Goal: Task Accomplishment & Management: Complete application form

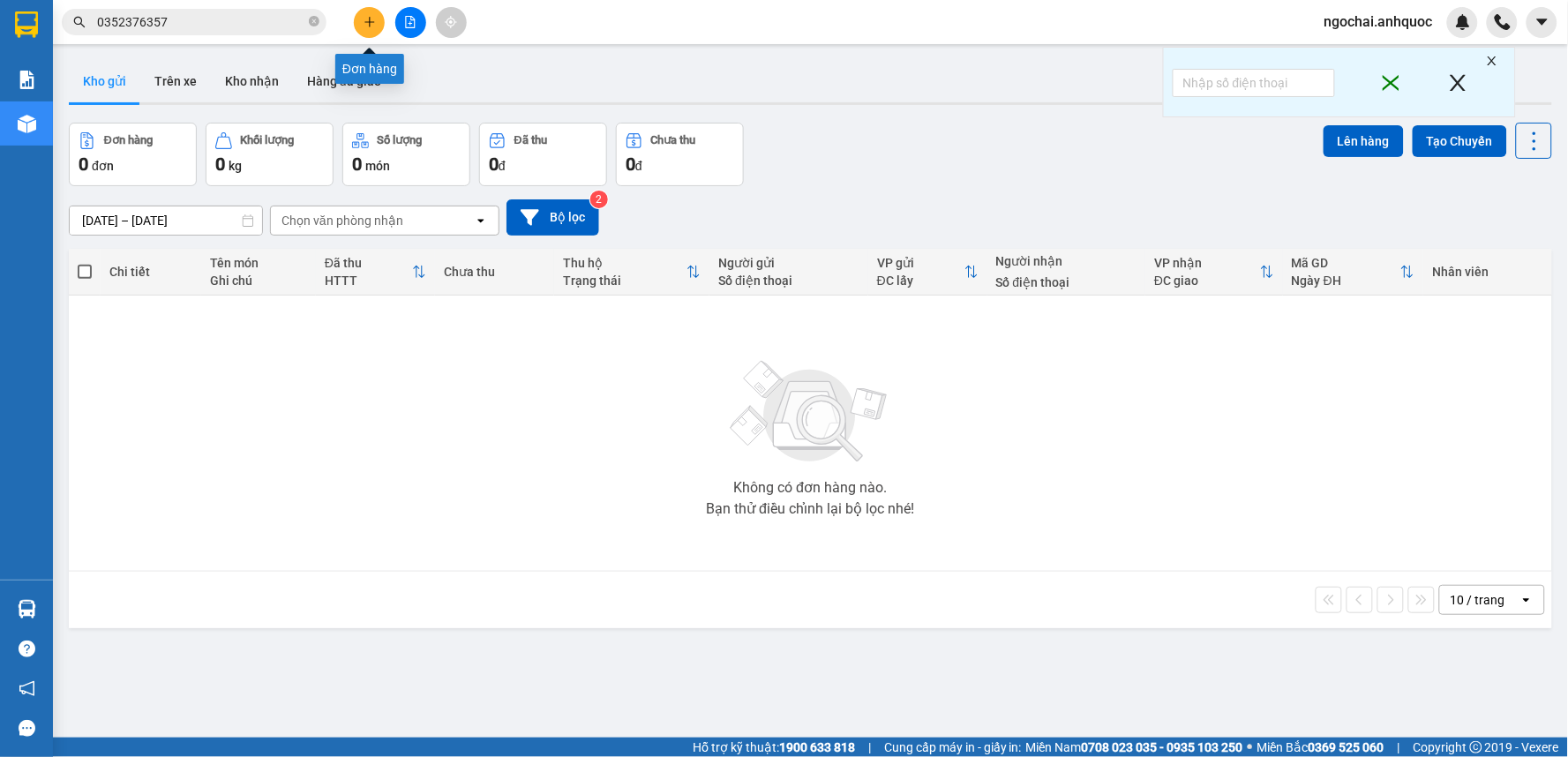
click at [373, 23] on icon "plus" at bounding box center [370, 22] width 12 height 12
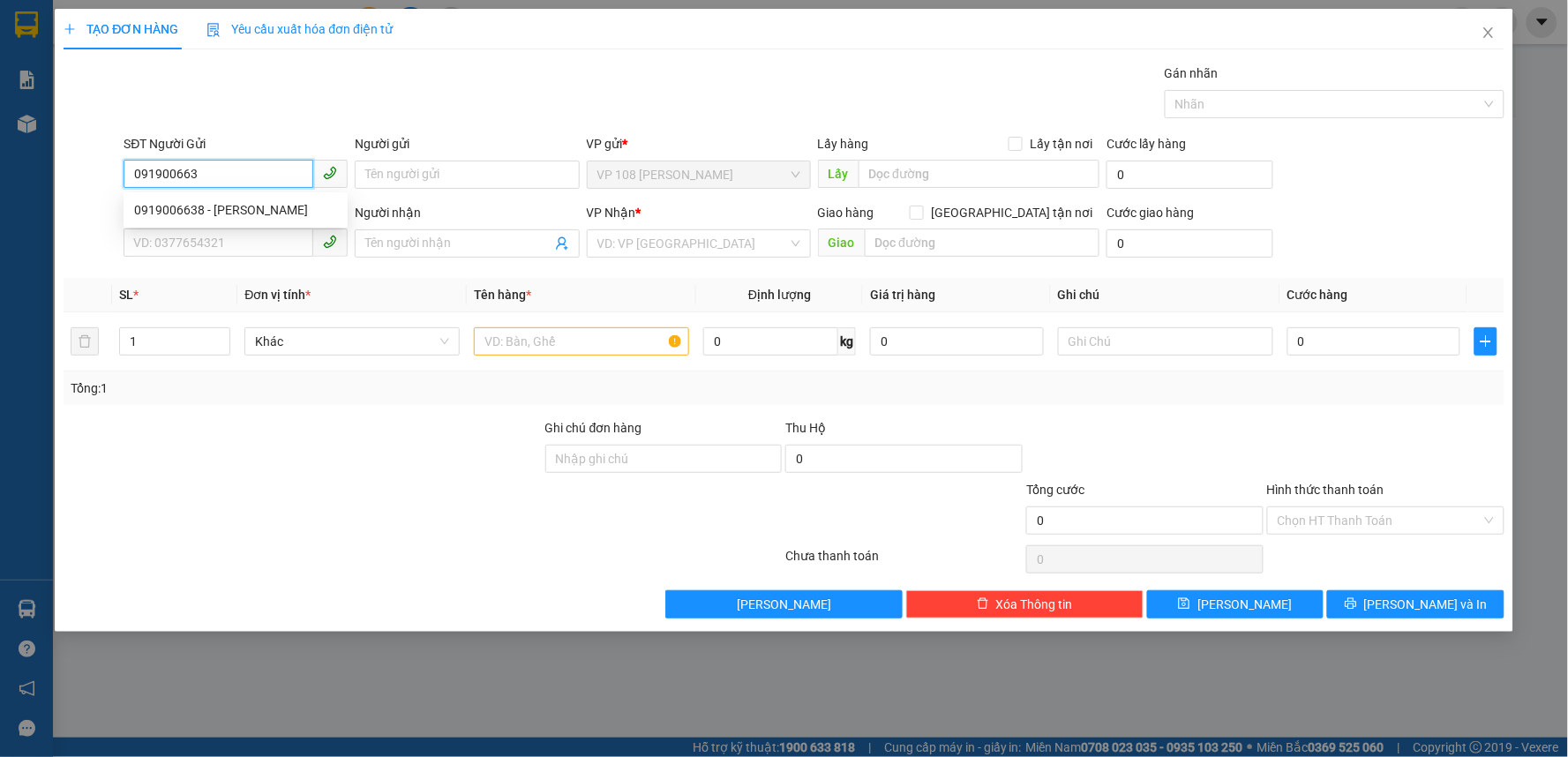
type input "0919006638"
click at [295, 205] on div "0919006638 - ANH HOÀNG" at bounding box center [236, 209] width 203 height 19
type input "ANH HOÀNG"
type input "0939788086"
type input "A SƠN"
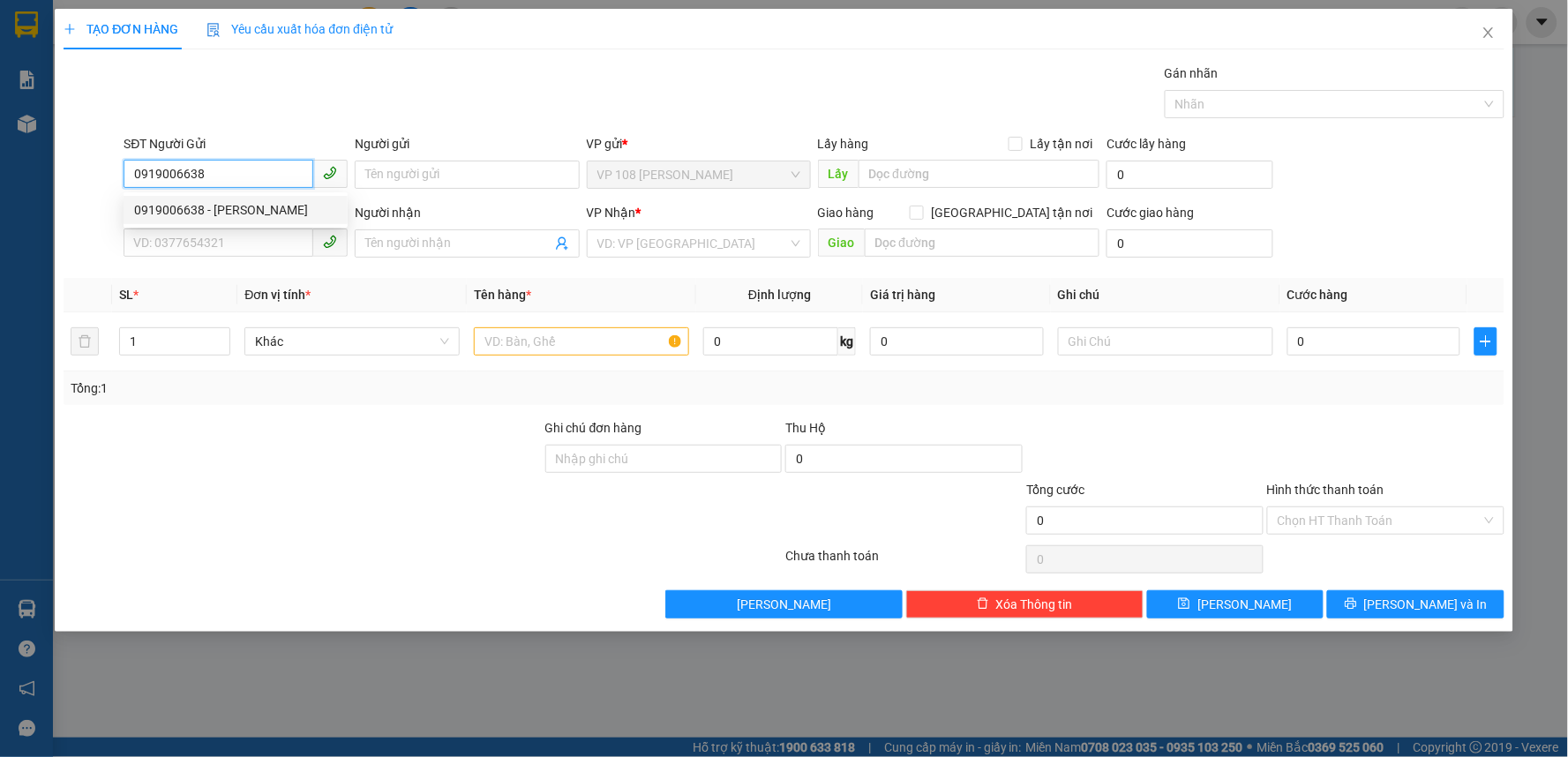
type input "VPQ1"
type input "50.000"
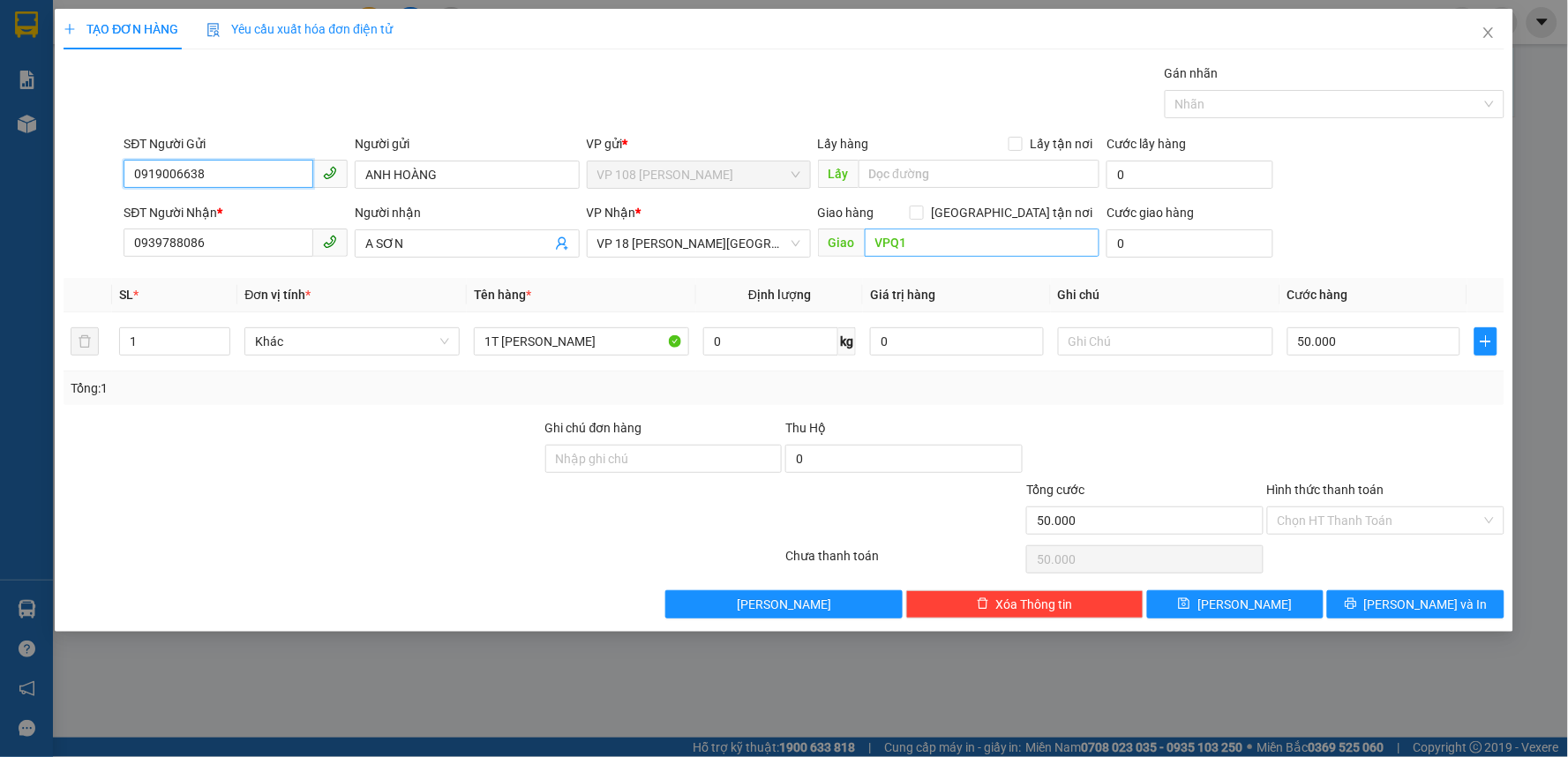
type input "0919006638"
click at [928, 244] on input "VPQ1" at bounding box center [982, 242] width 235 height 28
click at [757, 236] on span "VP 18 [PERSON_NAME][GEOGRAPHIC_DATA] - [GEOGRAPHIC_DATA]" at bounding box center [699, 243] width 203 height 27
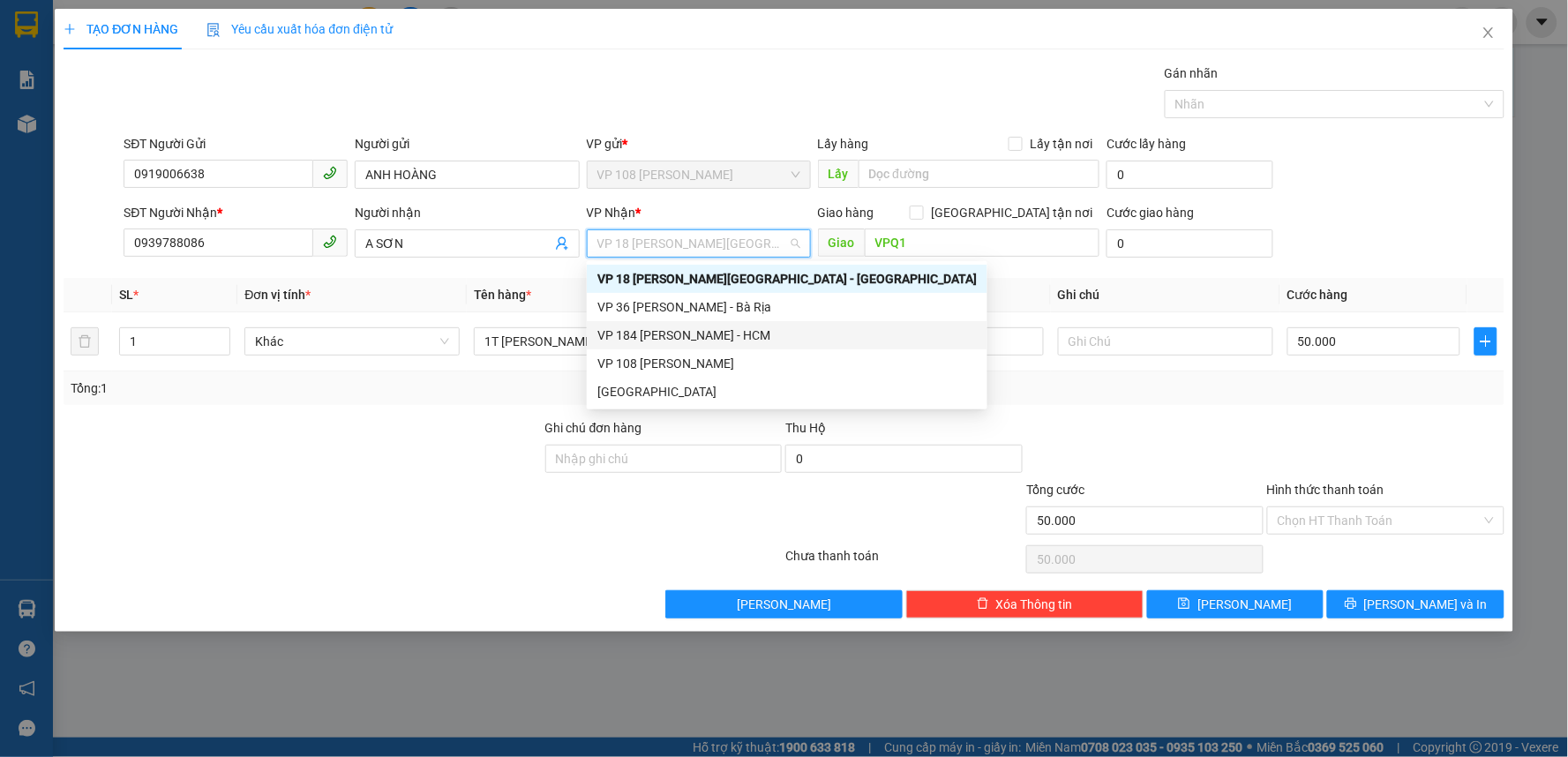
drag, startPoint x: 688, startPoint y: 333, endPoint x: 718, endPoint y: 316, distance: 34.5
click at [688, 332] on div "VP 184 [PERSON_NAME] - HCM" at bounding box center [787, 335] width 380 height 19
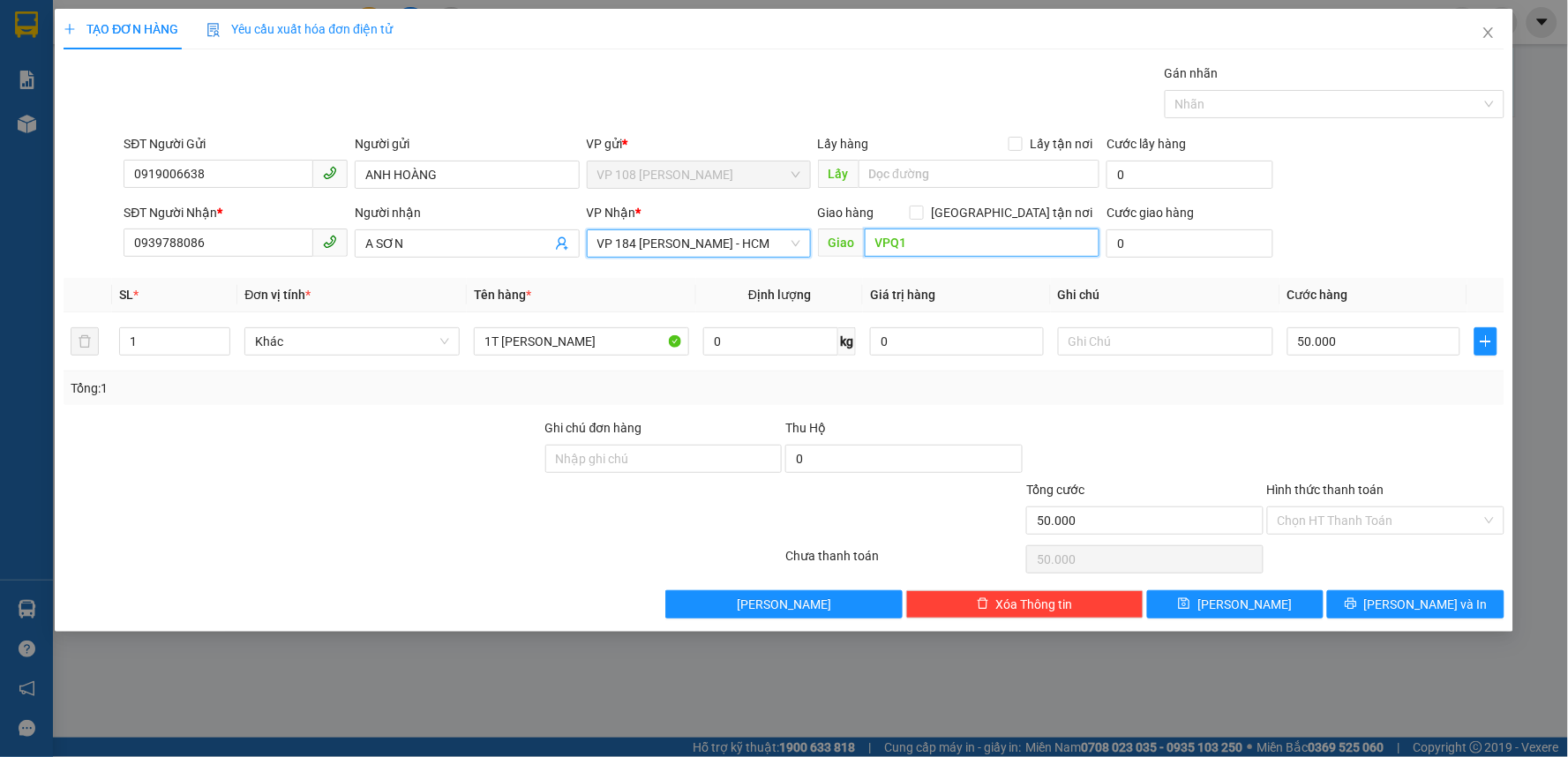
click at [927, 239] on input "VPQ1" at bounding box center [982, 242] width 235 height 28
type input "VP 184 NVT"
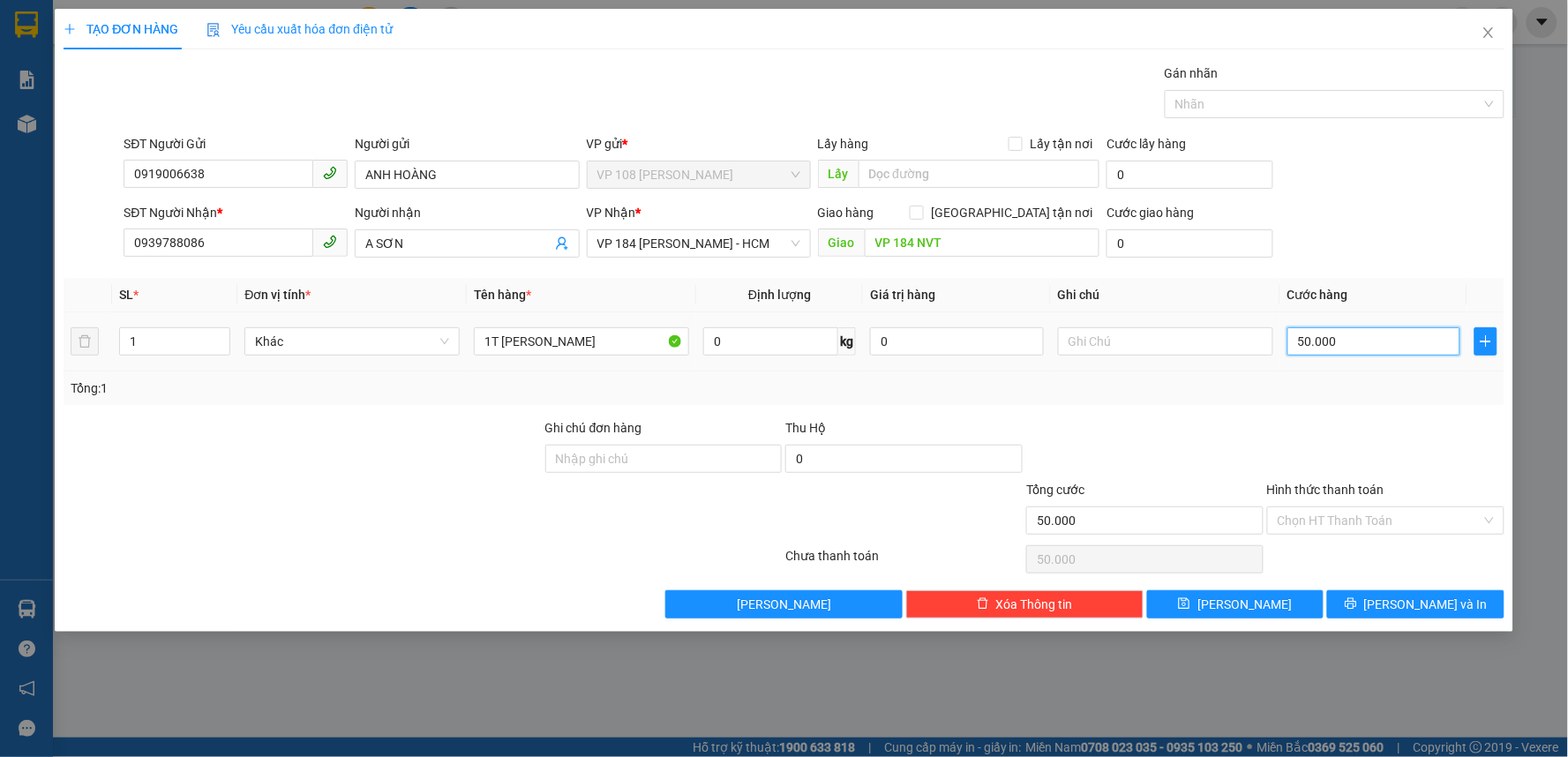
click at [1341, 337] on input "50.000" at bounding box center [1374, 342] width 173 height 28
type input "3"
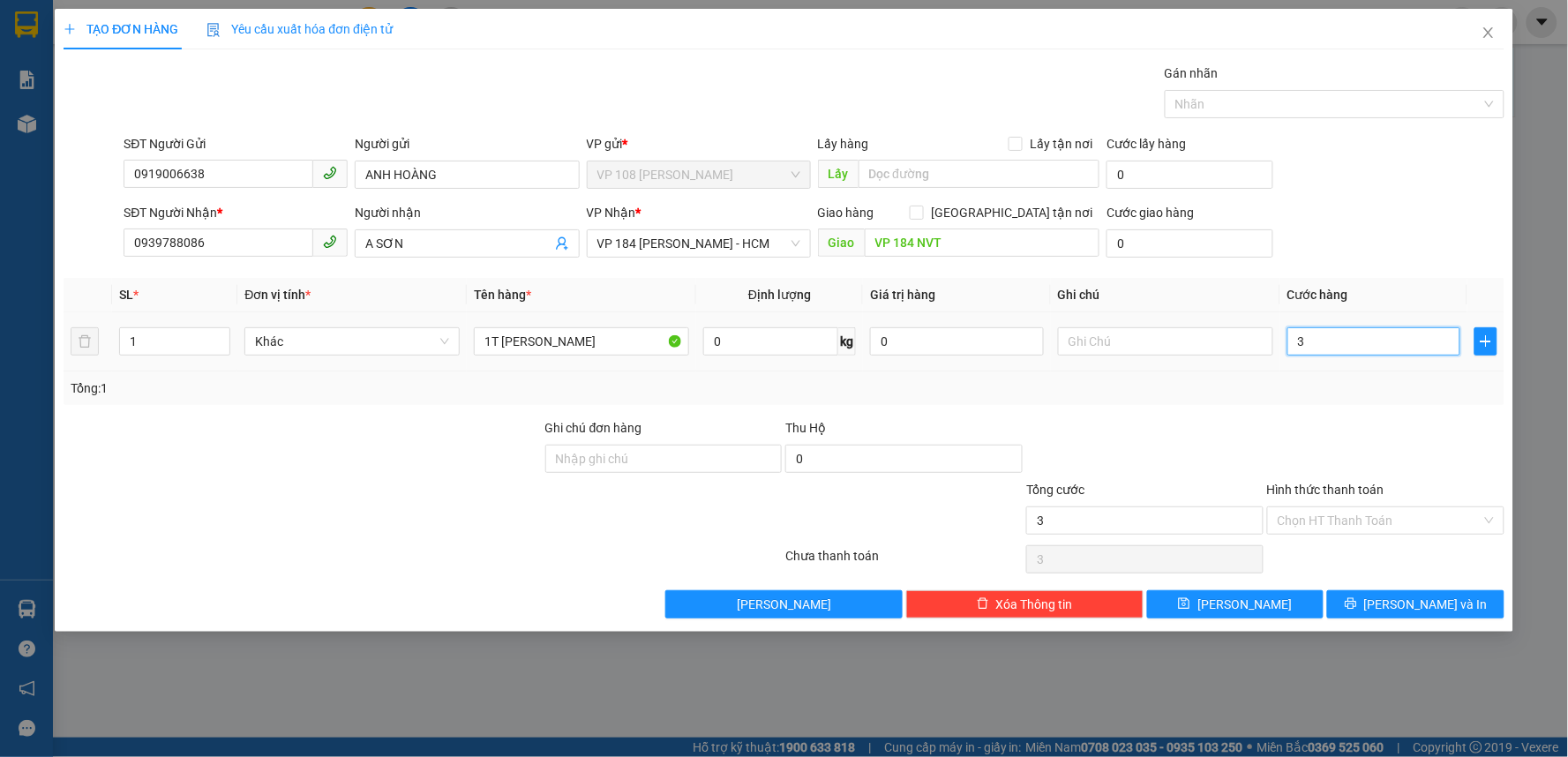
type input "30"
type input "300"
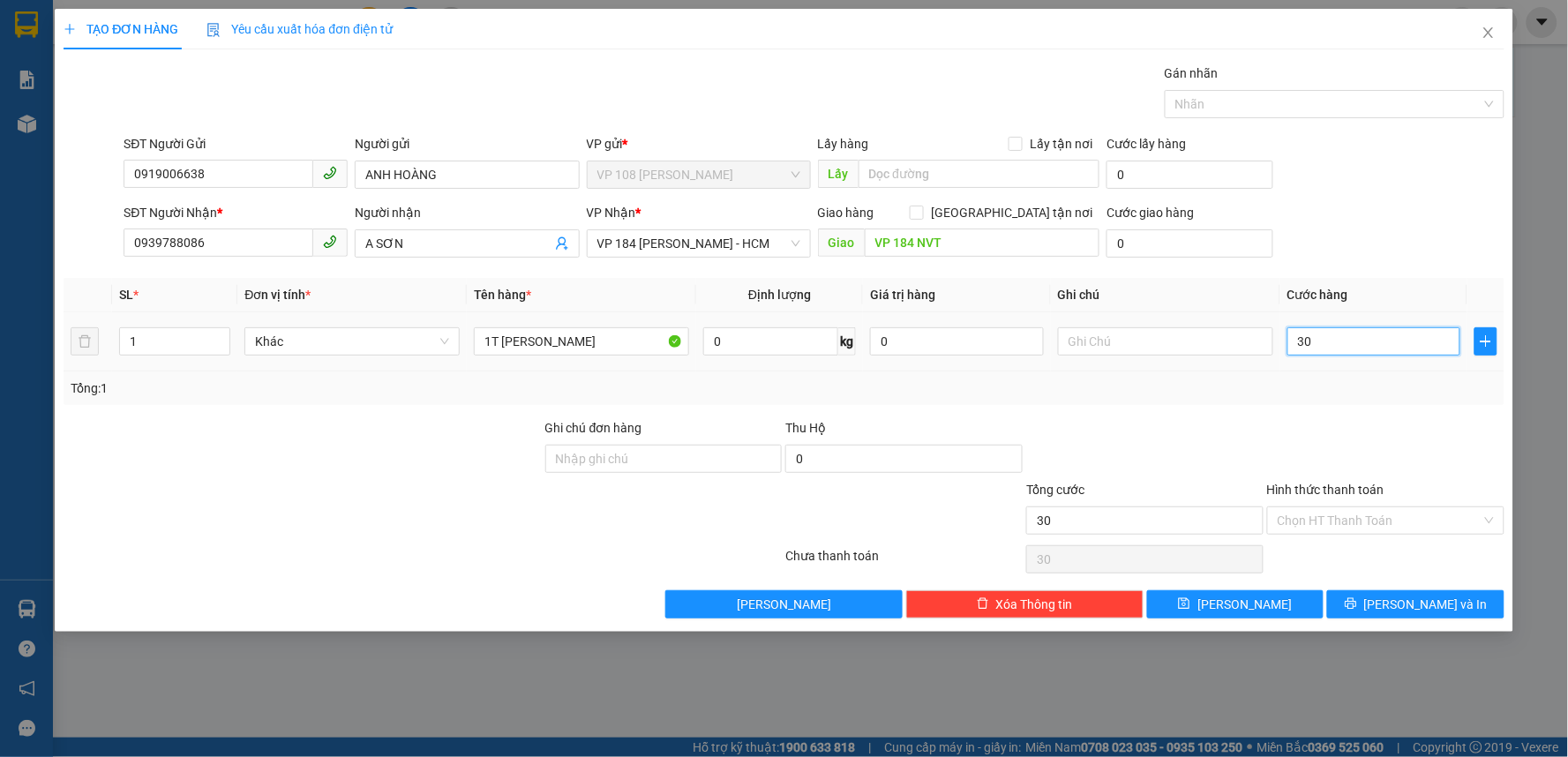
type input "300"
type input "3.000"
type input "30.000"
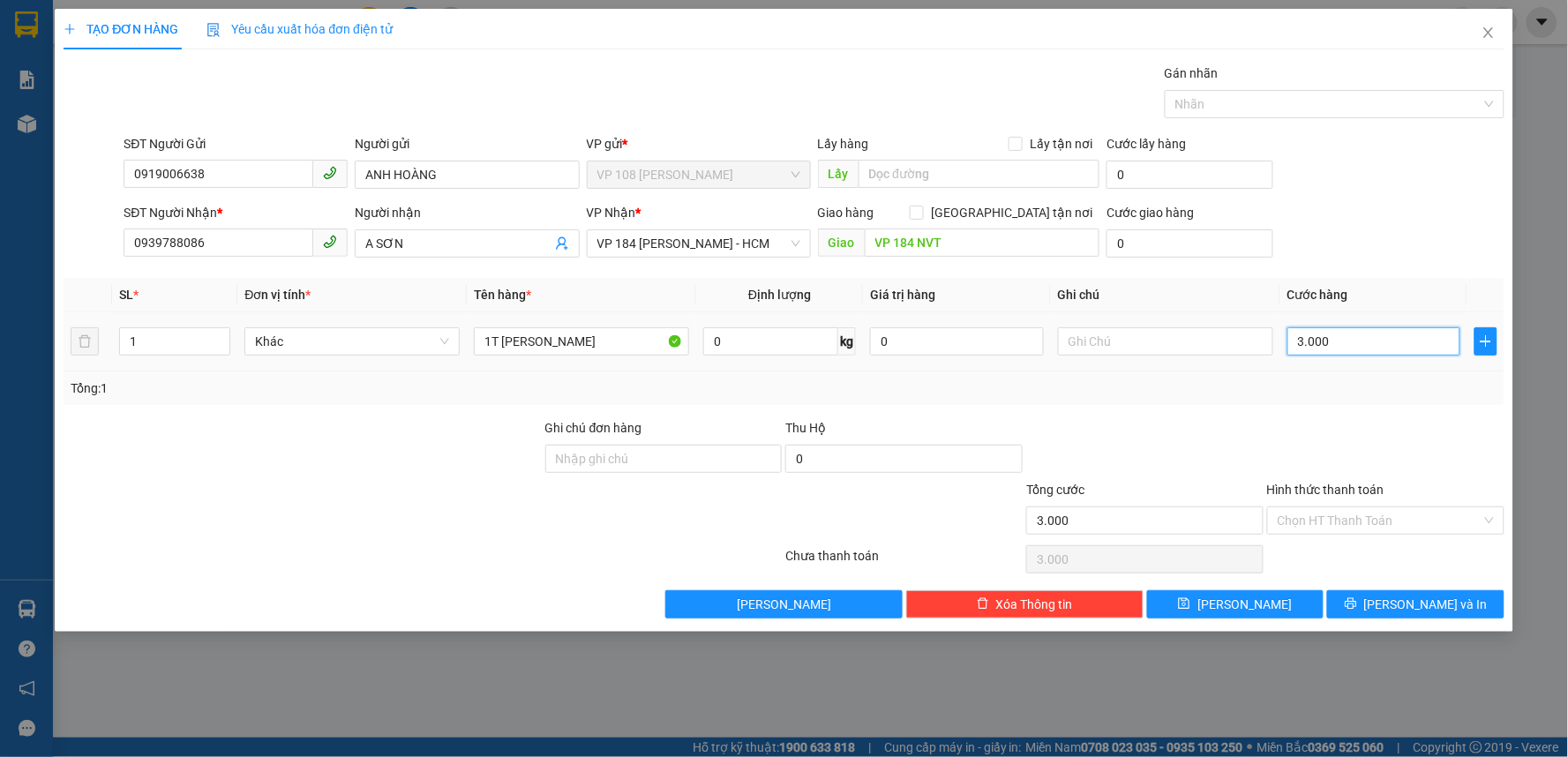
type input "30.000"
click at [1134, 348] on input "text" at bounding box center [1166, 342] width 215 height 28
type input "CK SCB 11/9"
click at [1339, 517] on input "Hình thức thanh toán" at bounding box center [1379, 520] width 204 height 27
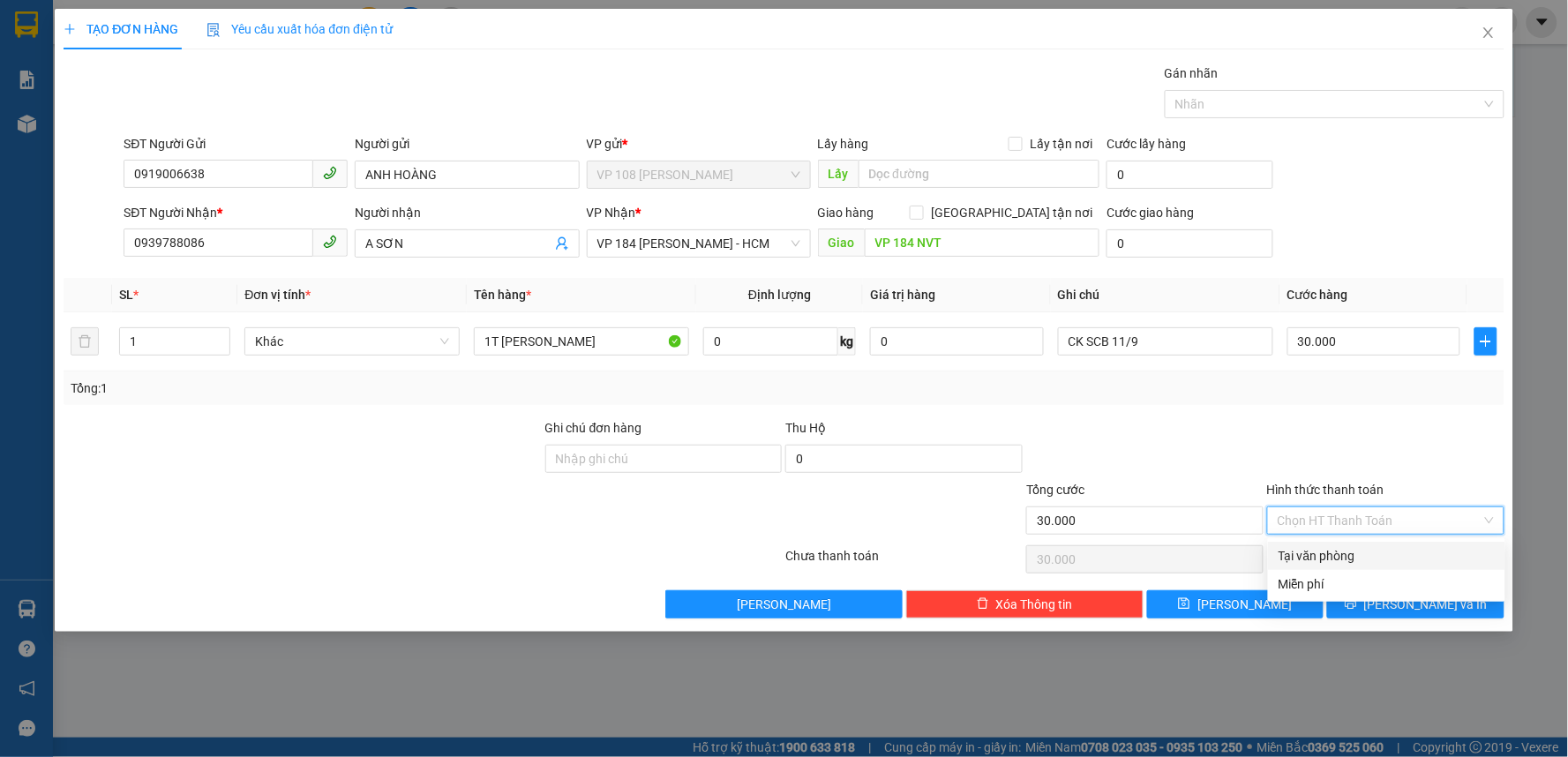
click at [1333, 551] on div "Tại văn phòng" at bounding box center [1386, 555] width 216 height 19
type input "0"
click at [1333, 559] on div "Tại văn phòng" at bounding box center [1386, 555] width 216 height 19
click at [1418, 603] on span "[PERSON_NAME] và In" at bounding box center [1426, 604] width 124 height 19
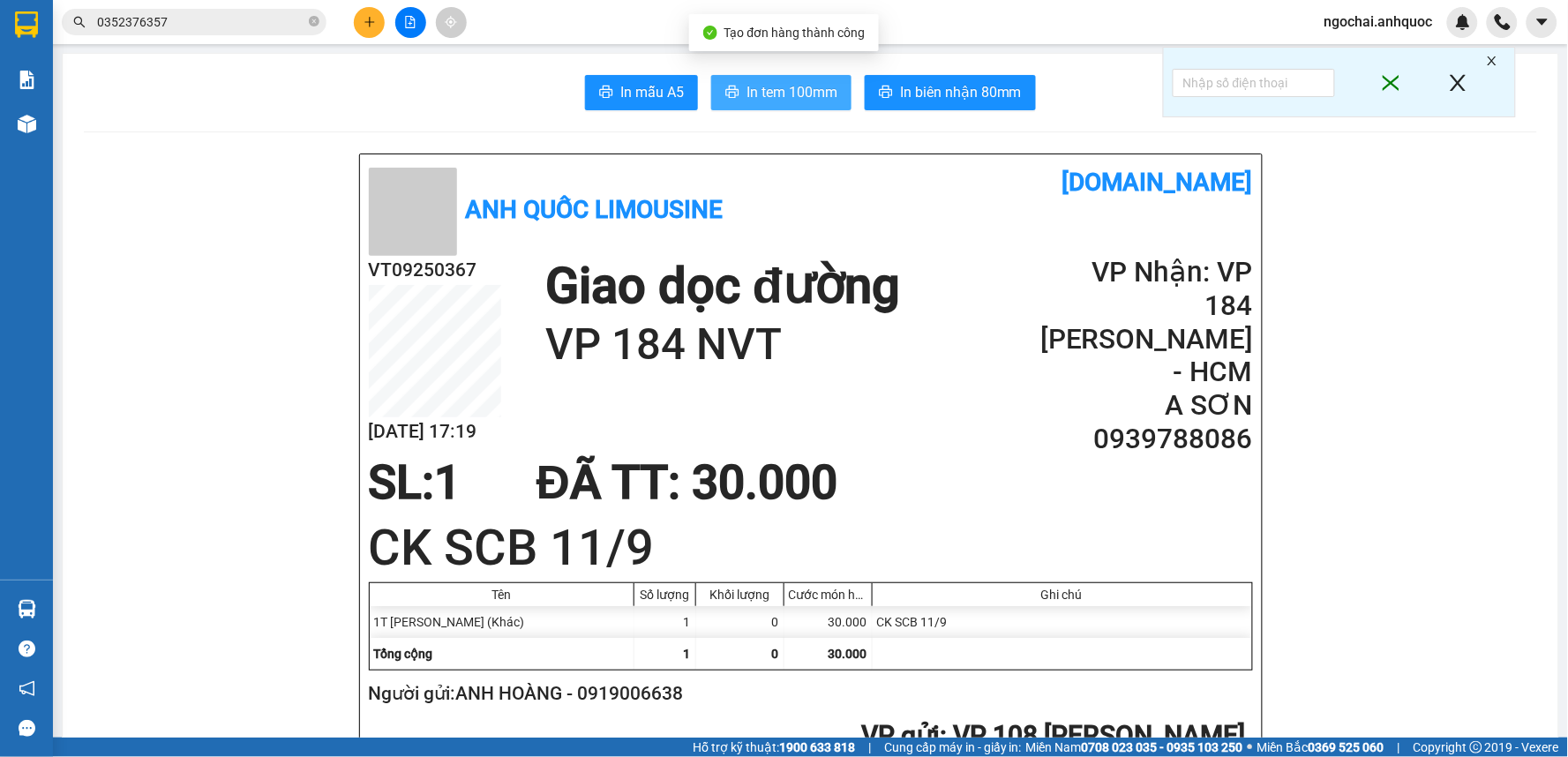
click at [796, 89] on span "In tem 100mm" at bounding box center [791, 92] width 91 height 22
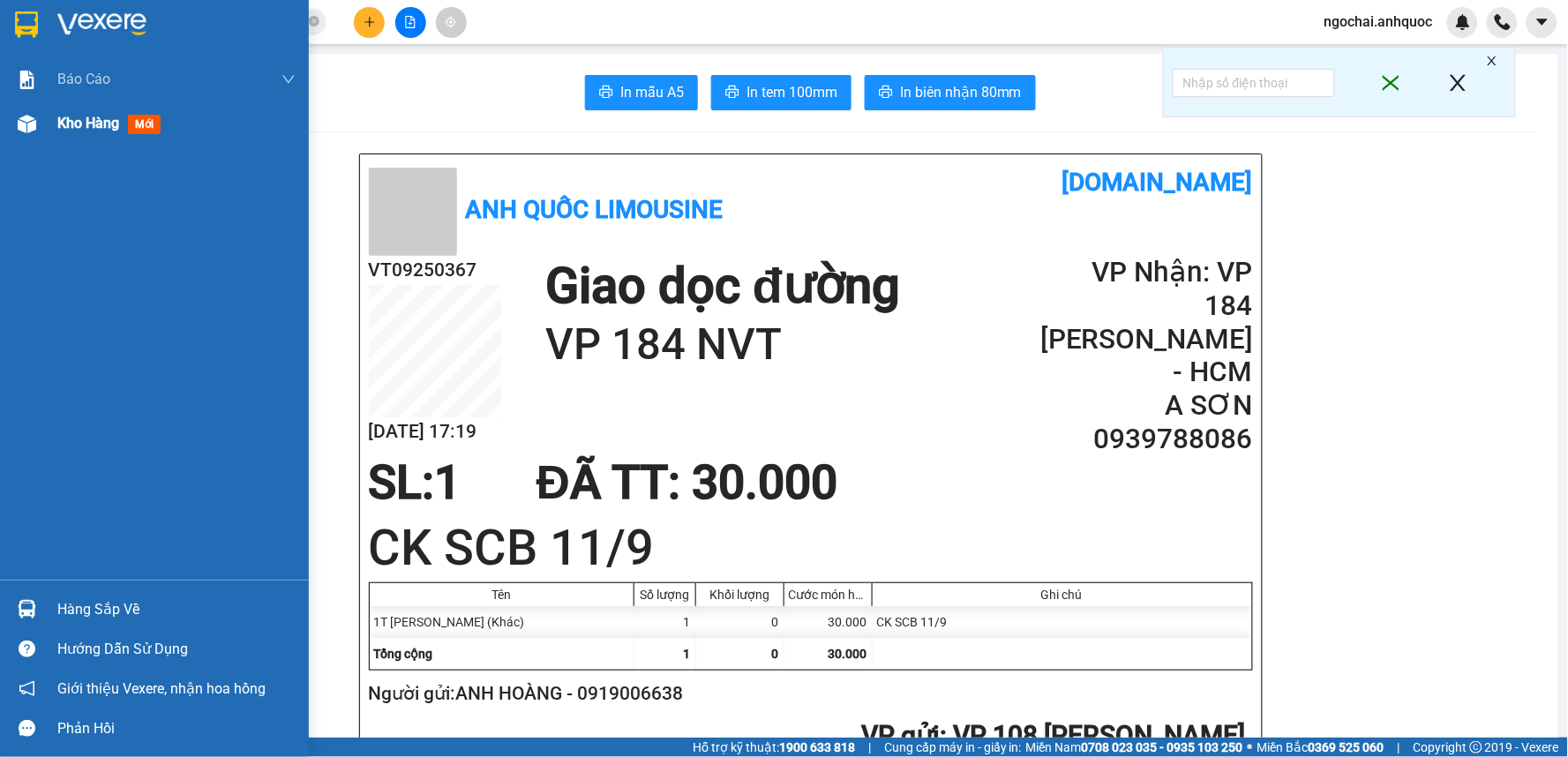
click at [81, 129] on span "Kho hàng" at bounding box center [89, 123] width 62 height 17
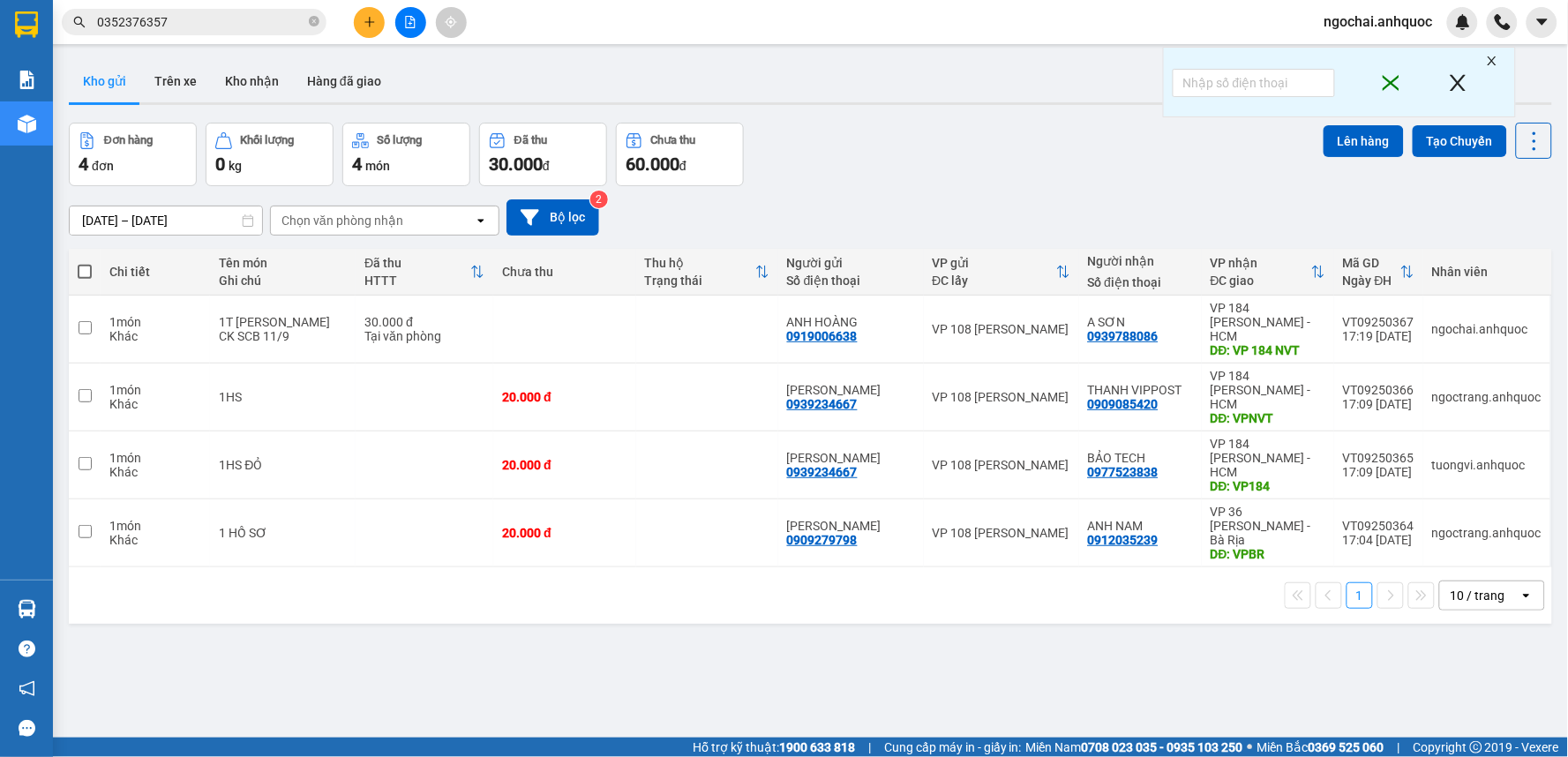
click at [86, 277] on span at bounding box center [85, 272] width 14 height 14
click at [85, 263] on input "checkbox" at bounding box center [85, 263] width 0 height 0
checkbox input "true"
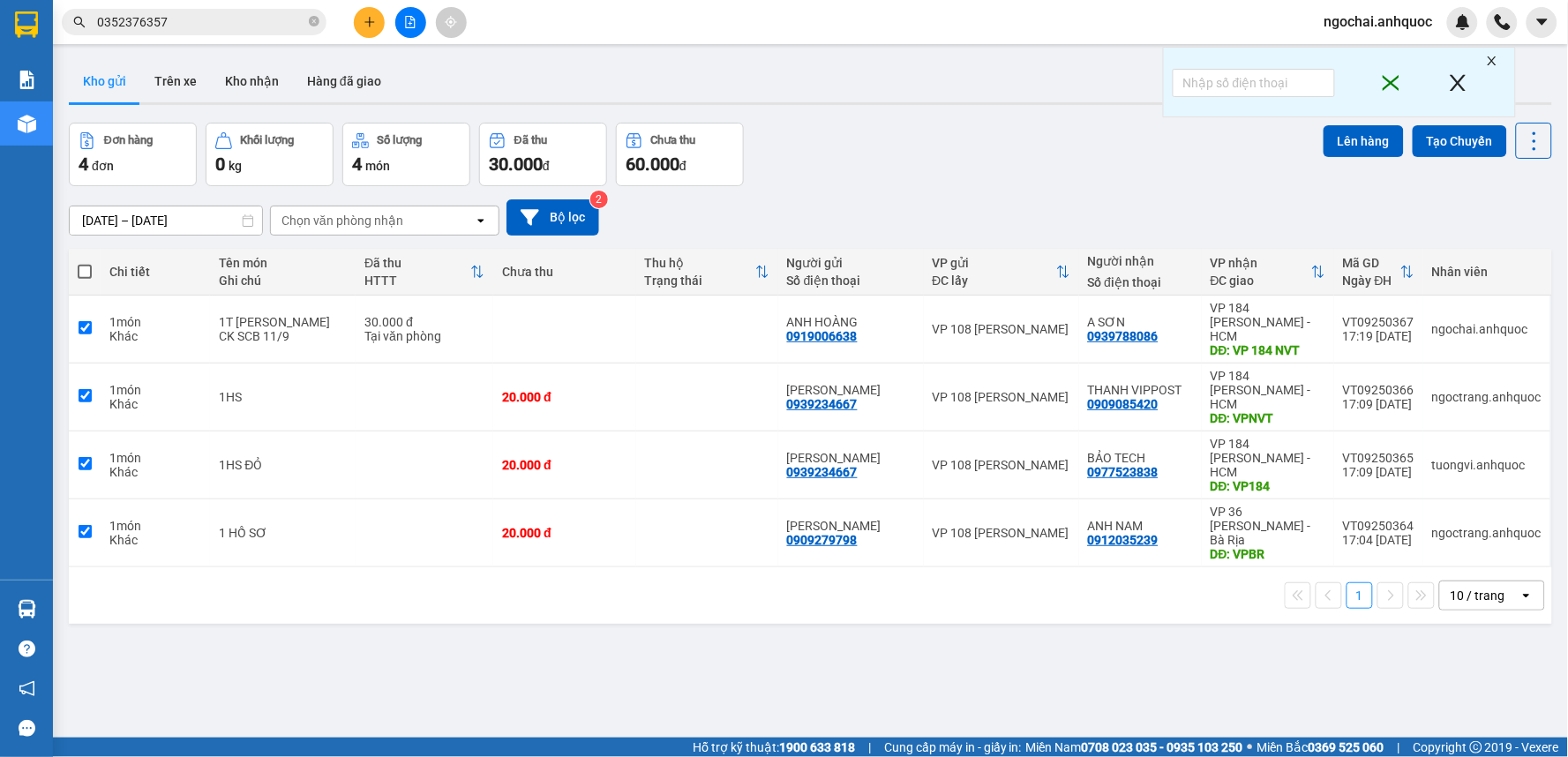
checkbox input "true"
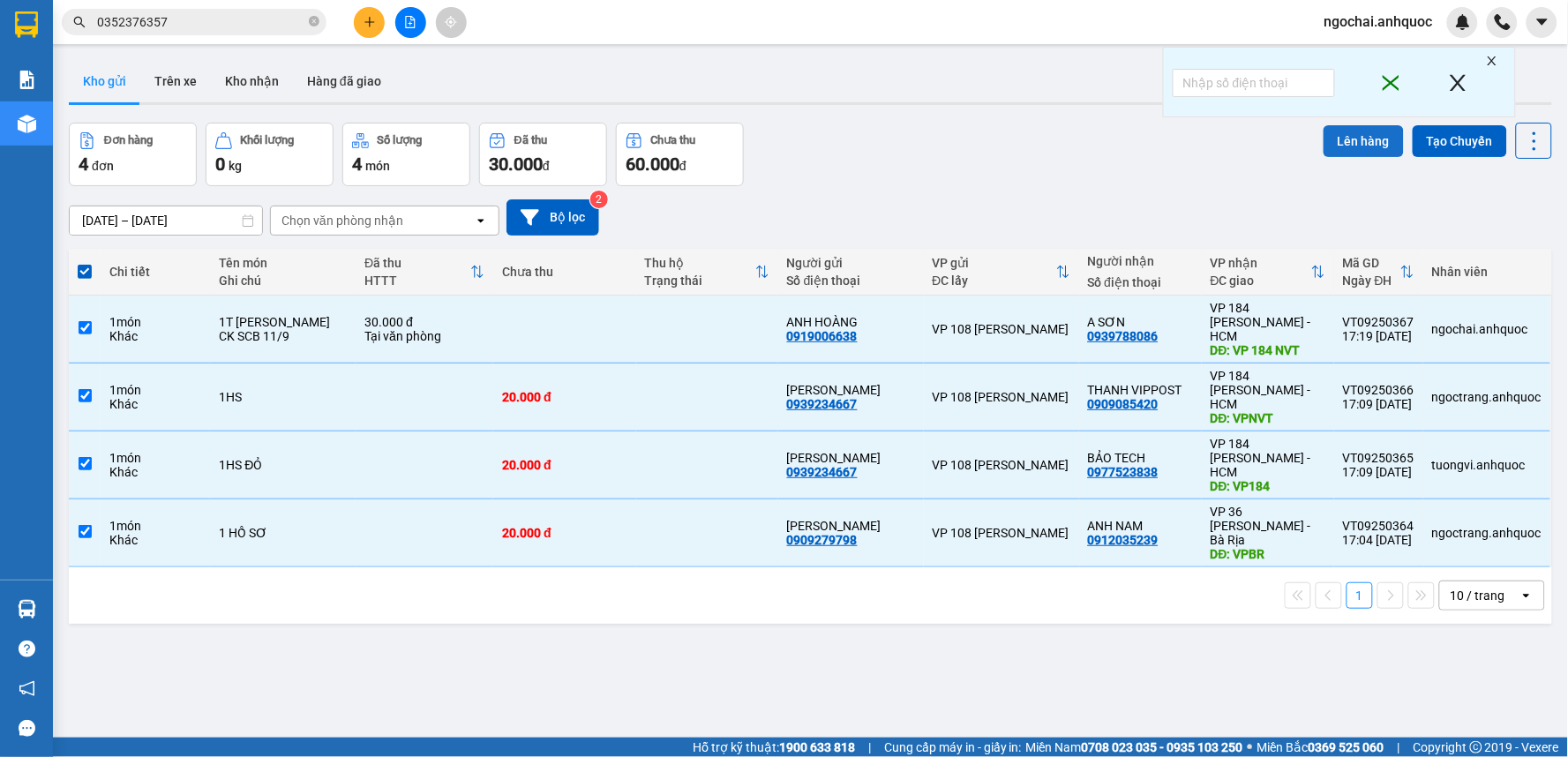
click at [1354, 141] on button "Lên hàng" at bounding box center [1363, 141] width 81 height 32
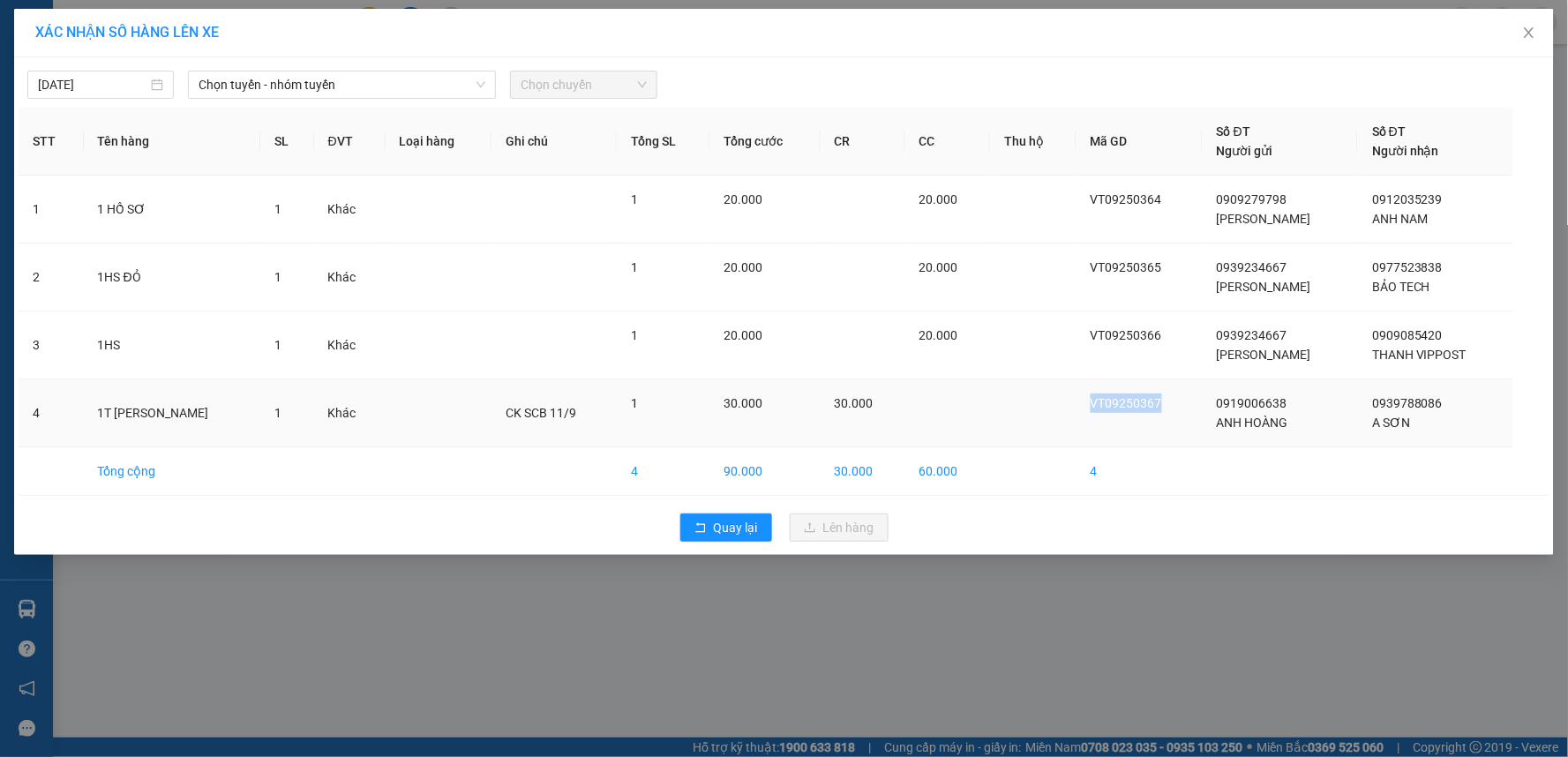
drag, startPoint x: 1203, startPoint y: 403, endPoint x: 1122, endPoint y: 402, distance: 81.0
click at [1122, 402] on td "VT09250367" at bounding box center [1139, 413] width 127 height 68
copy span "VT09250367"
click at [1537, 36] on span "Close" at bounding box center [1529, 34] width 50 height 50
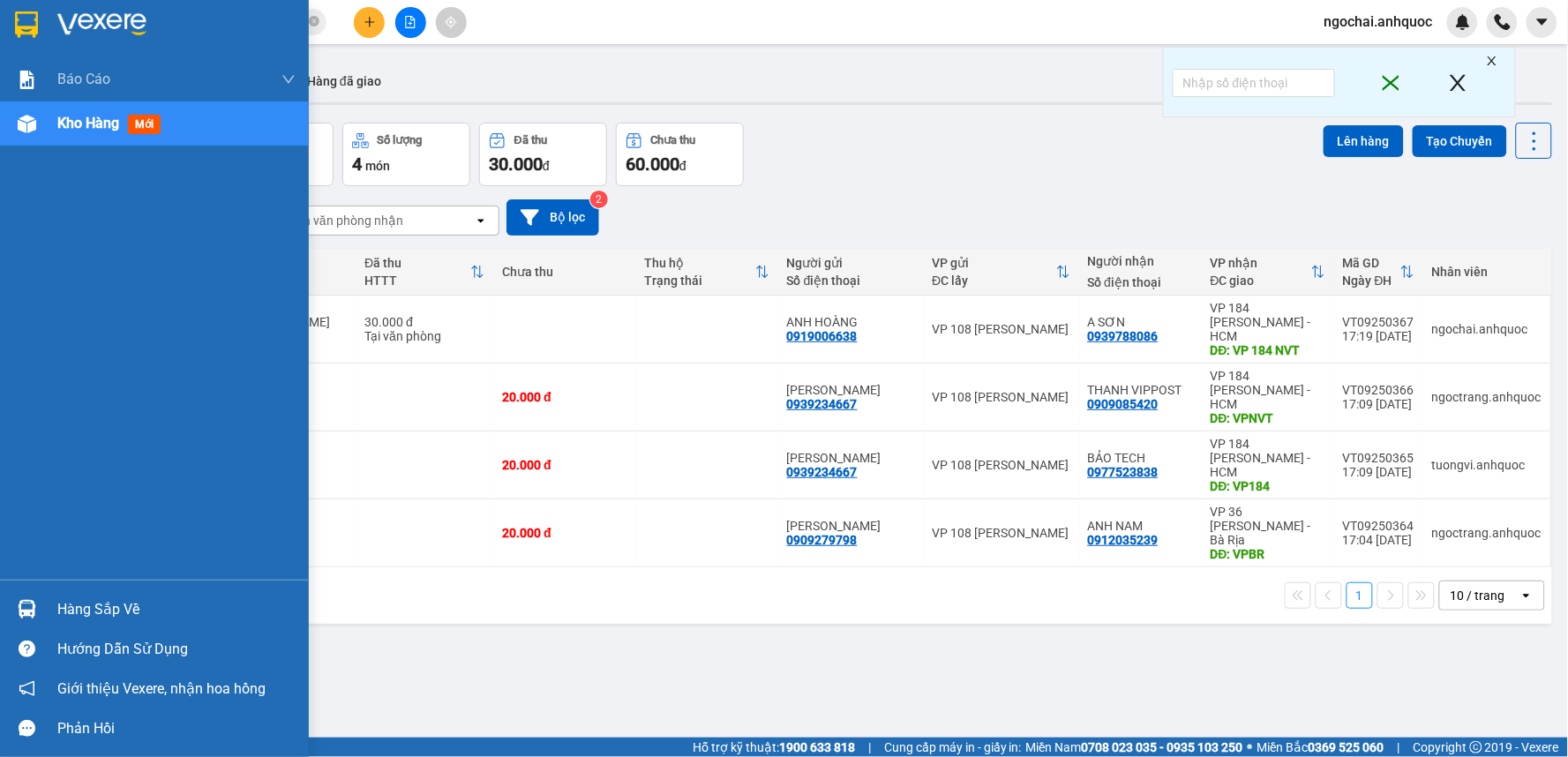
click at [74, 139] on div "Kho hàng mới" at bounding box center [176, 124] width 238 height 44
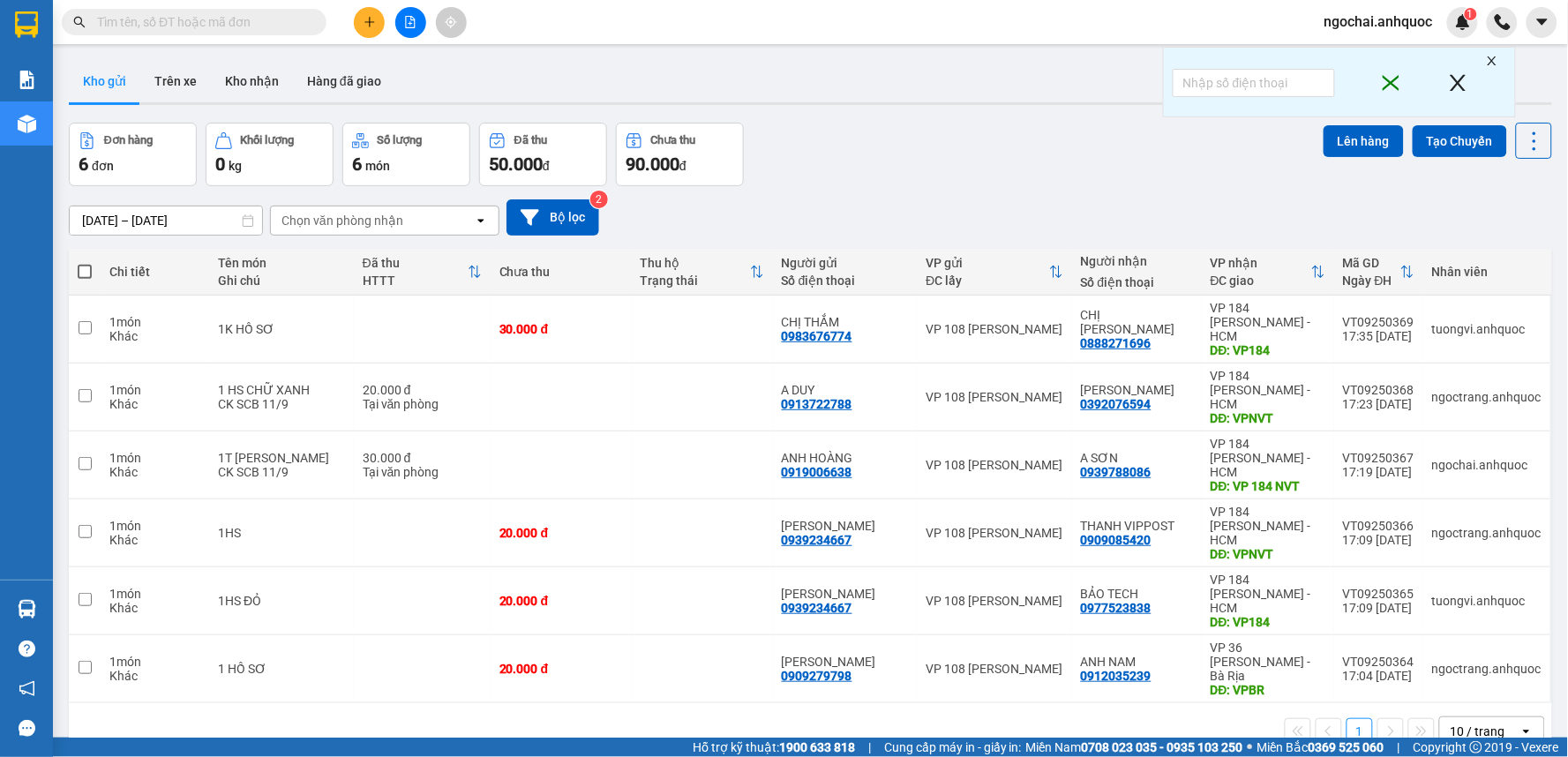
click at [214, 20] on input "text" at bounding box center [200, 21] width 208 height 19
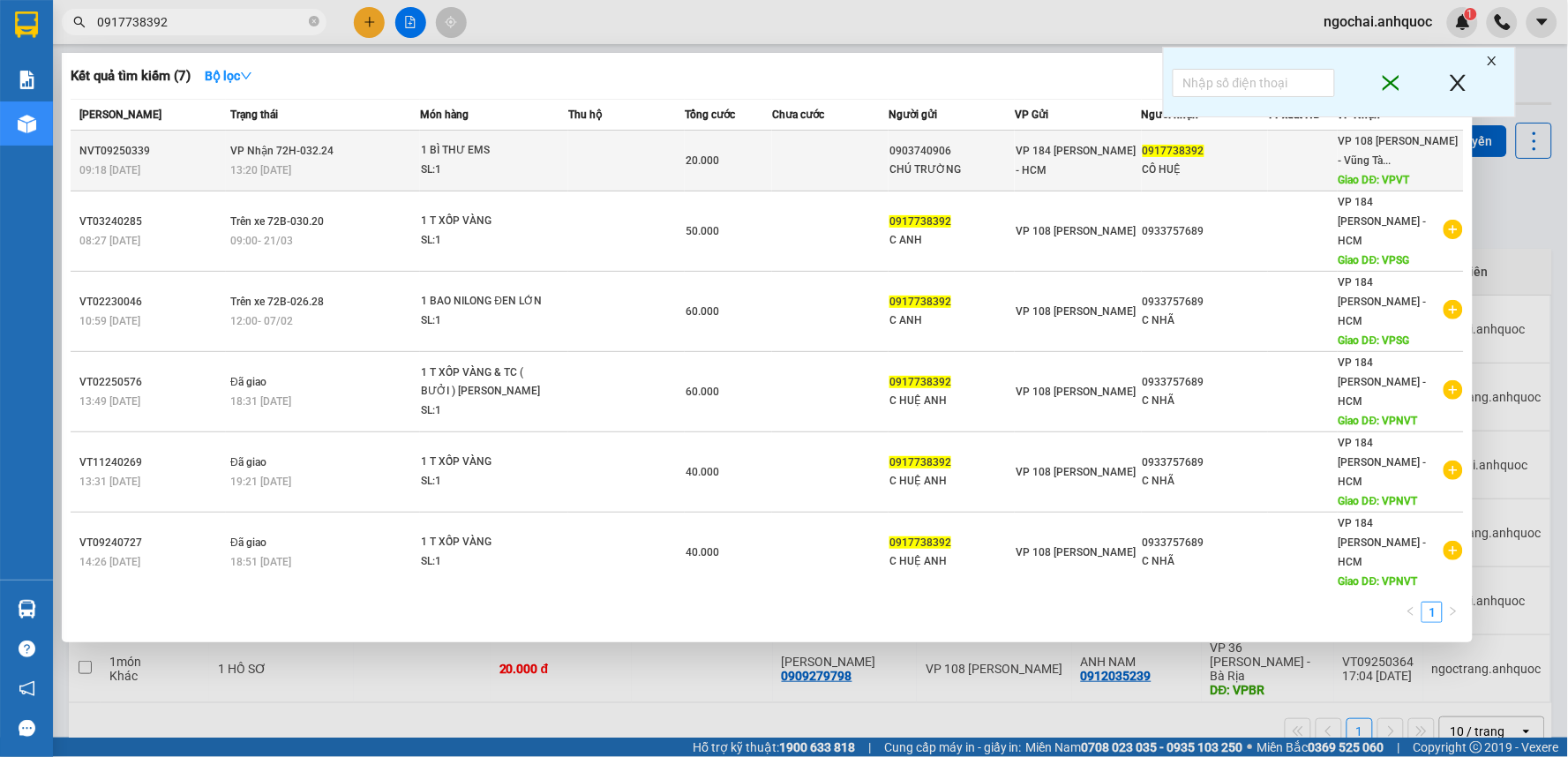
type input "0917738392"
click at [829, 148] on td at bounding box center [830, 160] width 117 height 61
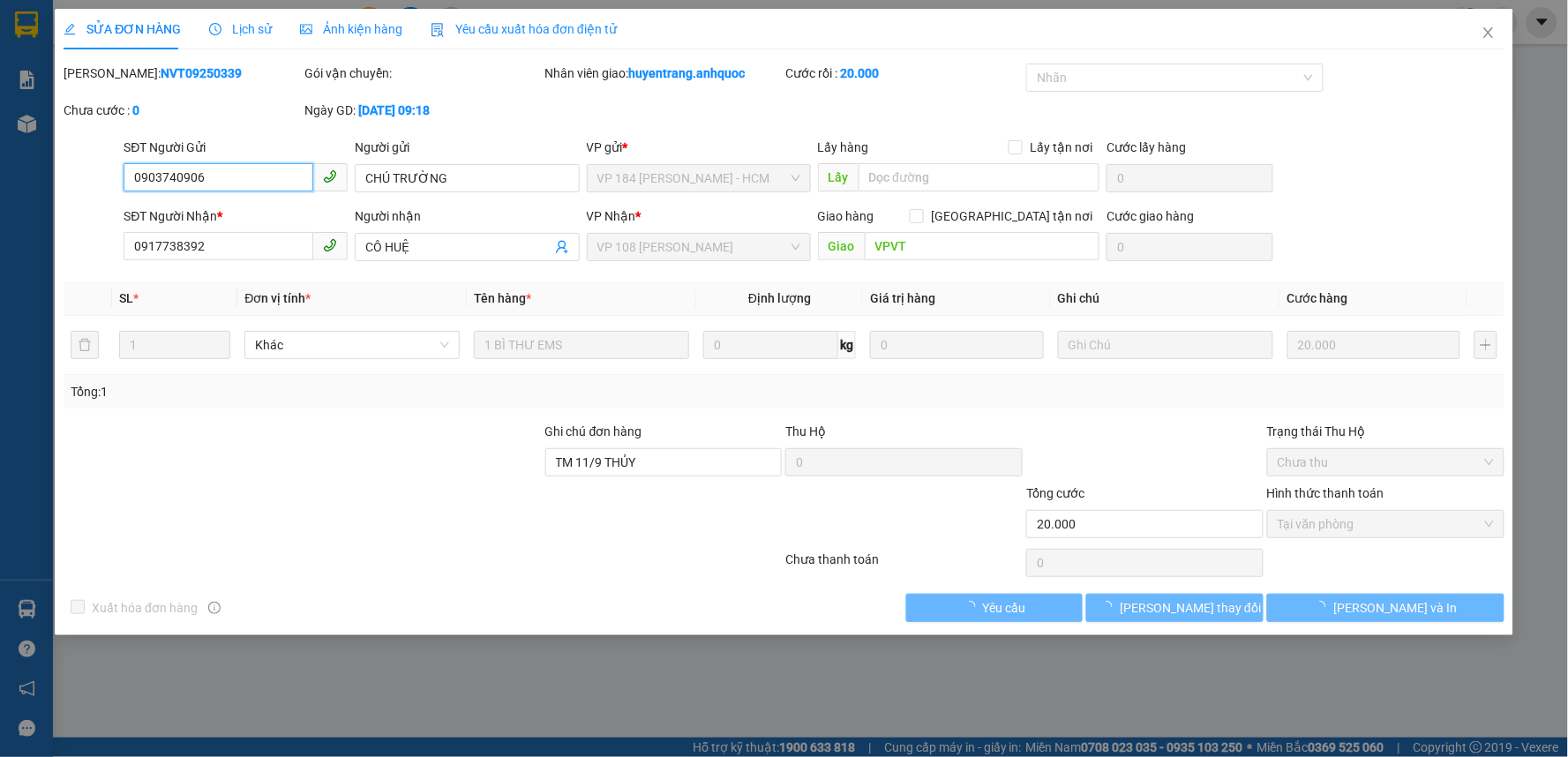
type input "0903740906"
type input "CHÚ TRƯỜNG"
type input "0917738392"
type input "CÔ HUỆ"
type input "VPVT"
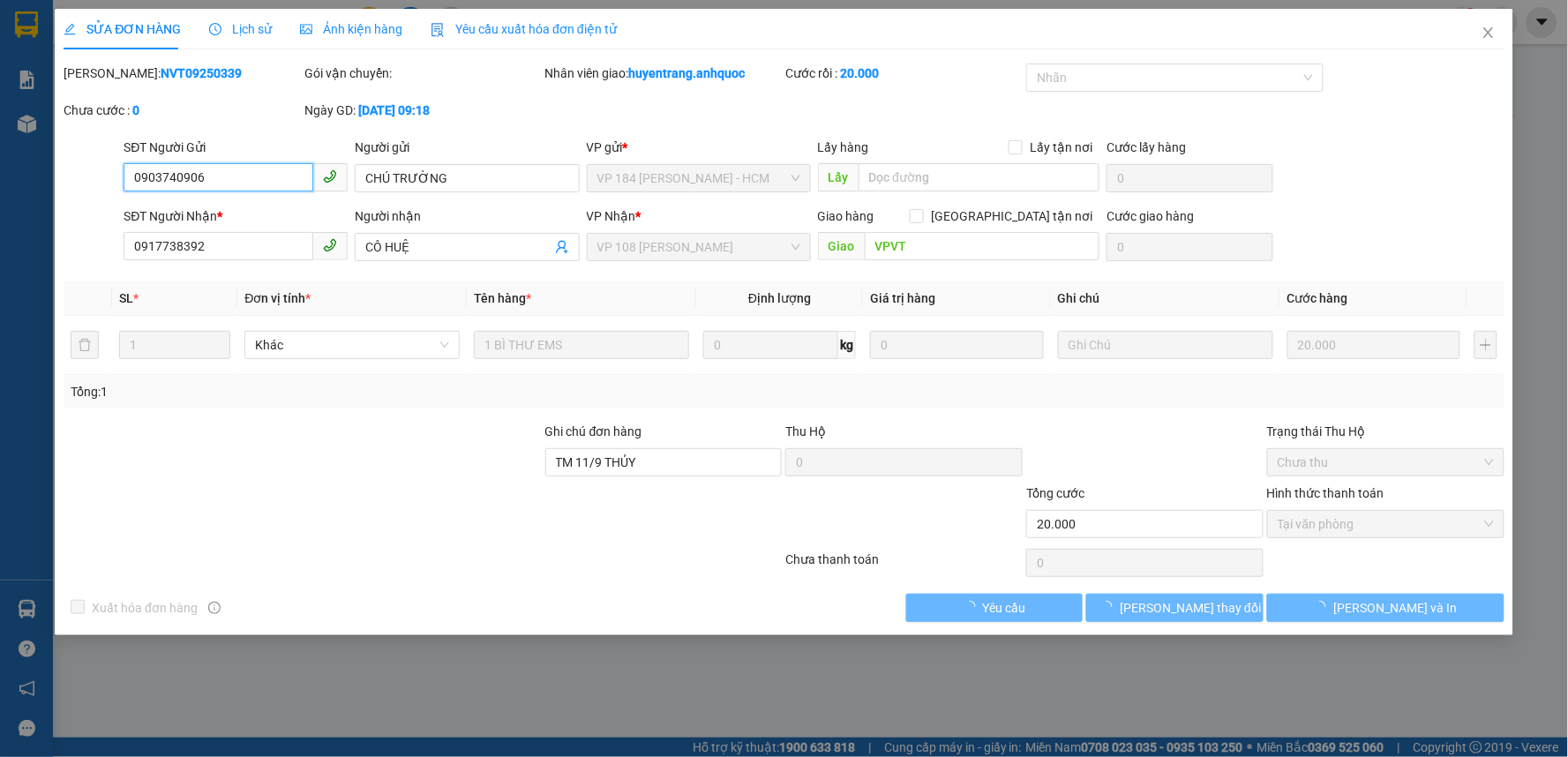
type input "TM 11/9 THỦY"
type input "20.000"
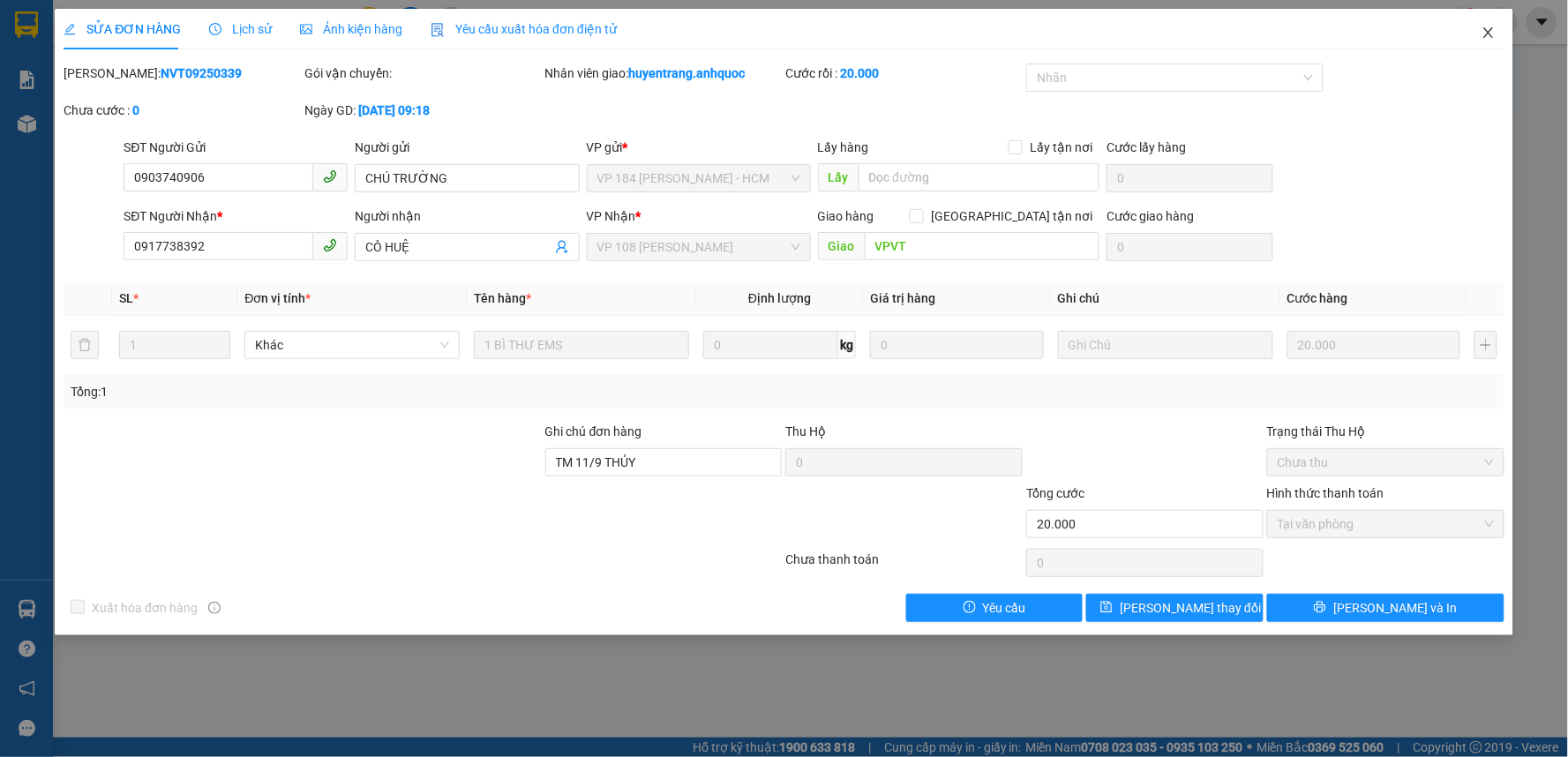
click at [1496, 35] on span "Close" at bounding box center [1488, 34] width 50 height 50
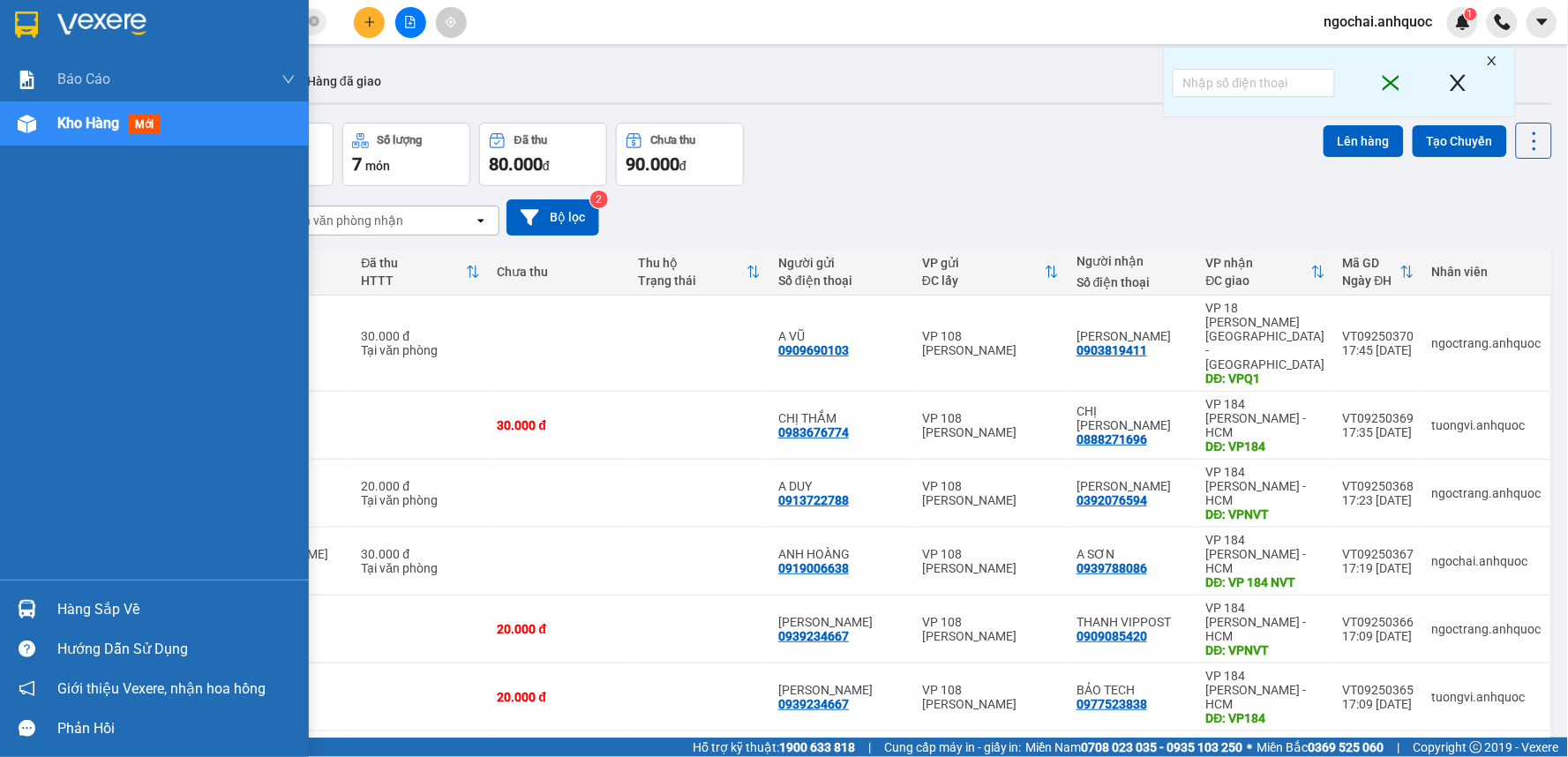
click at [112, 126] on span "Kho hàng" at bounding box center [89, 123] width 62 height 17
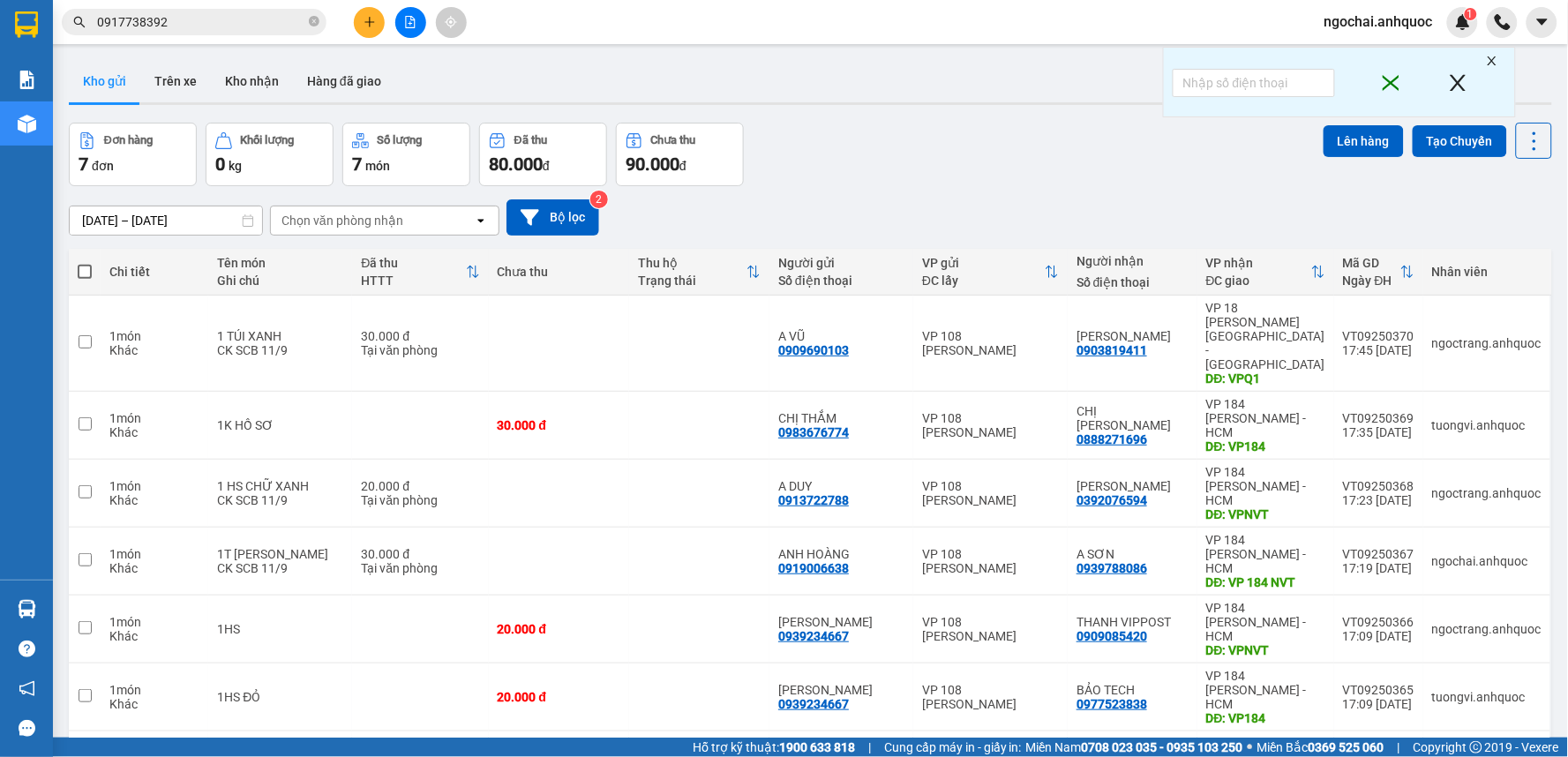
click at [216, 24] on input "0917738392" at bounding box center [200, 21] width 208 height 19
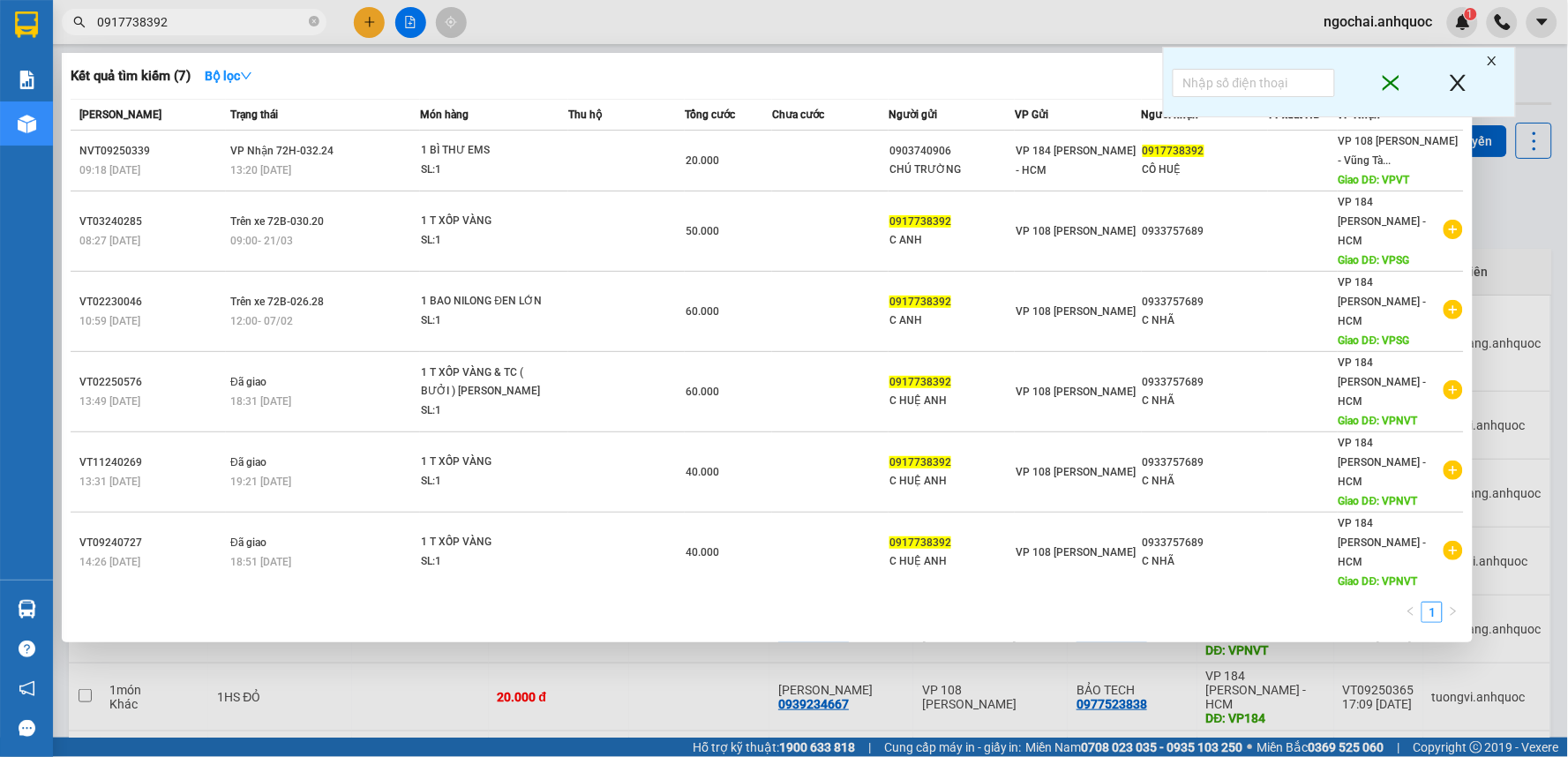
click at [216, 24] on input "0917738392" at bounding box center [200, 21] width 208 height 19
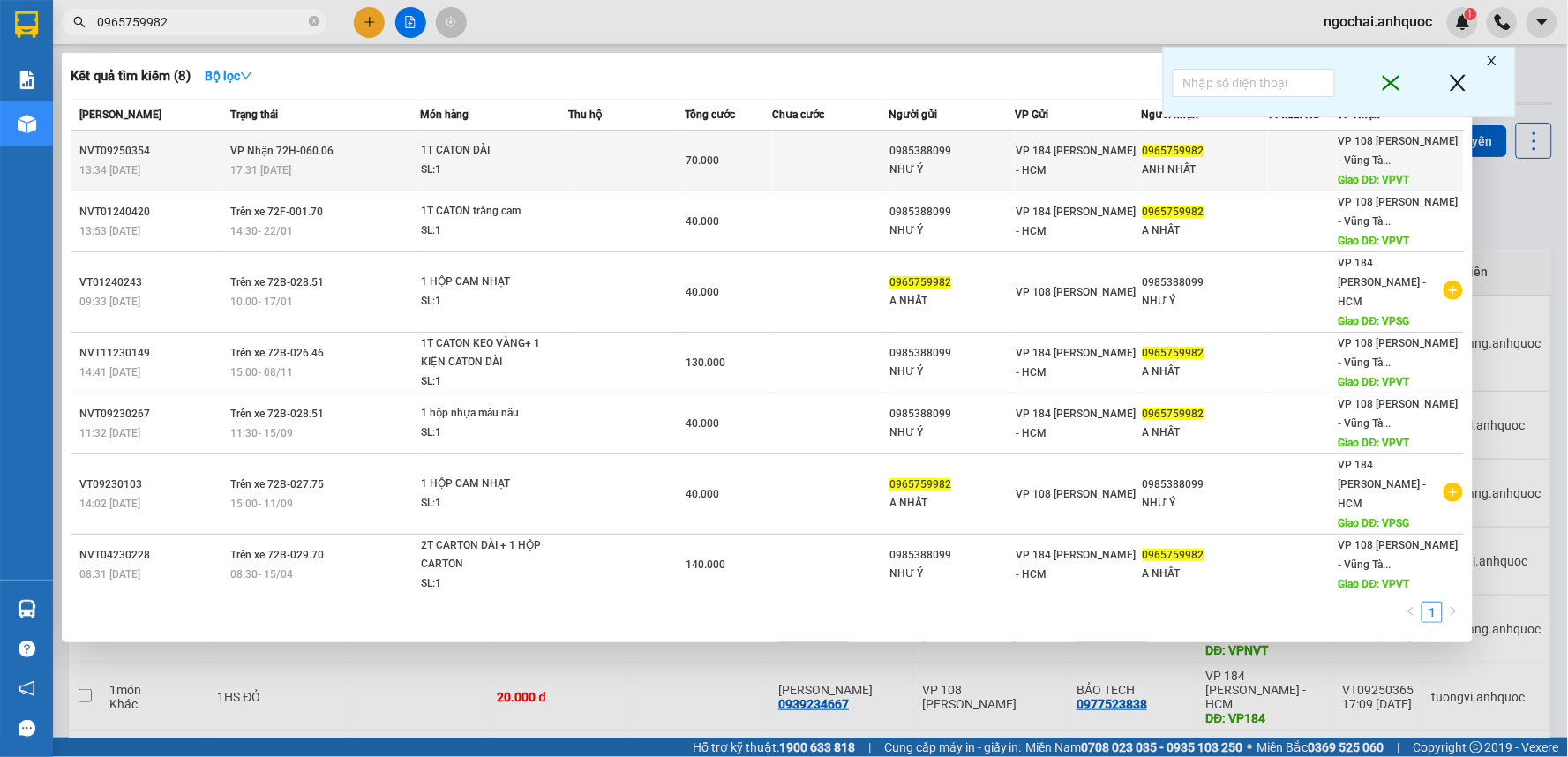
type input "0965759982"
click at [575, 168] on td at bounding box center [626, 160] width 117 height 61
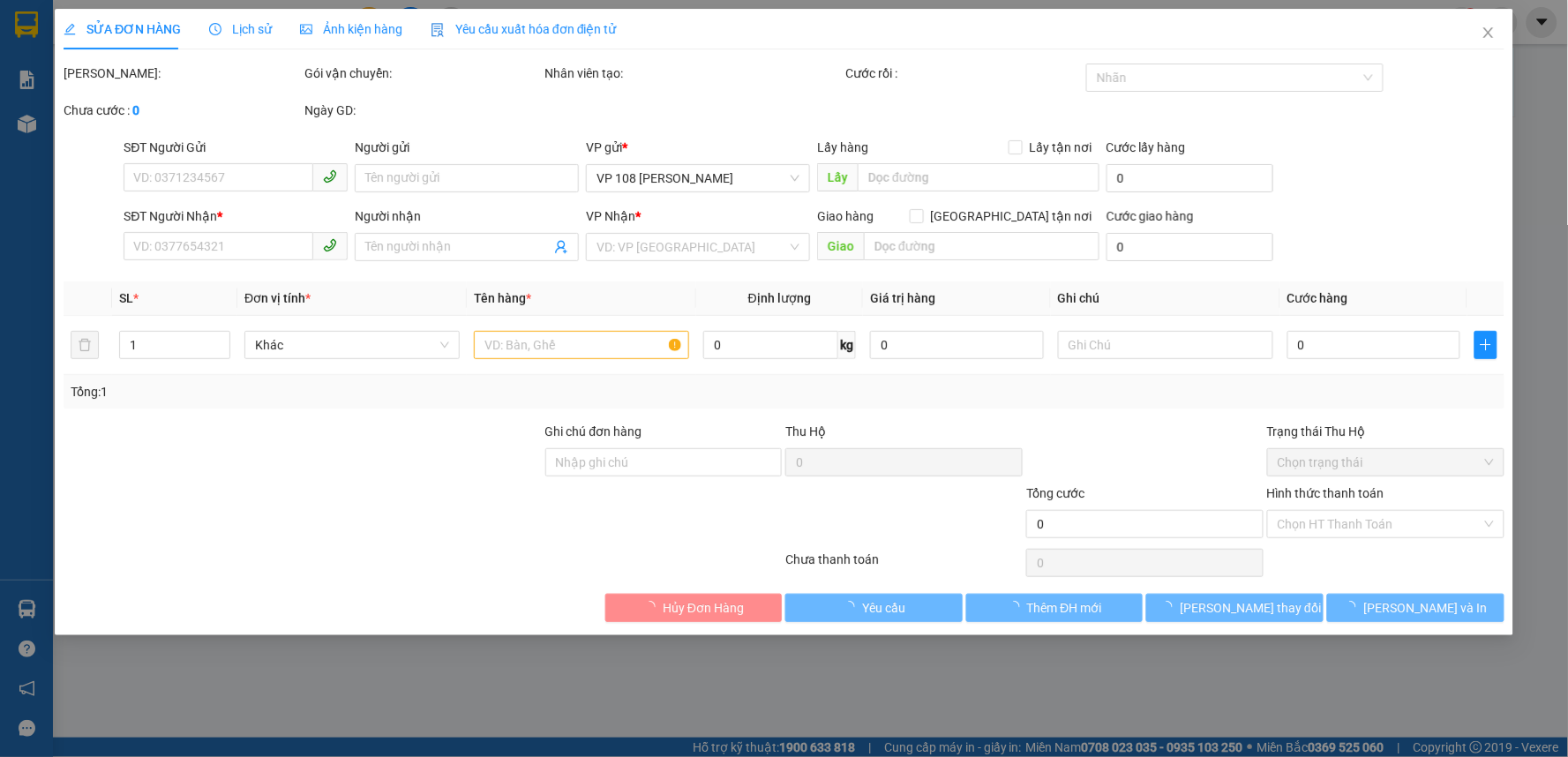
type input "0985388099"
type input "NHƯ Ý"
type input "0965759982"
type input "ANH NHẤT"
type input "VPVT"
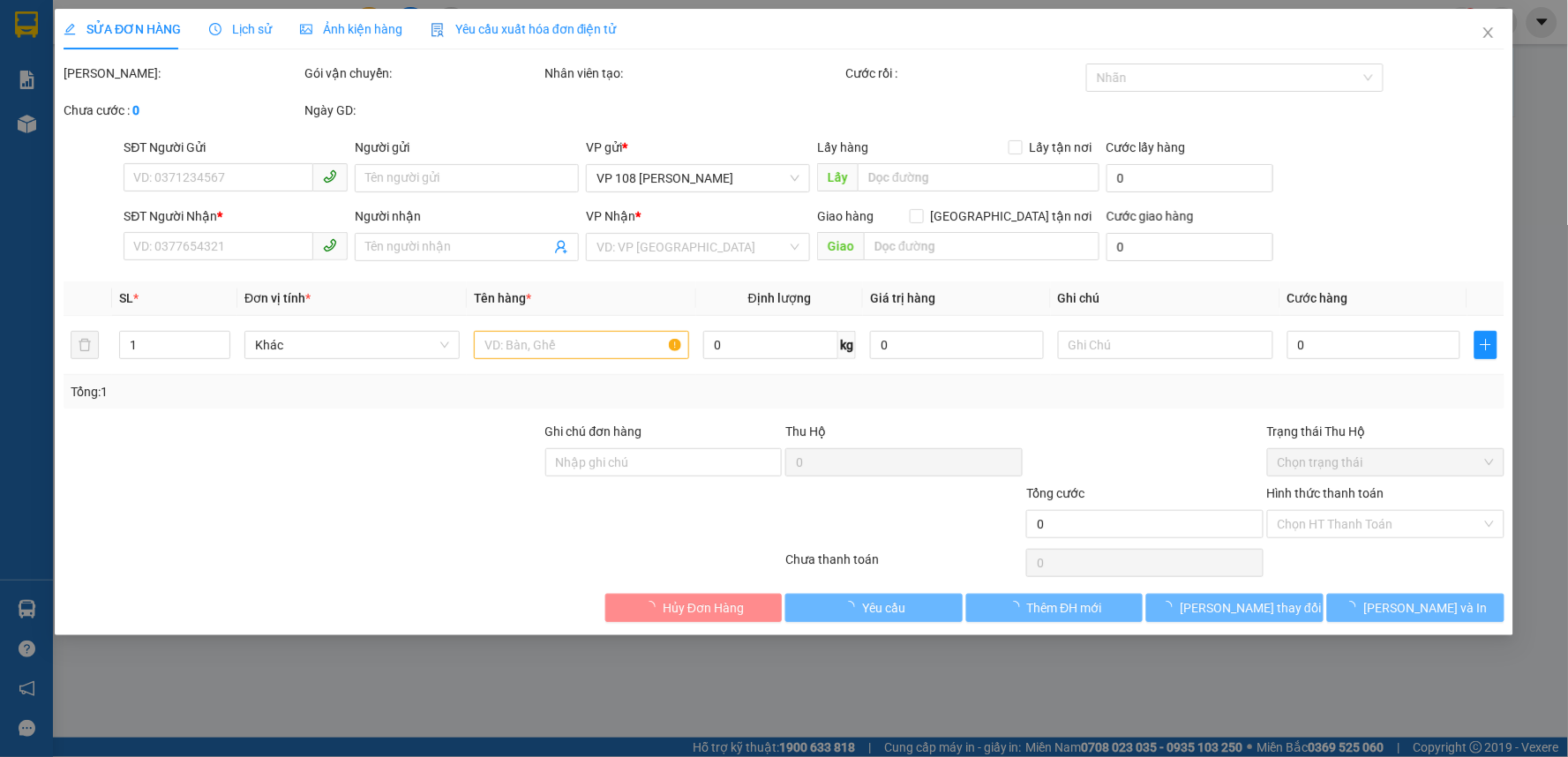
type input "TM 11/9 THỦY"
type input "70.000"
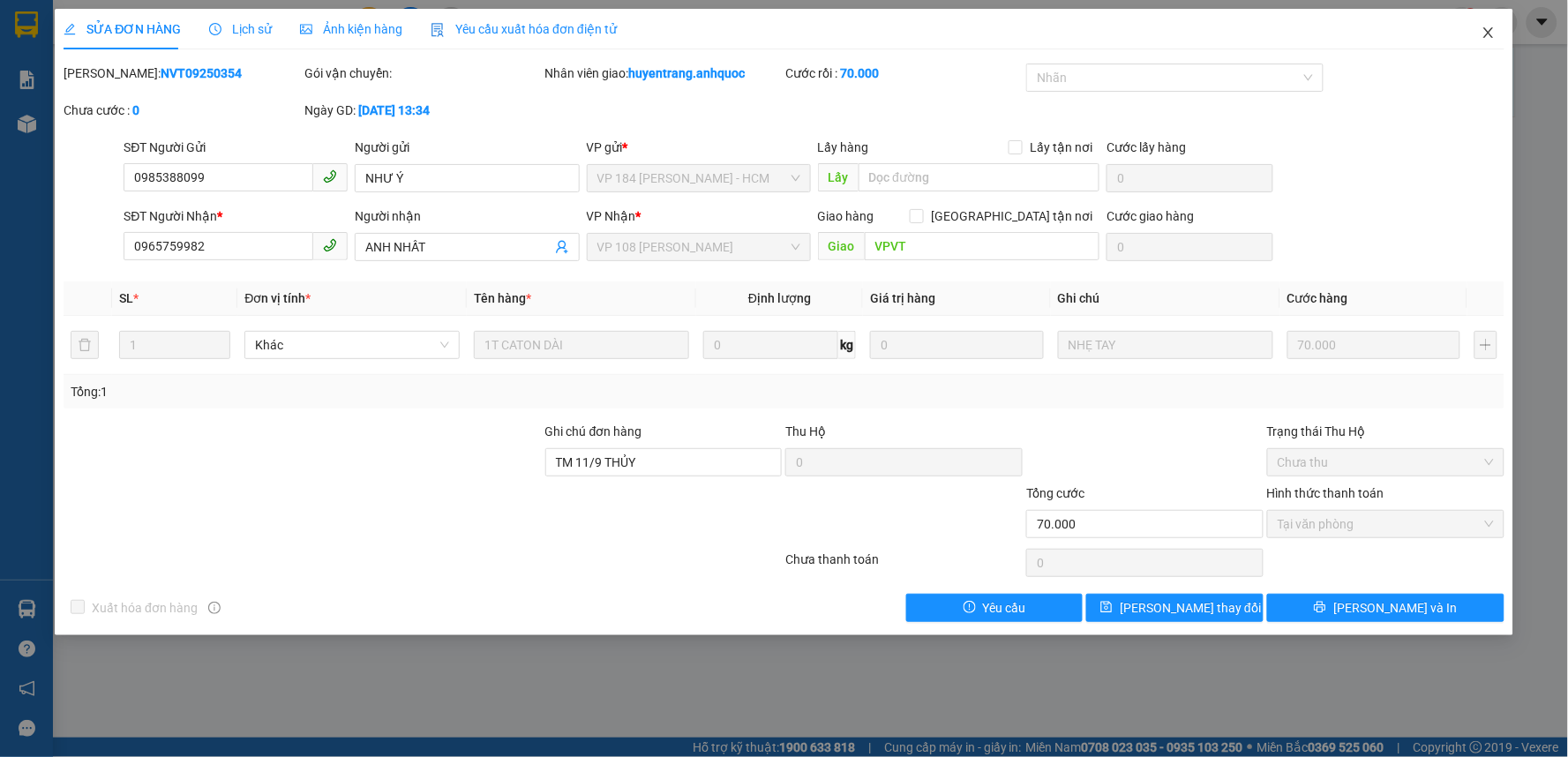
click at [1491, 29] on icon "close" at bounding box center [1488, 33] width 14 height 14
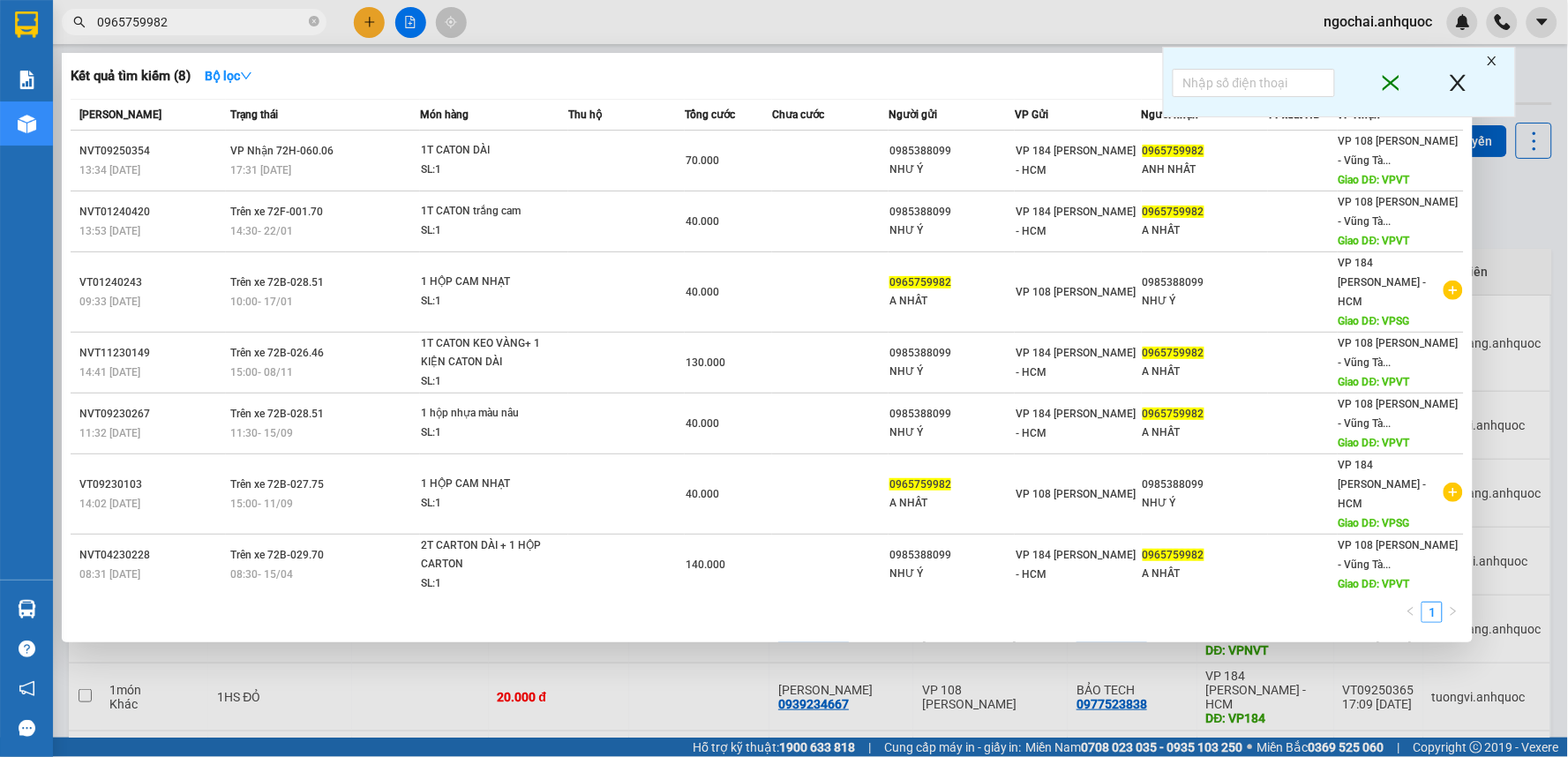
click at [199, 25] on input "0965759982" at bounding box center [200, 21] width 208 height 19
click at [315, 24] on icon "close-circle" at bounding box center [314, 21] width 11 height 11
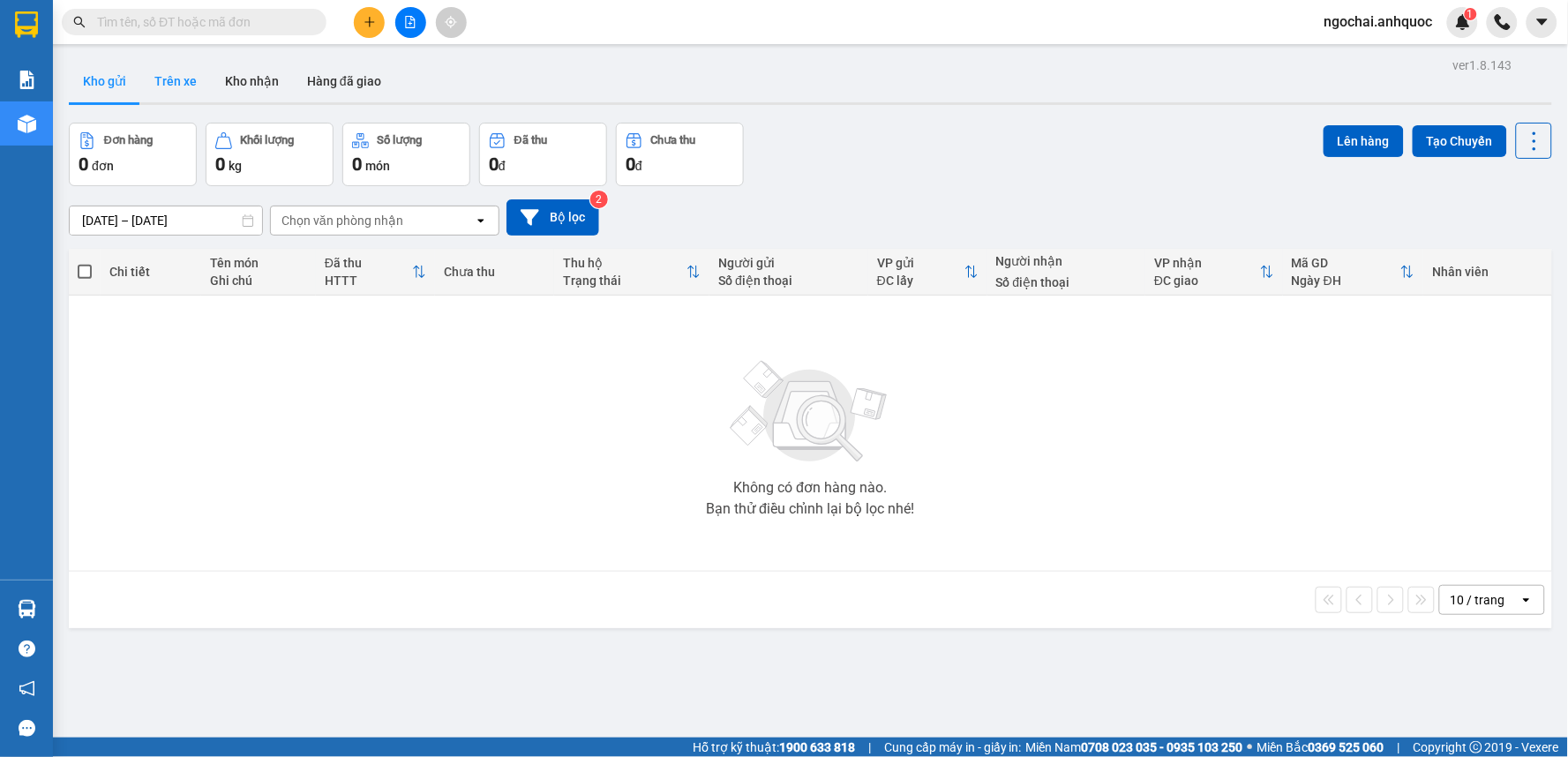
click at [192, 83] on button "Trên xe" at bounding box center [175, 81] width 71 height 43
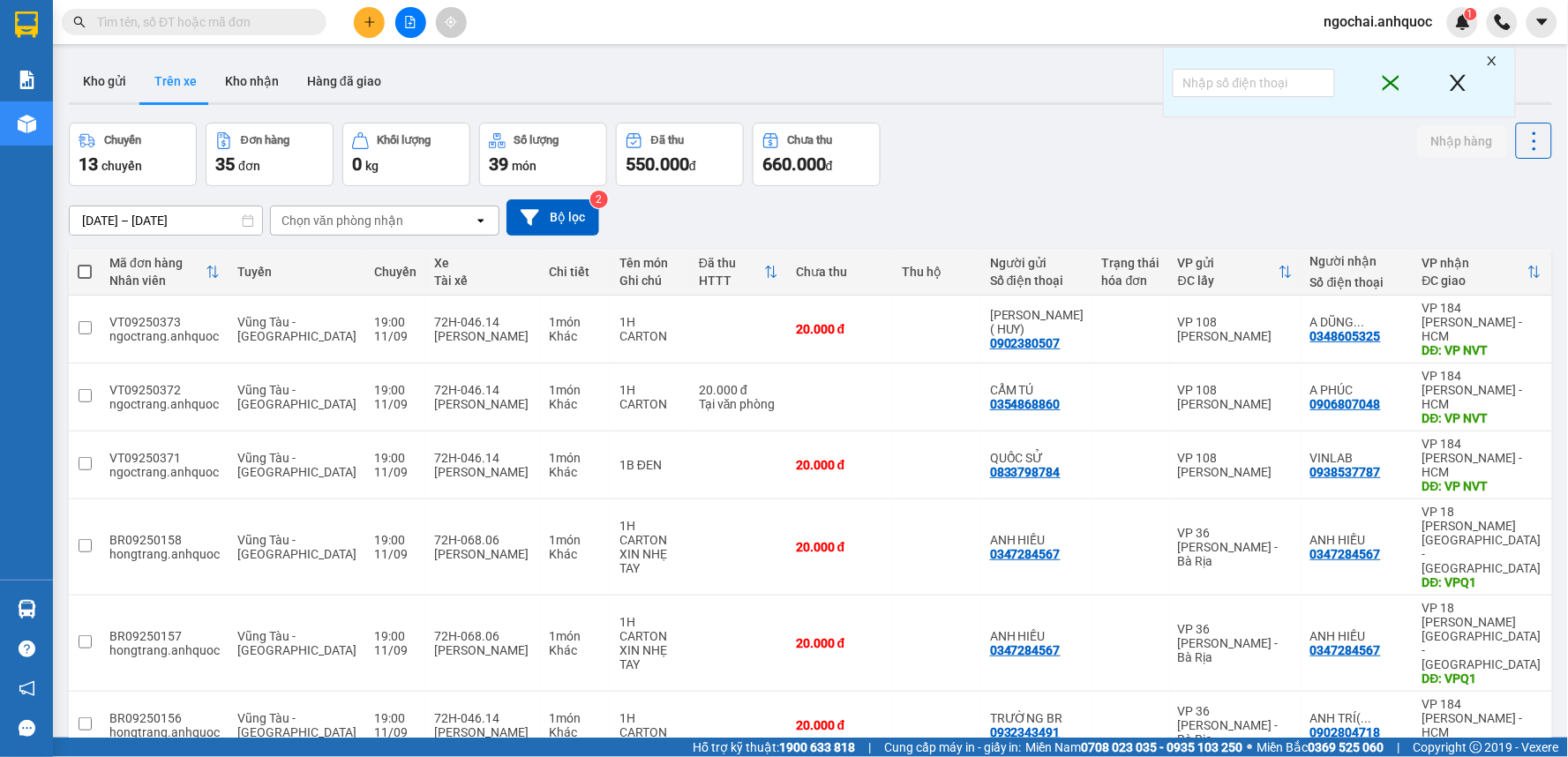
click at [268, 27] on input "text" at bounding box center [200, 21] width 208 height 19
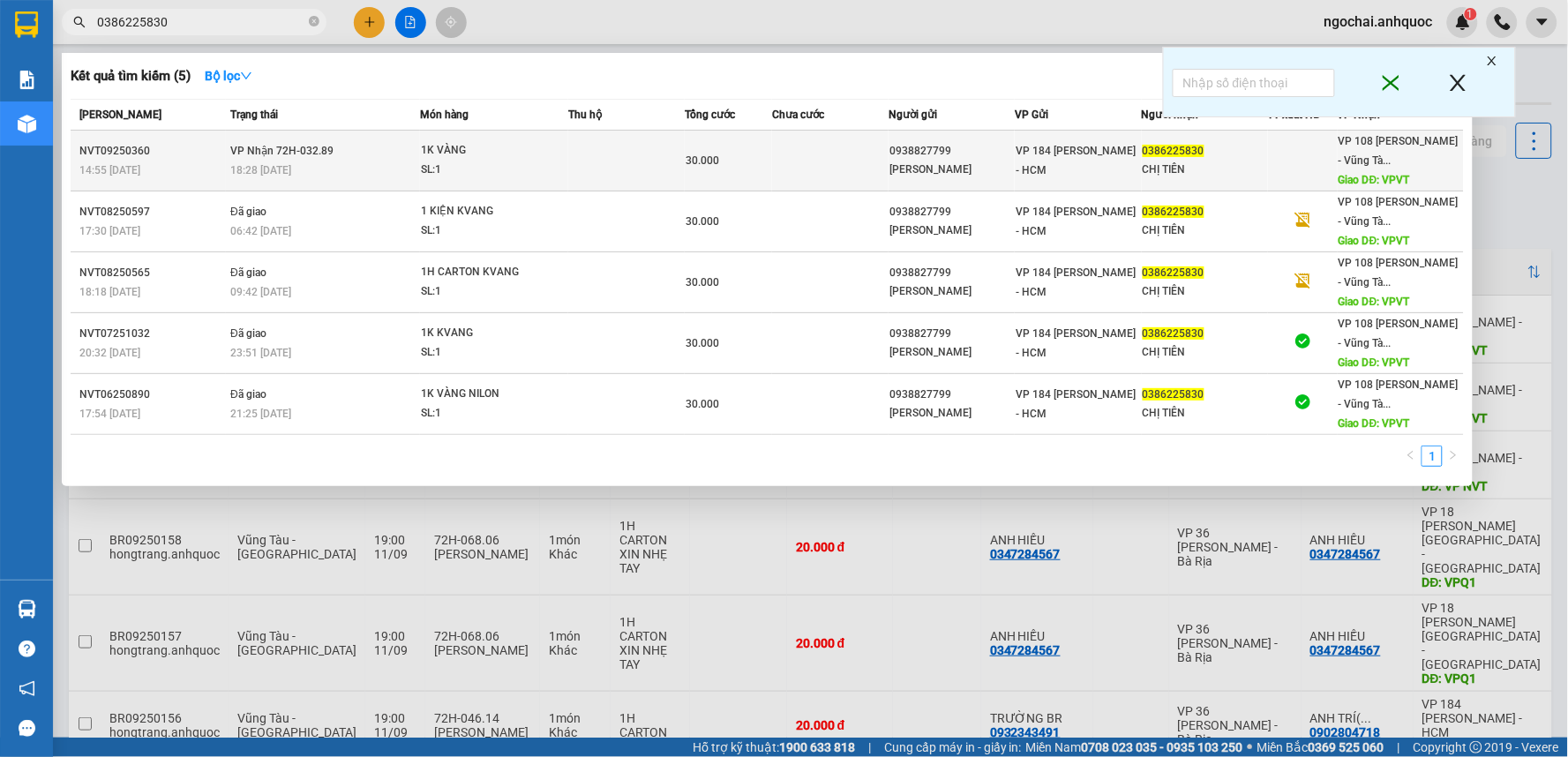
type input "0386225830"
click at [621, 153] on td at bounding box center [626, 160] width 117 height 61
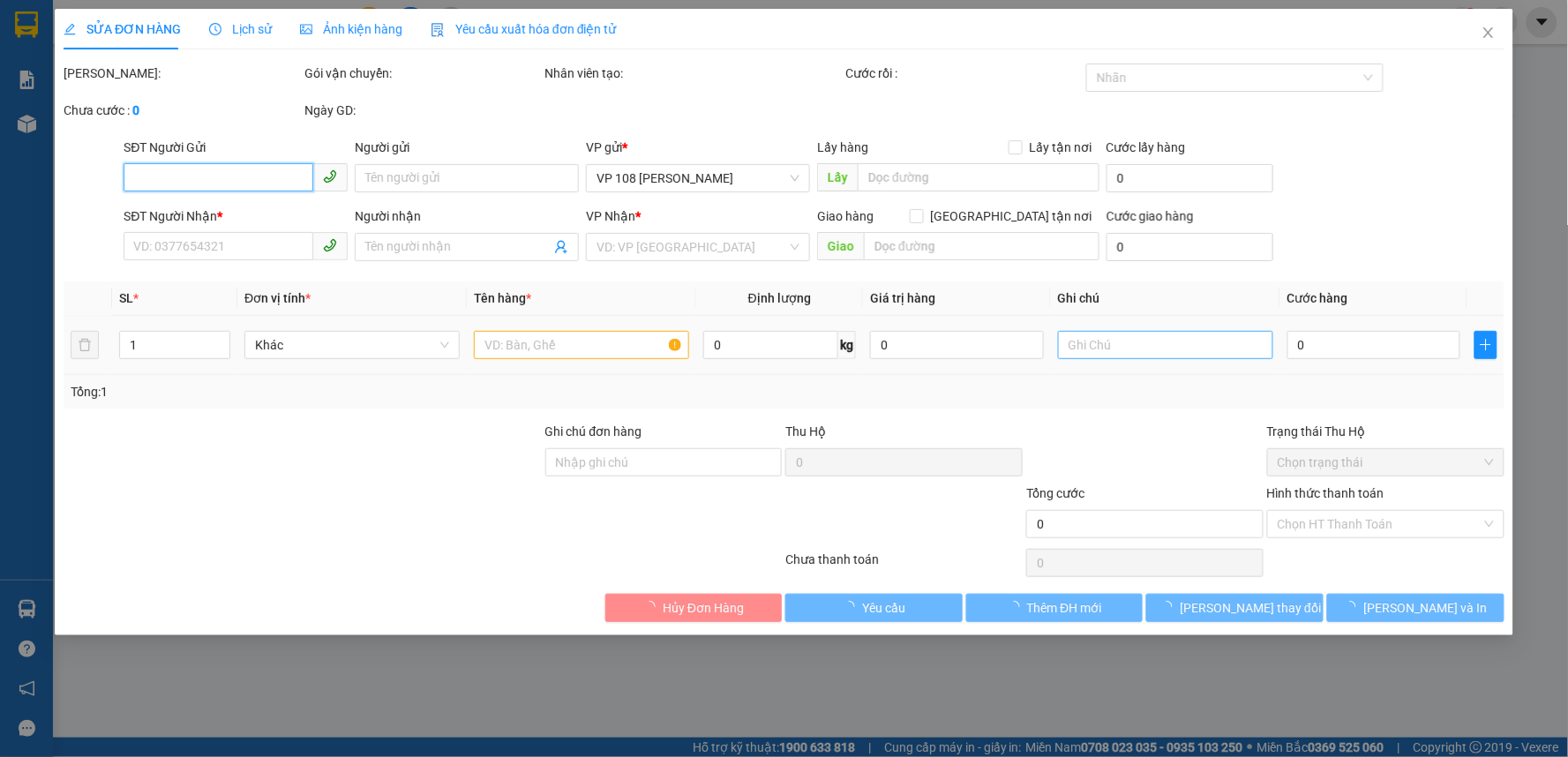
type input "0938827799"
type input "[PERSON_NAME]"
type input "0386225830"
type input "CHỊ TIÊN"
type input "VPVT"
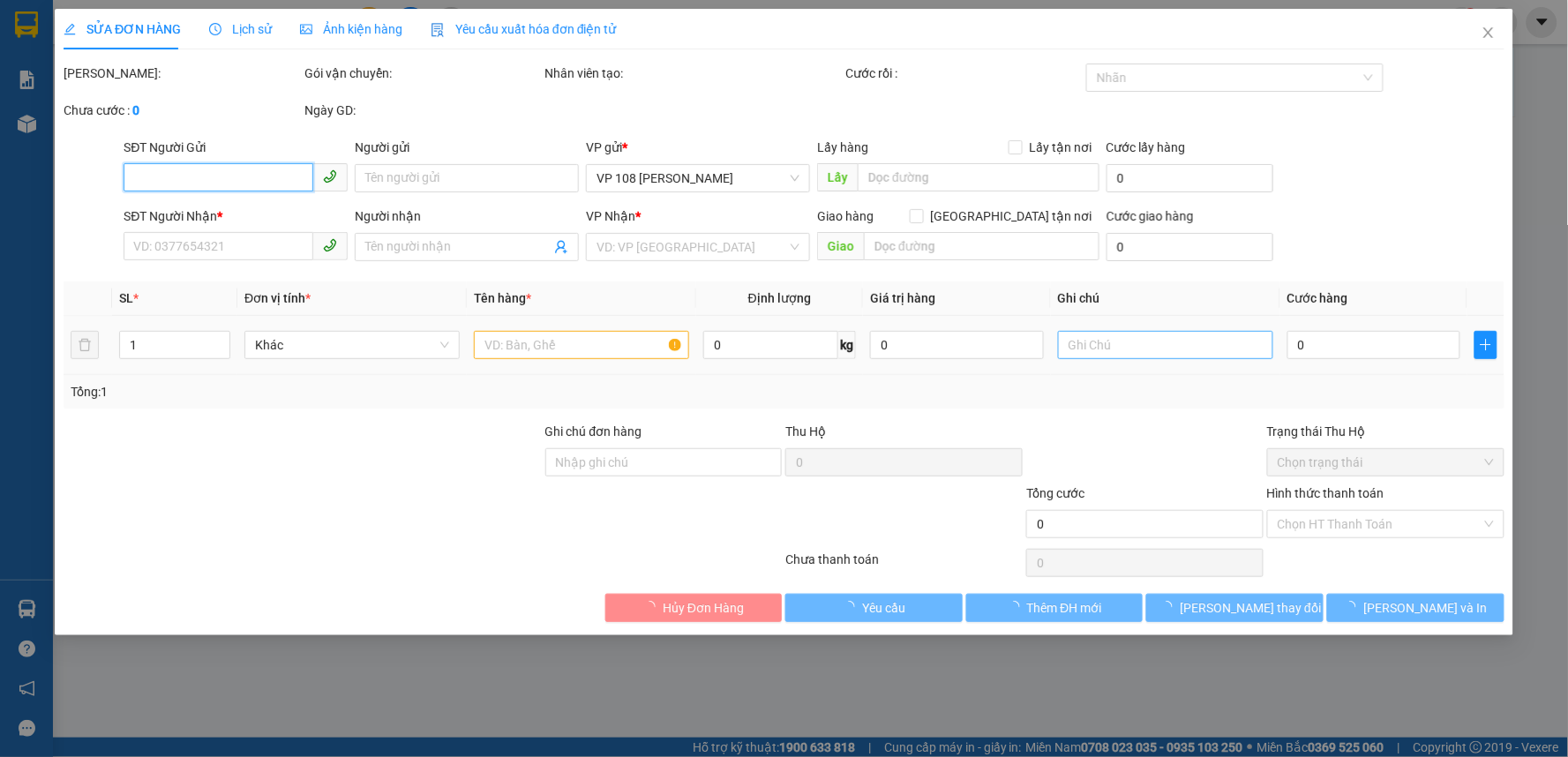
type input "TM 11/9 VP184 HẢO"
type input "30.000"
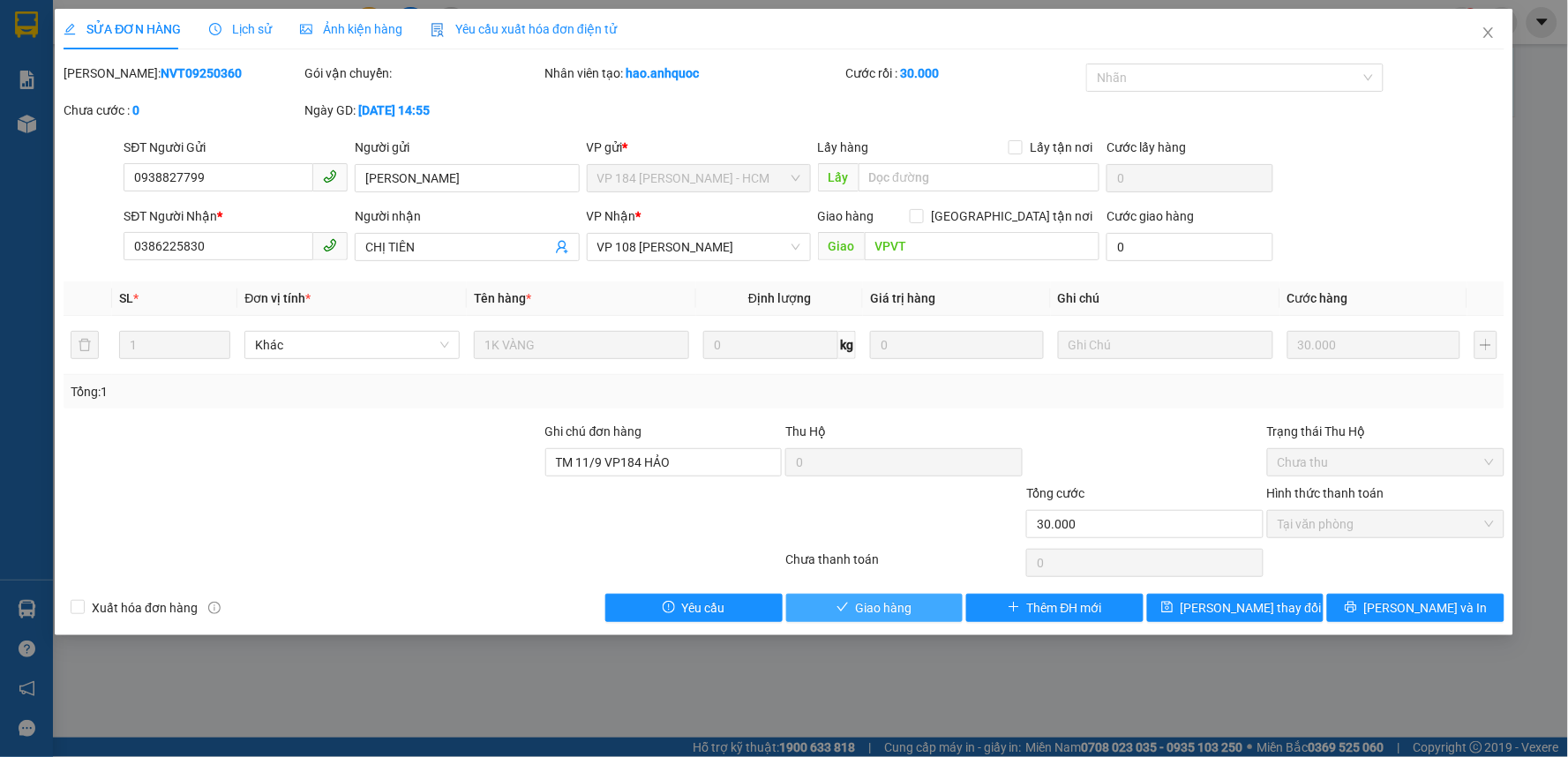
click at [891, 603] on span "Giao hàng" at bounding box center [884, 607] width 57 height 19
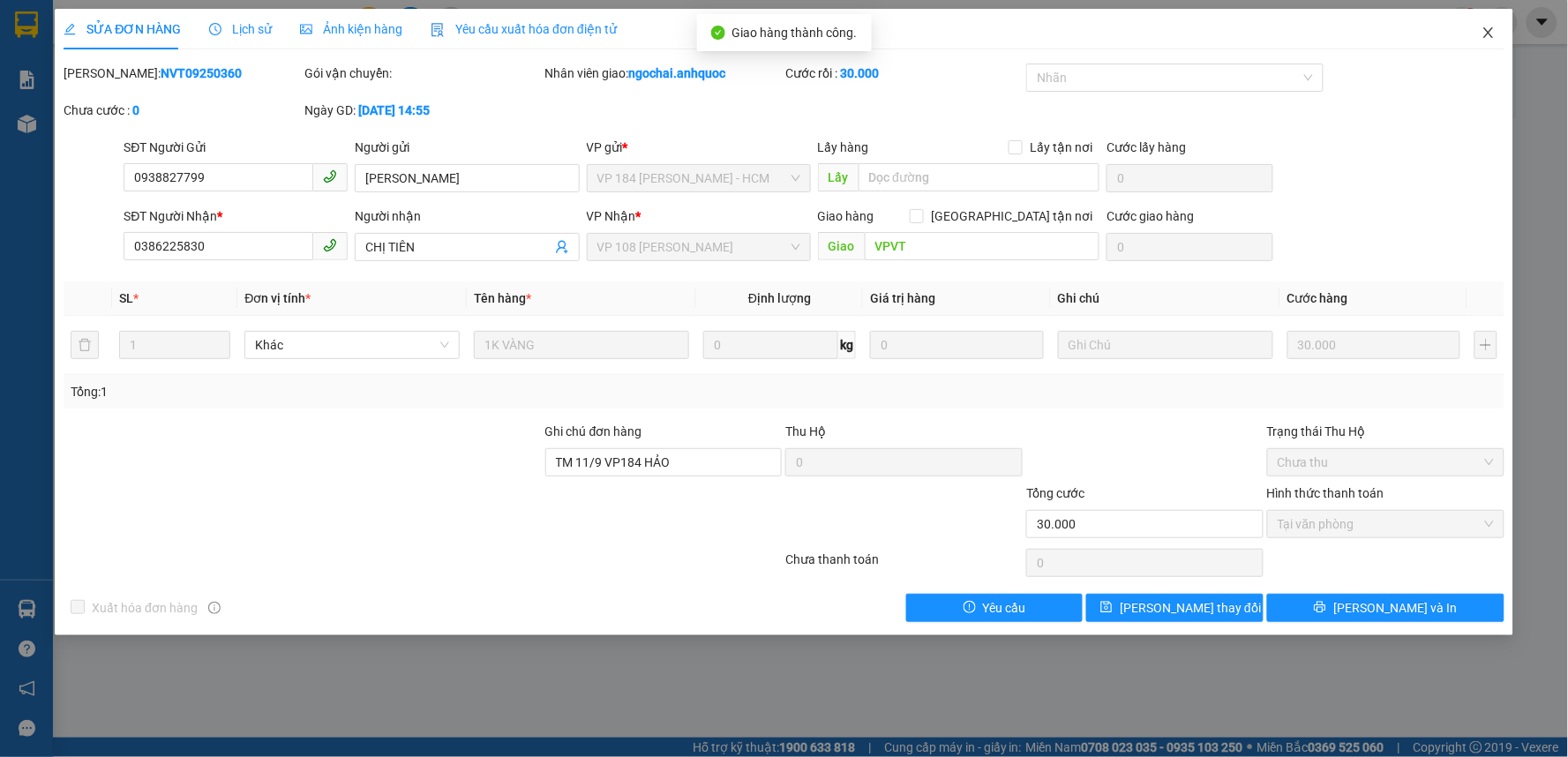
click at [1485, 29] on icon "close" at bounding box center [1488, 33] width 14 height 14
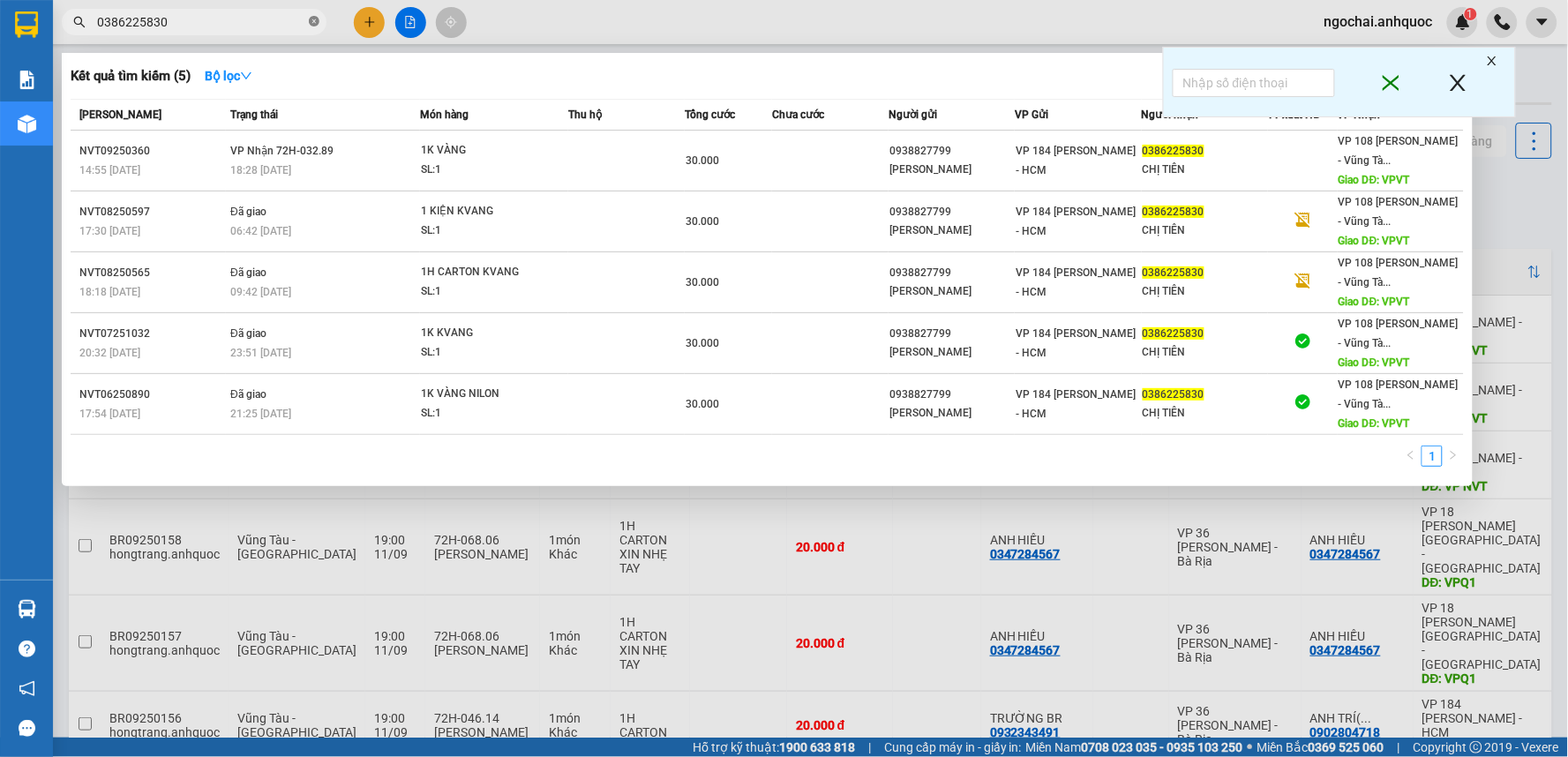
click at [312, 21] on icon "close-circle" at bounding box center [314, 21] width 11 height 11
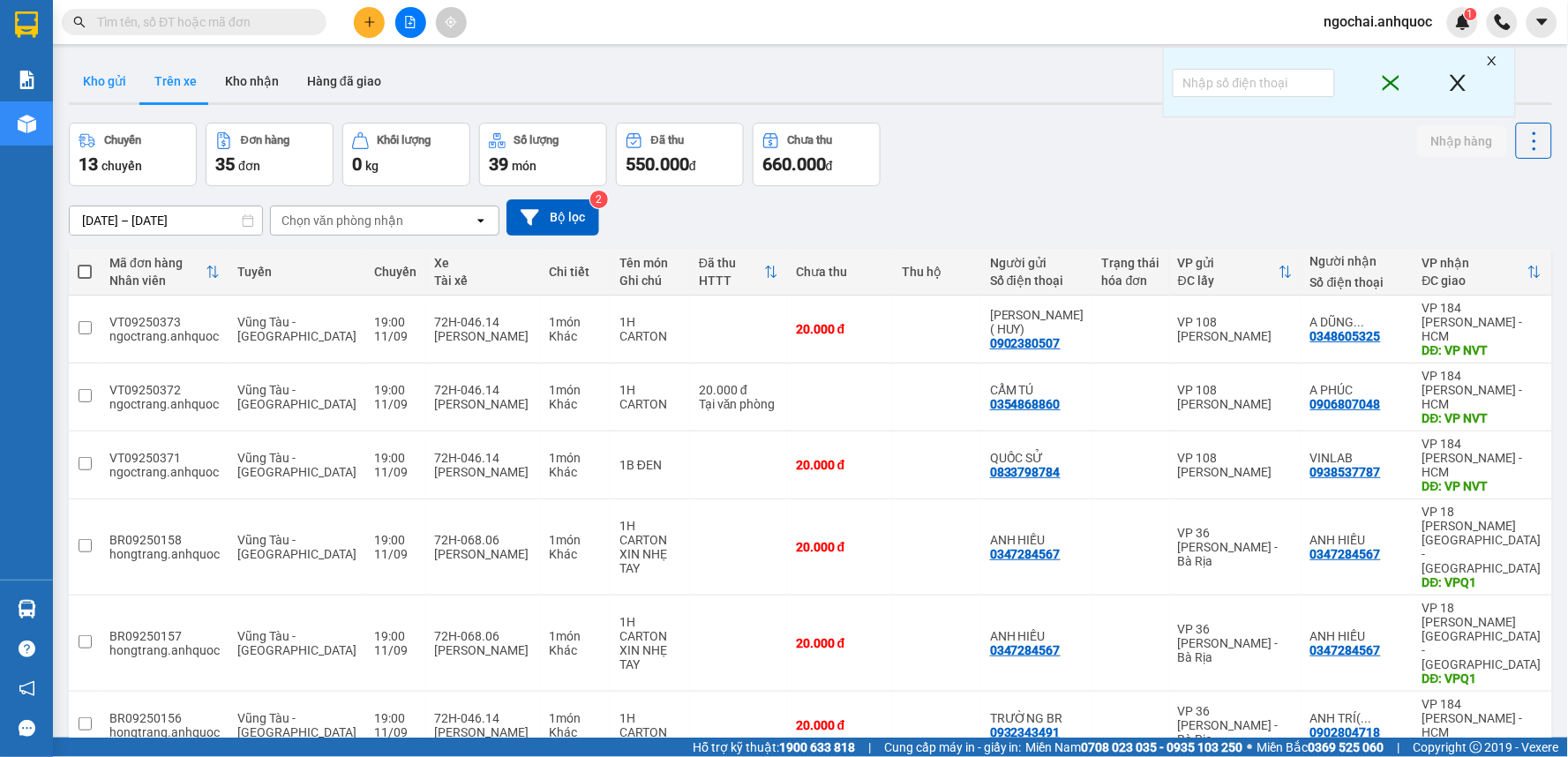
click at [120, 71] on button "Kho gửi" at bounding box center [105, 81] width 72 height 43
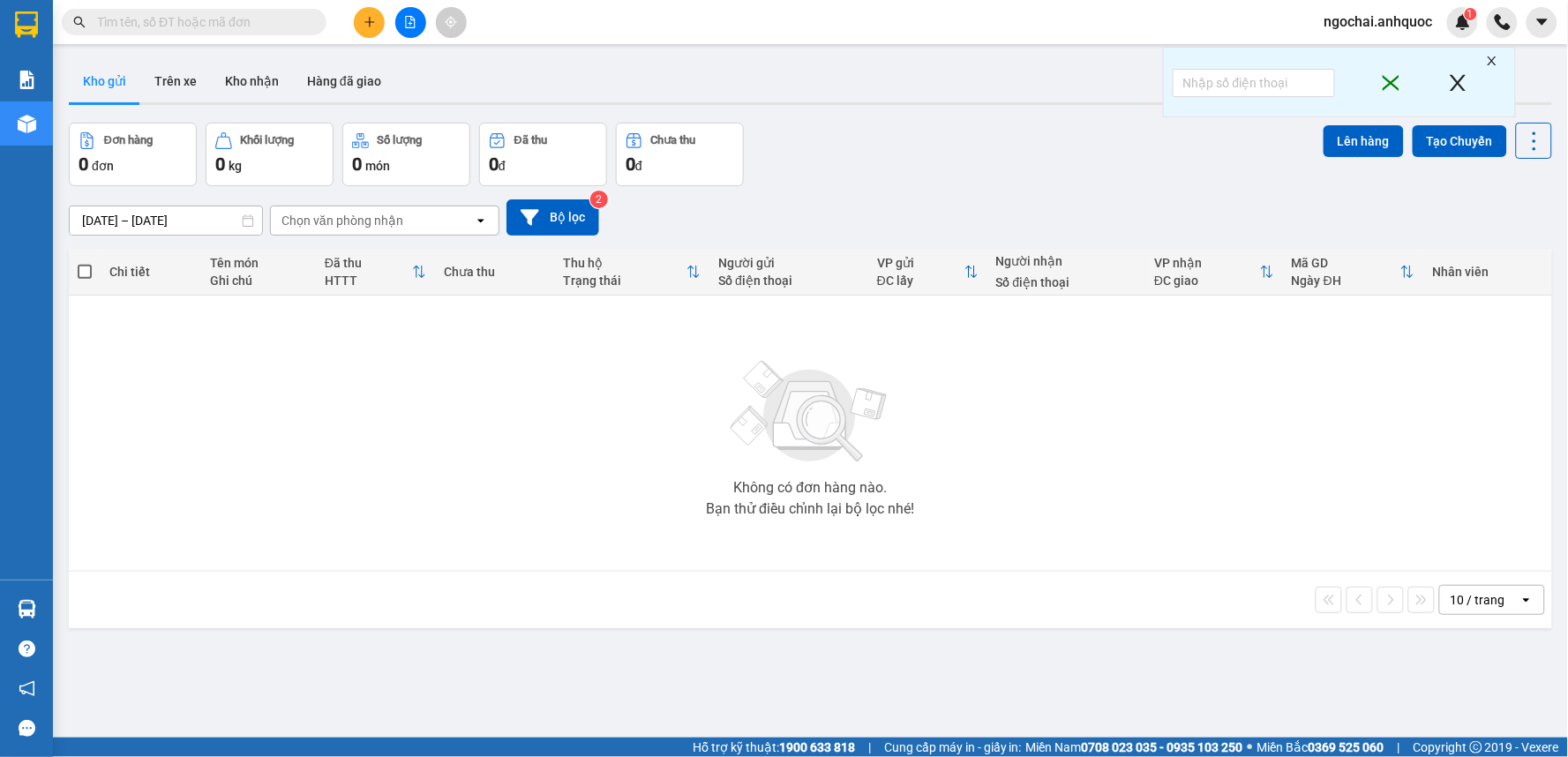
click at [375, 19] on icon "plus" at bounding box center [370, 22] width 12 height 12
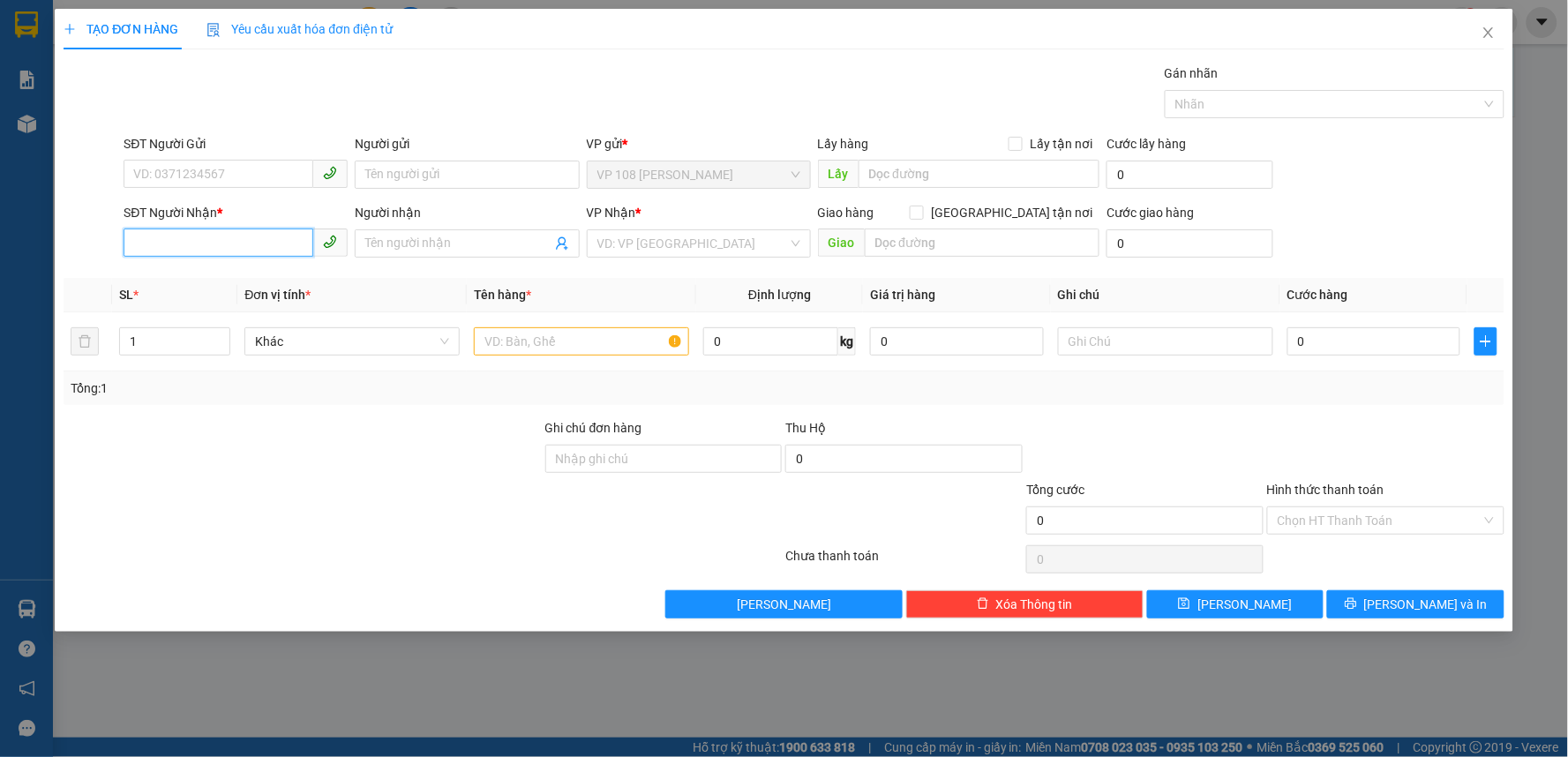
click at [259, 244] on input "SĐT Người Nhận *" at bounding box center [218, 242] width 189 height 28
type input "0949131144"
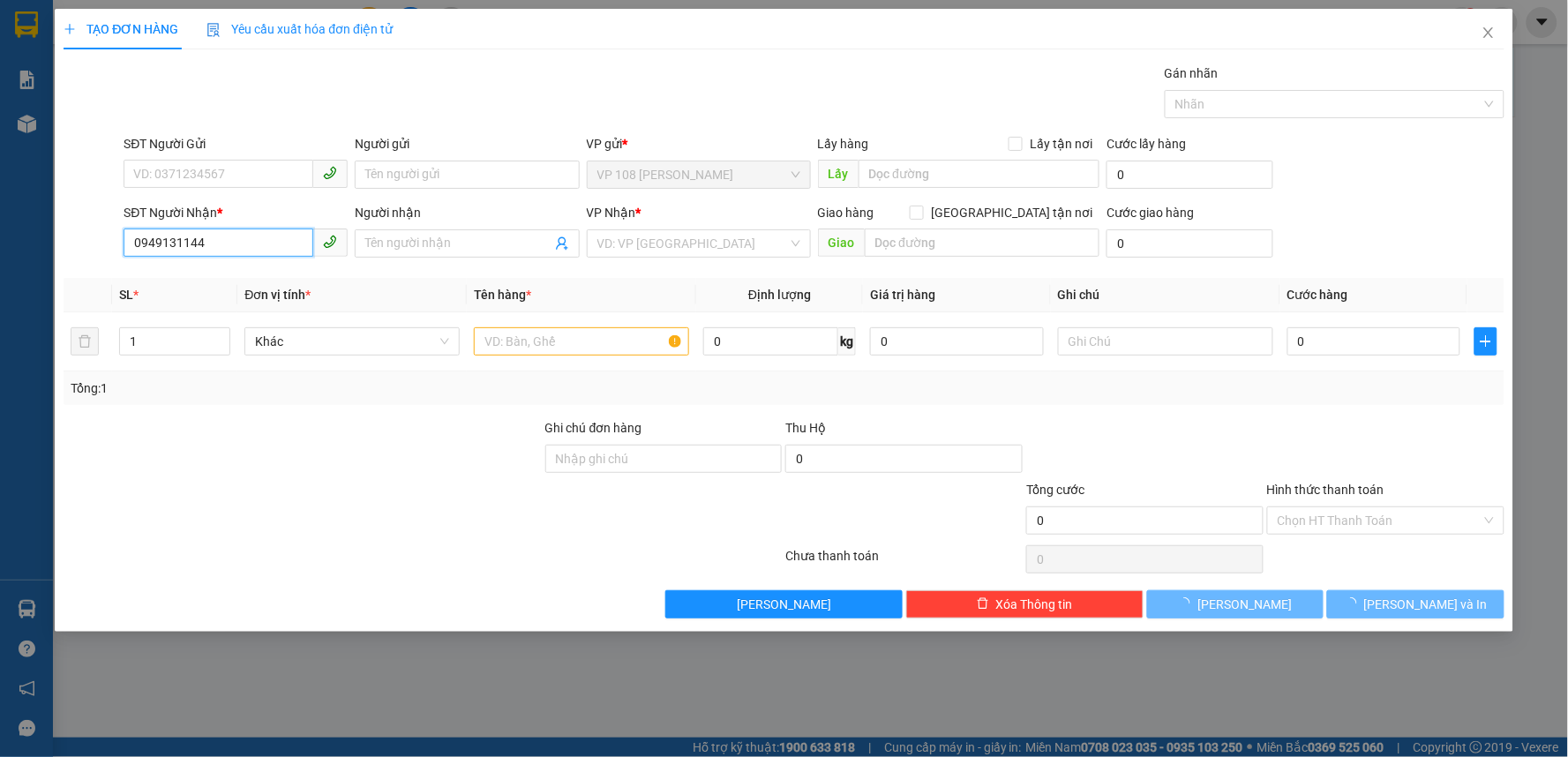
click at [259, 236] on input "0949131144" at bounding box center [218, 242] width 189 height 28
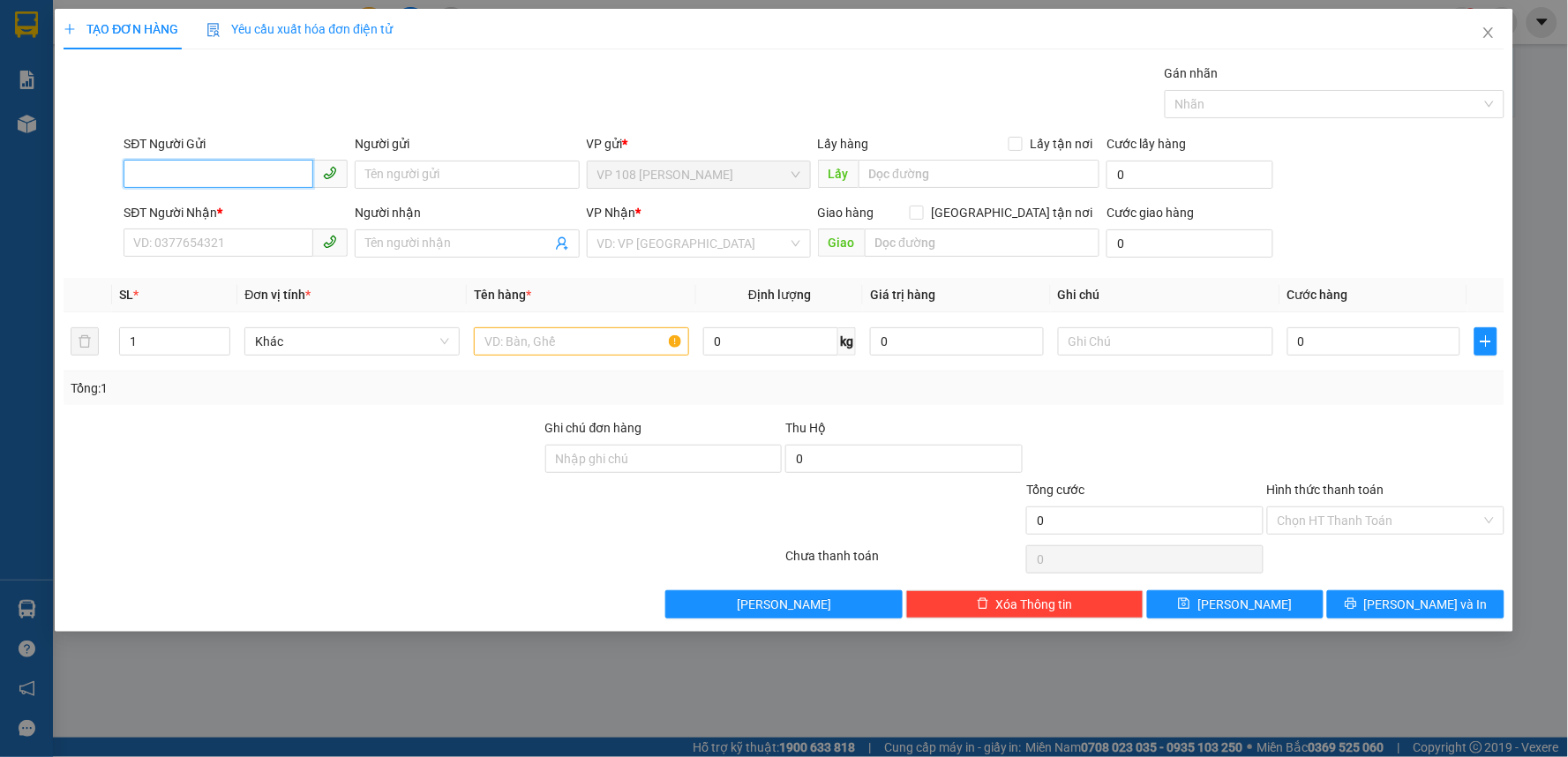
click at [248, 172] on input "SĐT Người Gửi" at bounding box center [218, 173] width 189 height 28
paste input "0949131144"
type input "0949131144"
click at [266, 203] on div "0949131144 - C DIỄM" at bounding box center [236, 209] width 203 height 19
type input "C DIỄM"
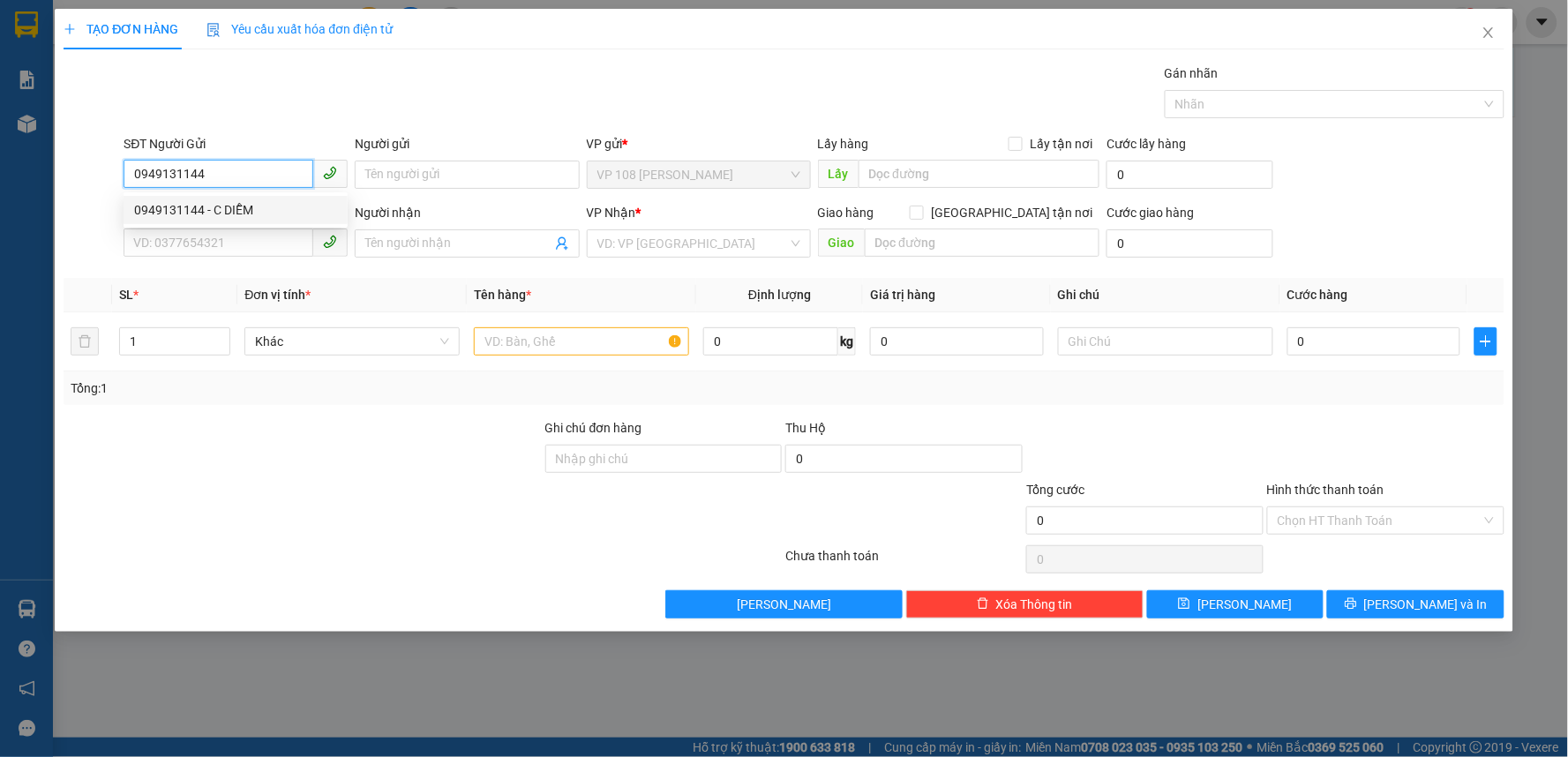
type input "0939788086"
type input "A SƠN"
type input "VPQ1"
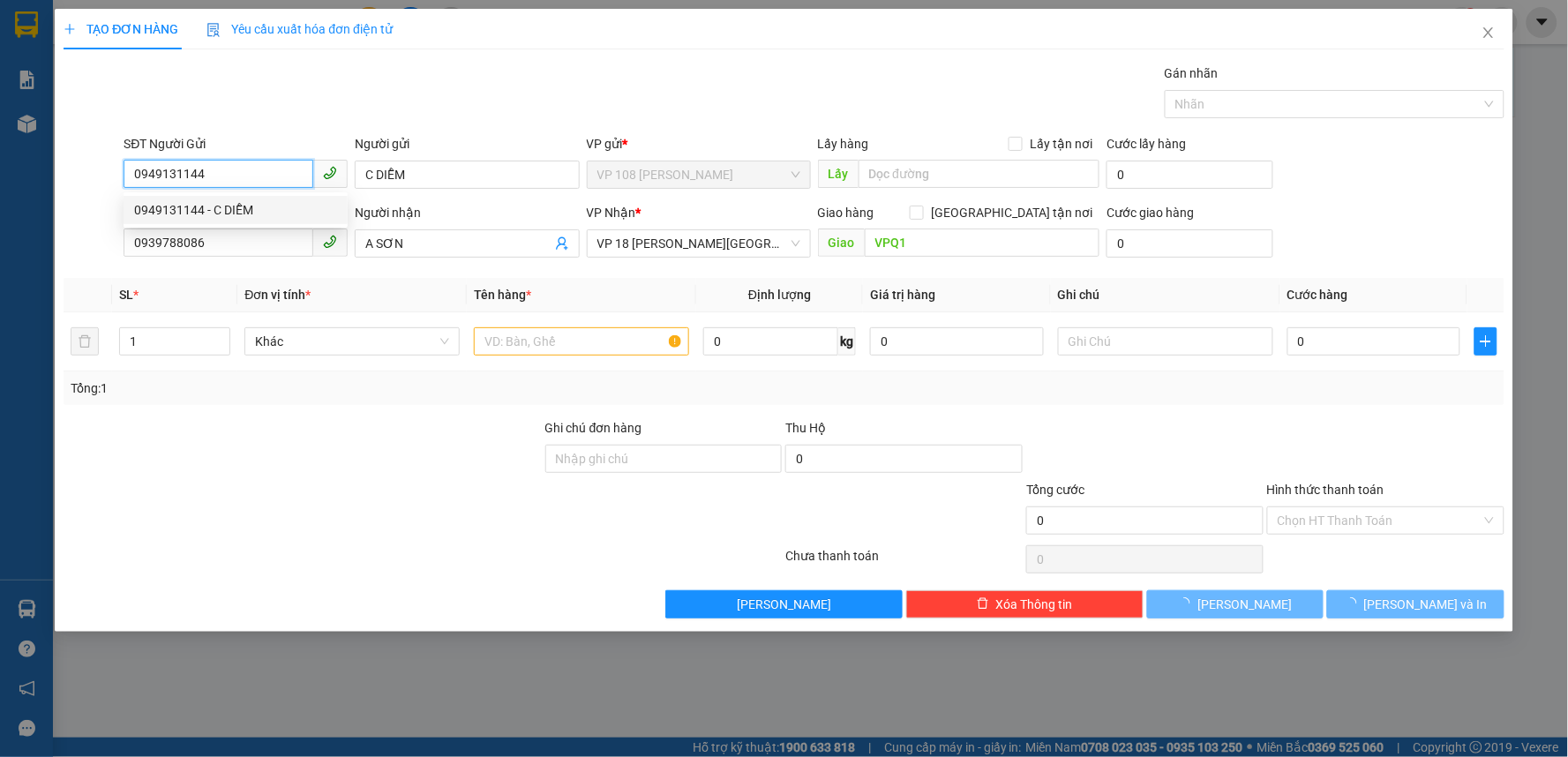
type input "20.000"
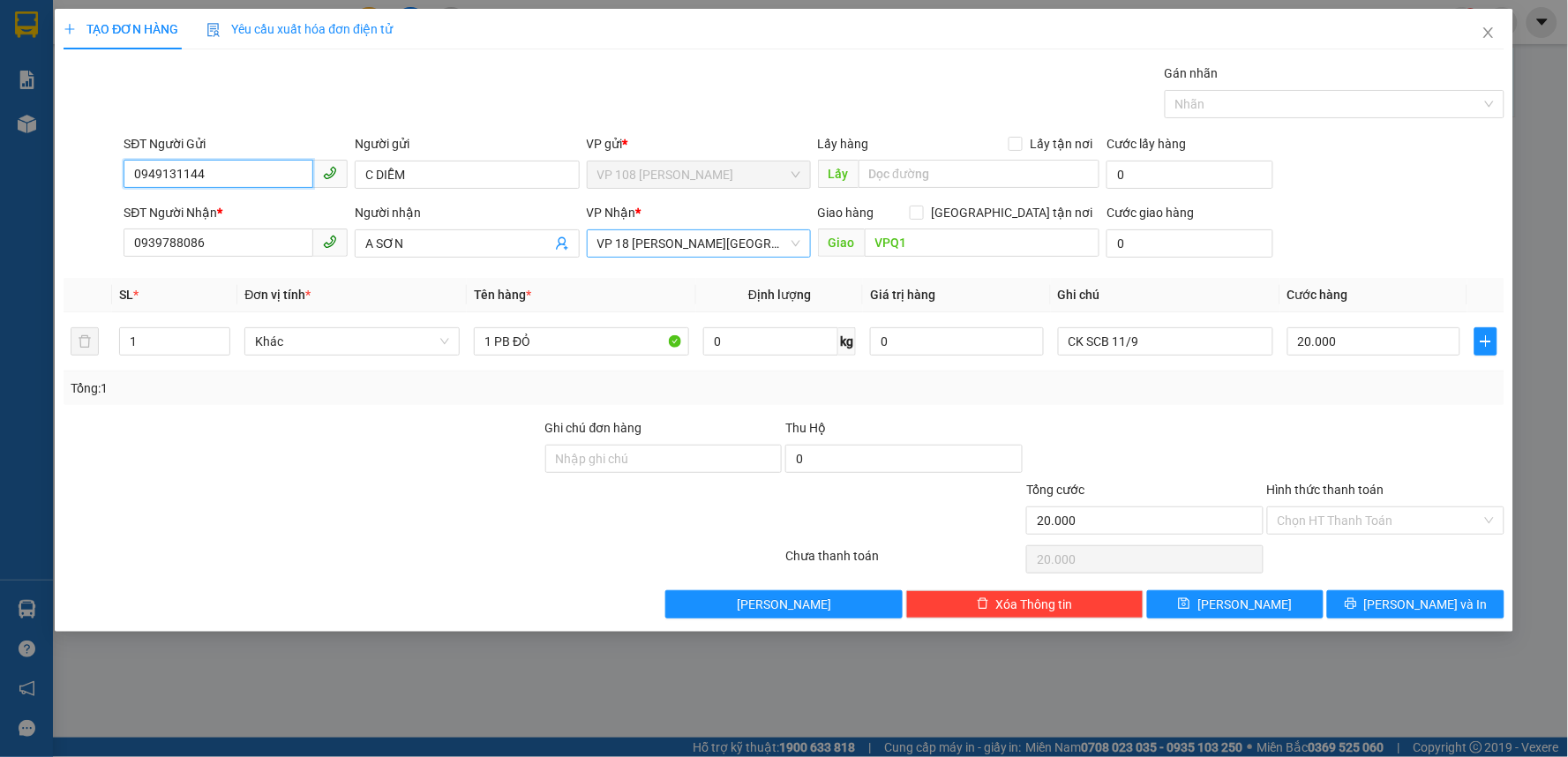
click at [752, 242] on span "VP 18 [PERSON_NAME][GEOGRAPHIC_DATA] - [GEOGRAPHIC_DATA]" at bounding box center [699, 243] width 203 height 27
type input "0949131144"
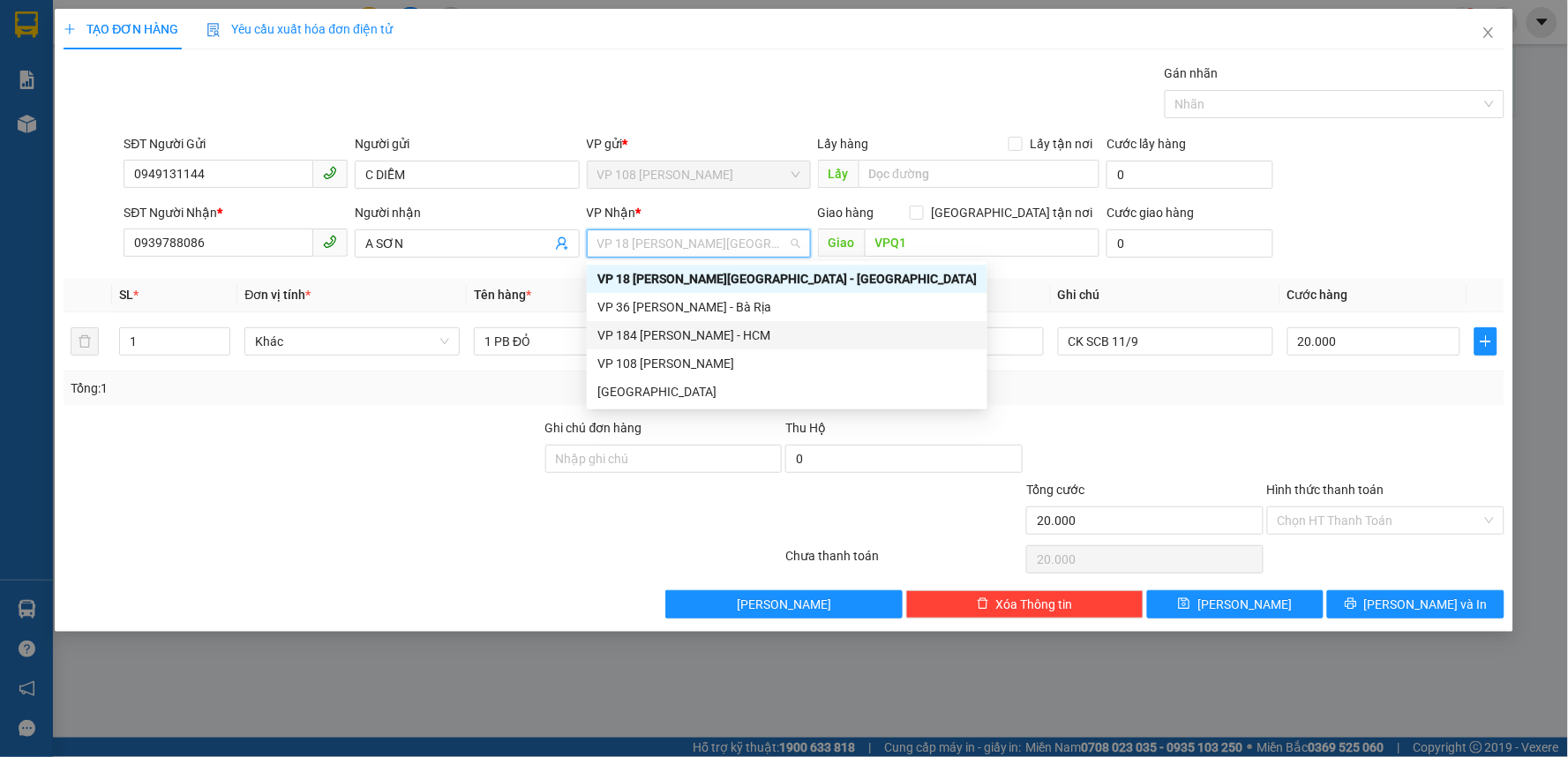
click at [661, 329] on div "VP 184 [PERSON_NAME] - HCM" at bounding box center [787, 335] width 380 height 19
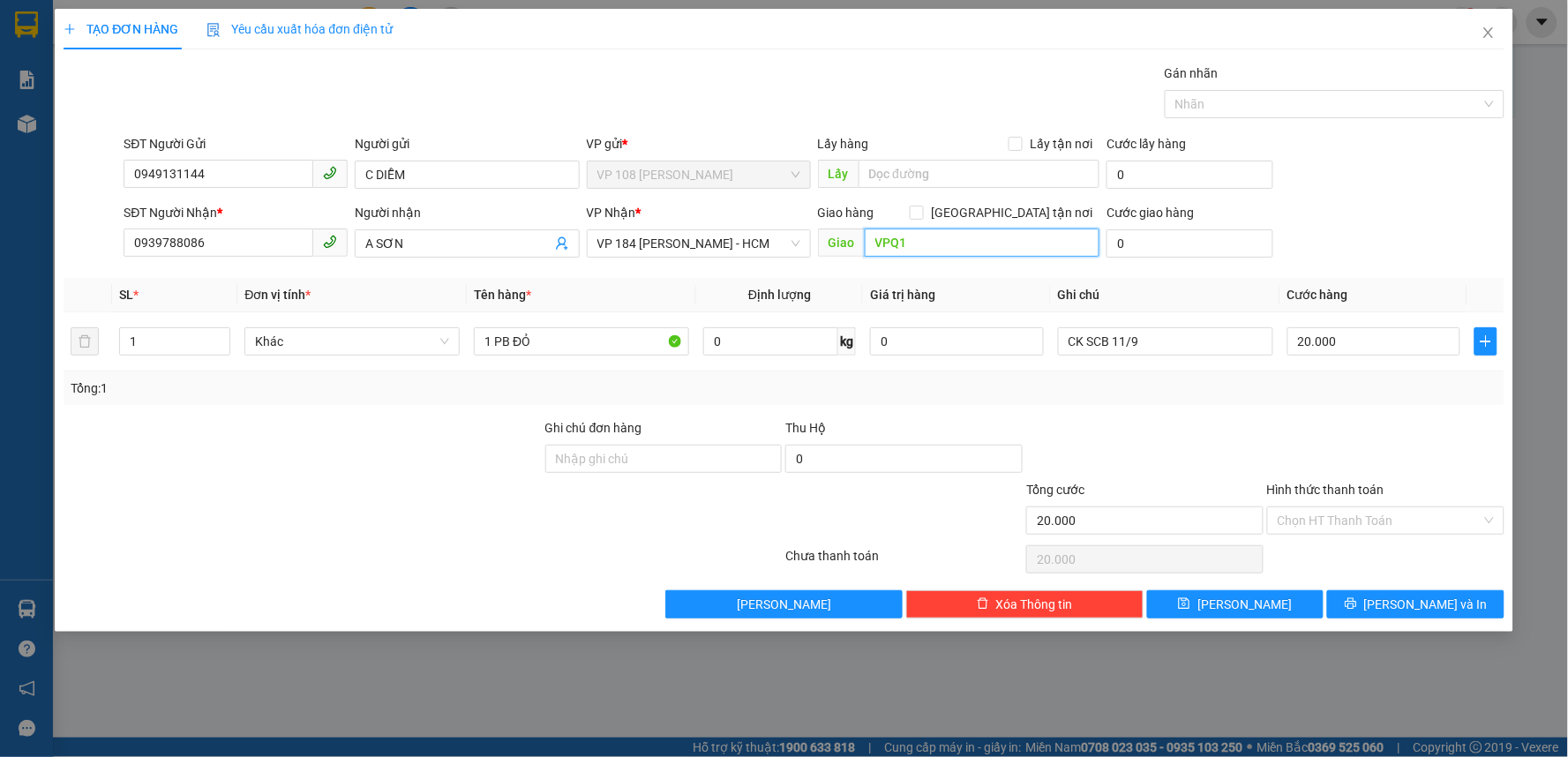
click at [928, 235] on input "VPQ1" at bounding box center [982, 242] width 235 height 28
drag, startPoint x: 940, startPoint y: 243, endPoint x: 813, endPoint y: 244, distance: 127.0
click at [813, 244] on div "SĐT Người Nhận * 0939788086 Người nhận A SƠN VP Nhận * VP 184 [PERSON_NAME] - H…" at bounding box center [813, 234] width 1387 height 62
type input "VP 184 NVT"
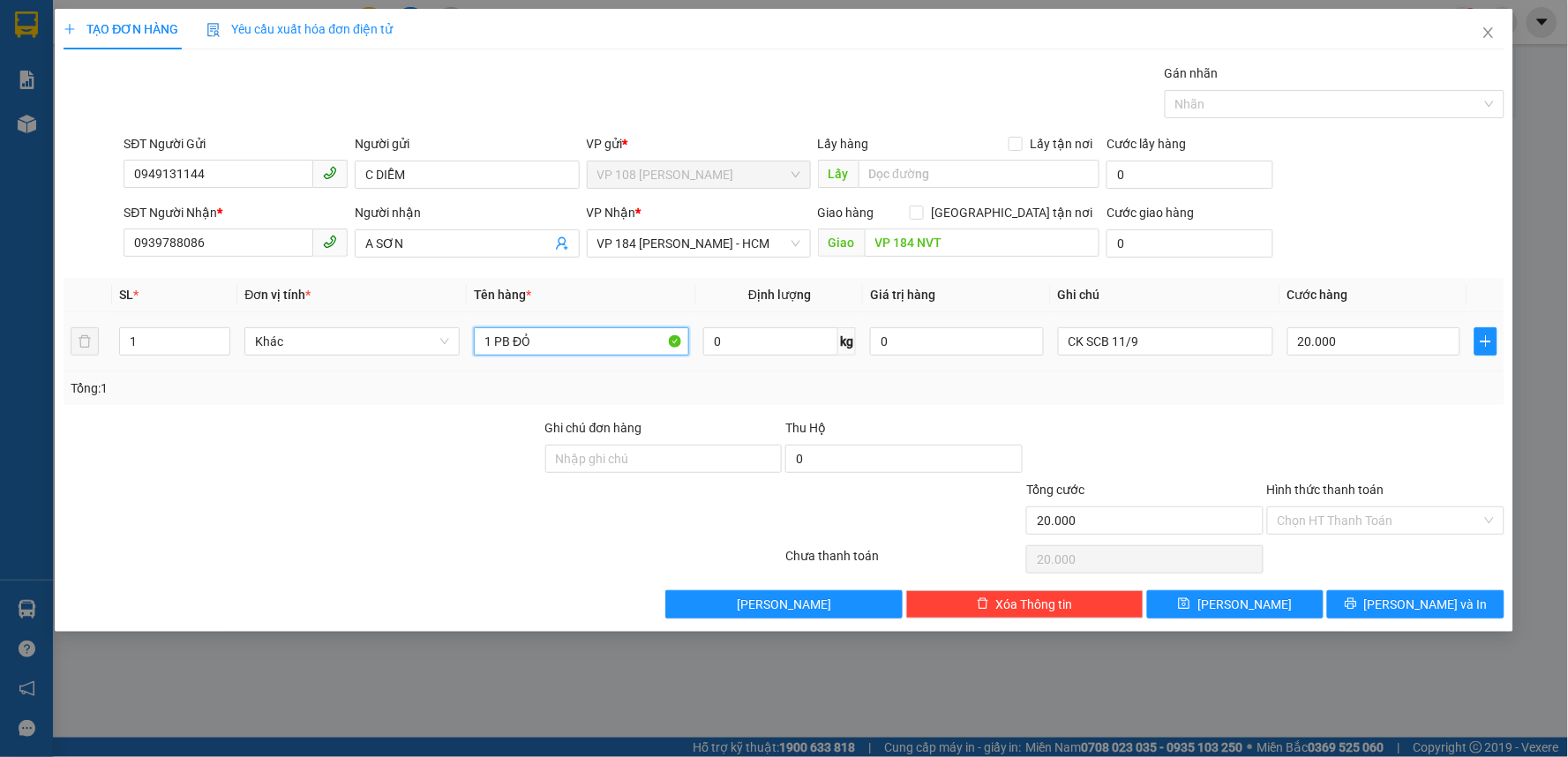
click at [497, 343] on input "1 PB ĐỎ" at bounding box center [582, 342] width 215 height 28
click at [497, 342] on input "1 PB ĐỎ" at bounding box center [582, 342] width 215 height 28
type input "1 KS 247"
drag, startPoint x: 1172, startPoint y: 351, endPoint x: 1021, endPoint y: 349, distance: 151.0
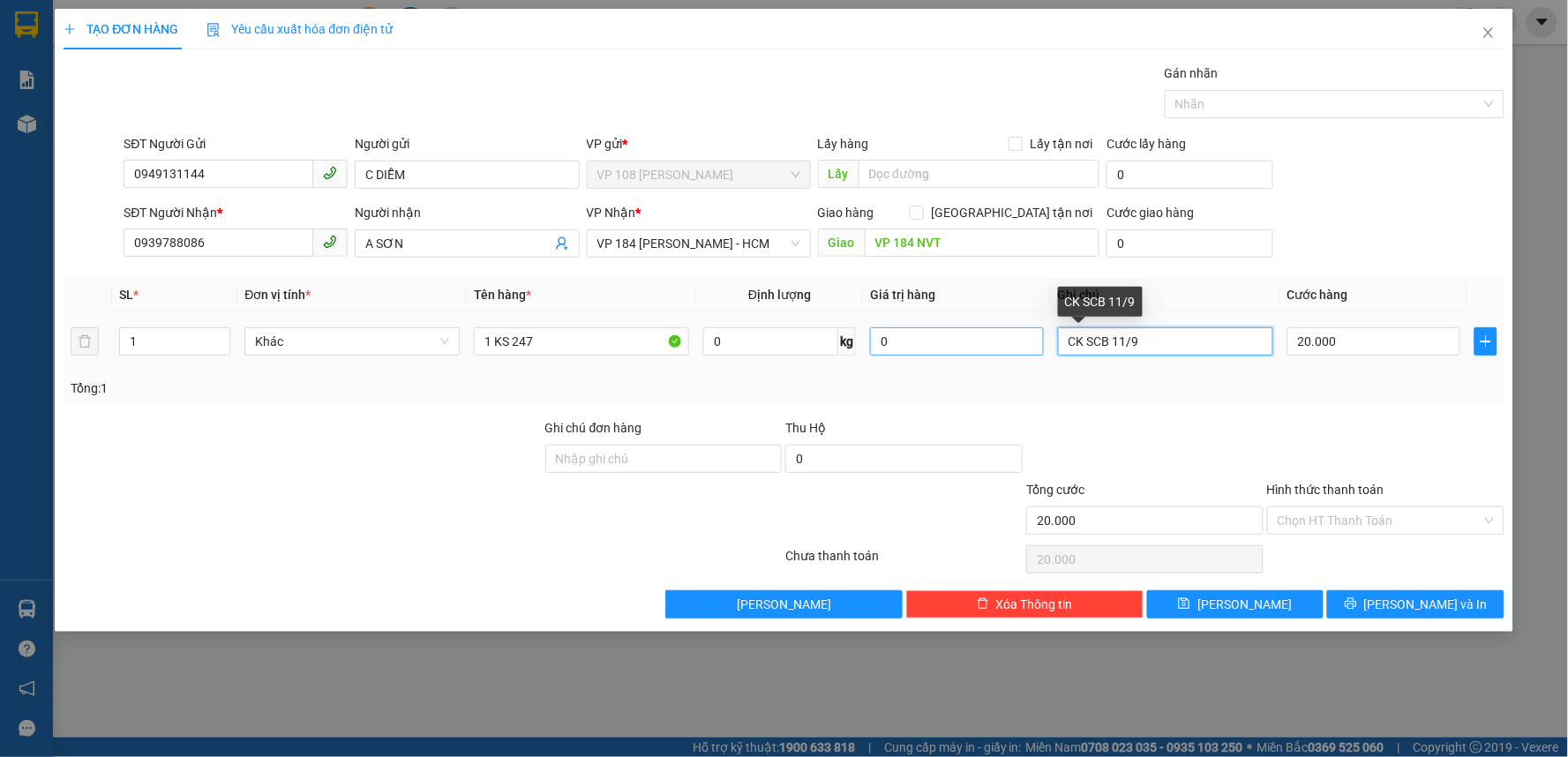
click at [1021, 349] on tr "1 Khác 1 KS 247 0 kg 0 CK SCB 11/9 20.000" at bounding box center [784, 341] width 1440 height 59
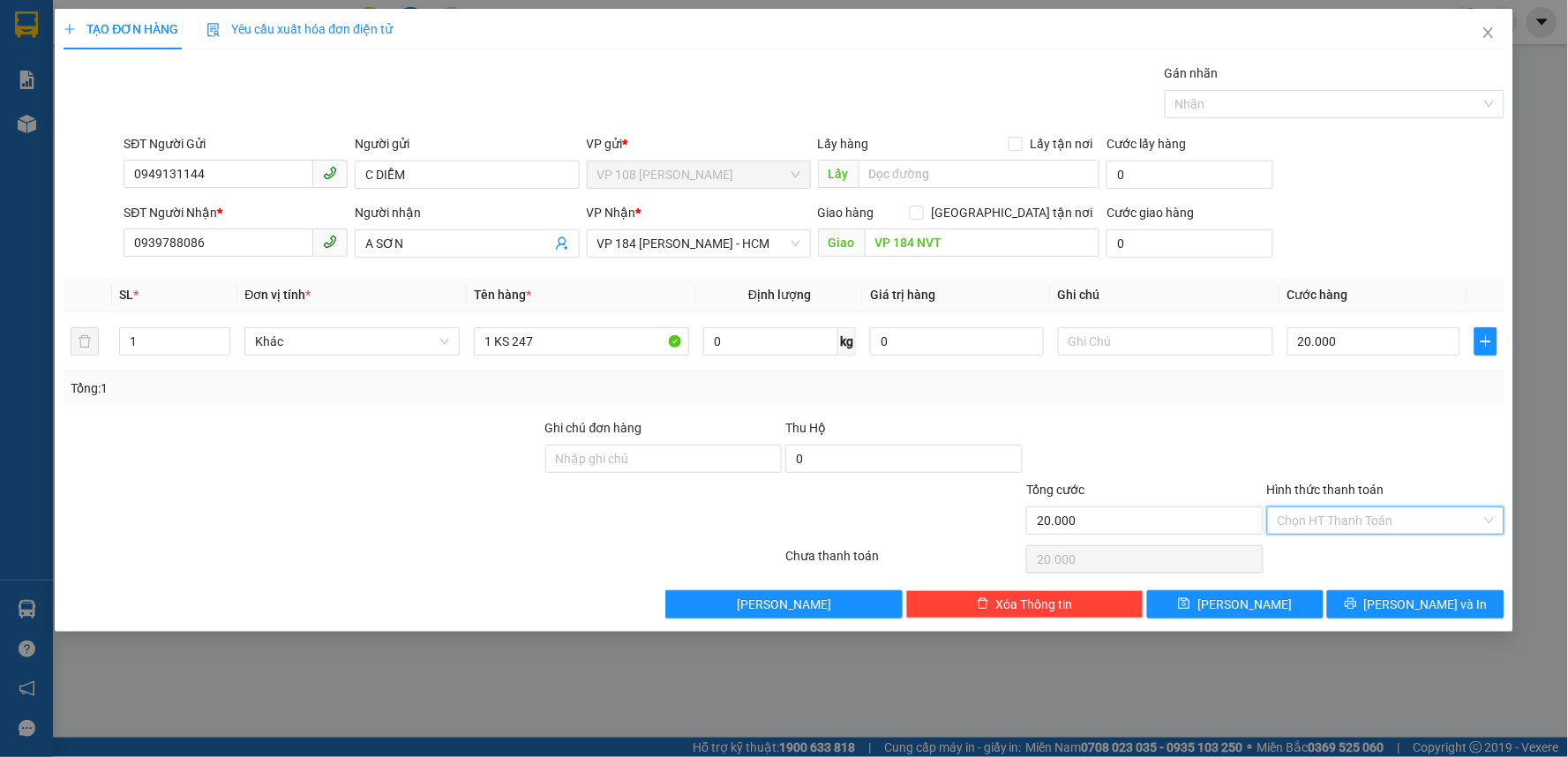
click at [1418, 513] on input "Hình thức thanh toán" at bounding box center [1379, 520] width 204 height 27
click at [1388, 550] on div "Tại văn phòng" at bounding box center [1386, 555] width 216 height 19
type input "0"
click at [1444, 609] on span "[PERSON_NAME] và In" at bounding box center [1426, 604] width 124 height 19
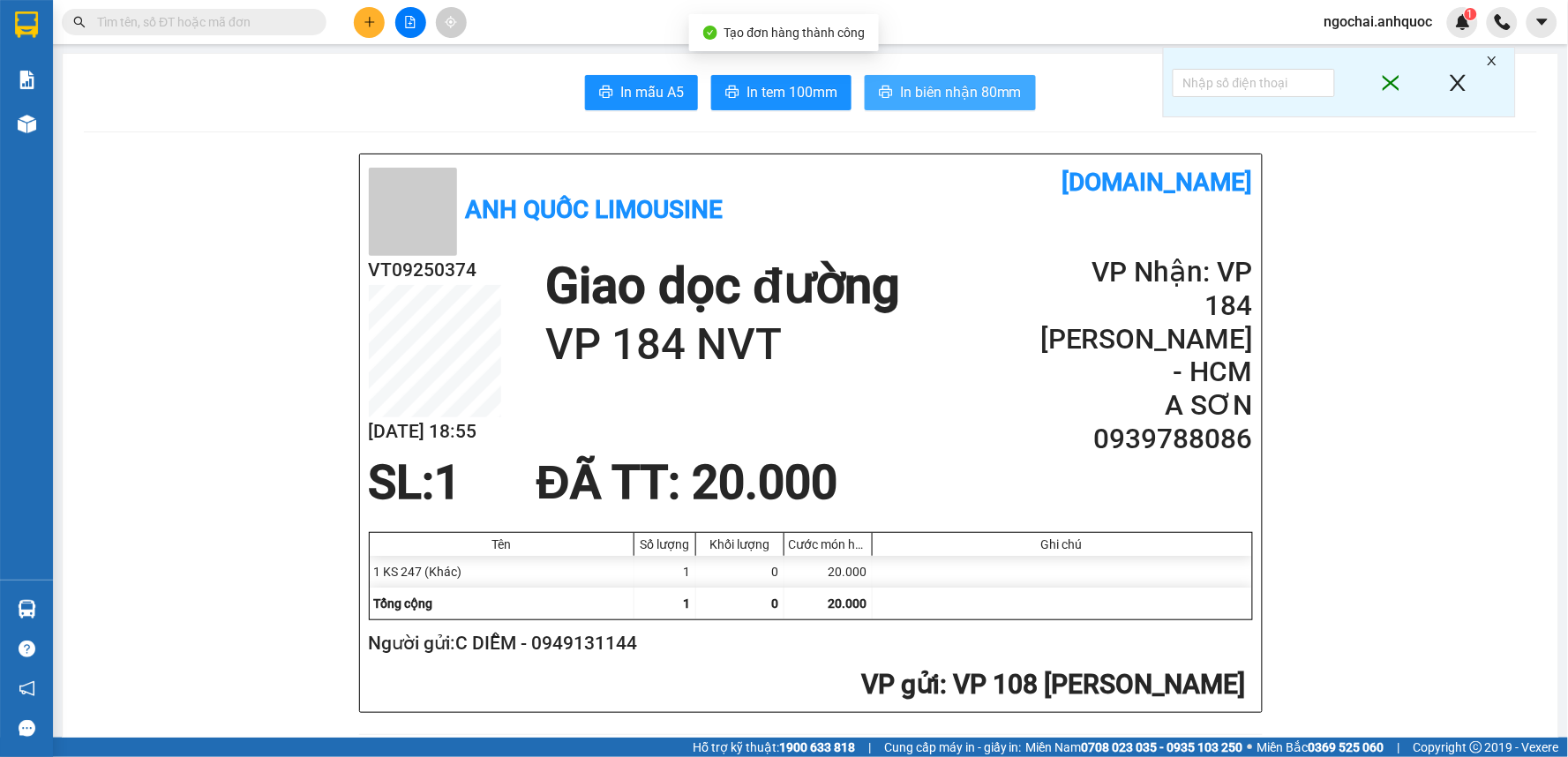
click at [942, 93] on span "In biên nhận 80mm" at bounding box center [960, 92] width 122 height 22
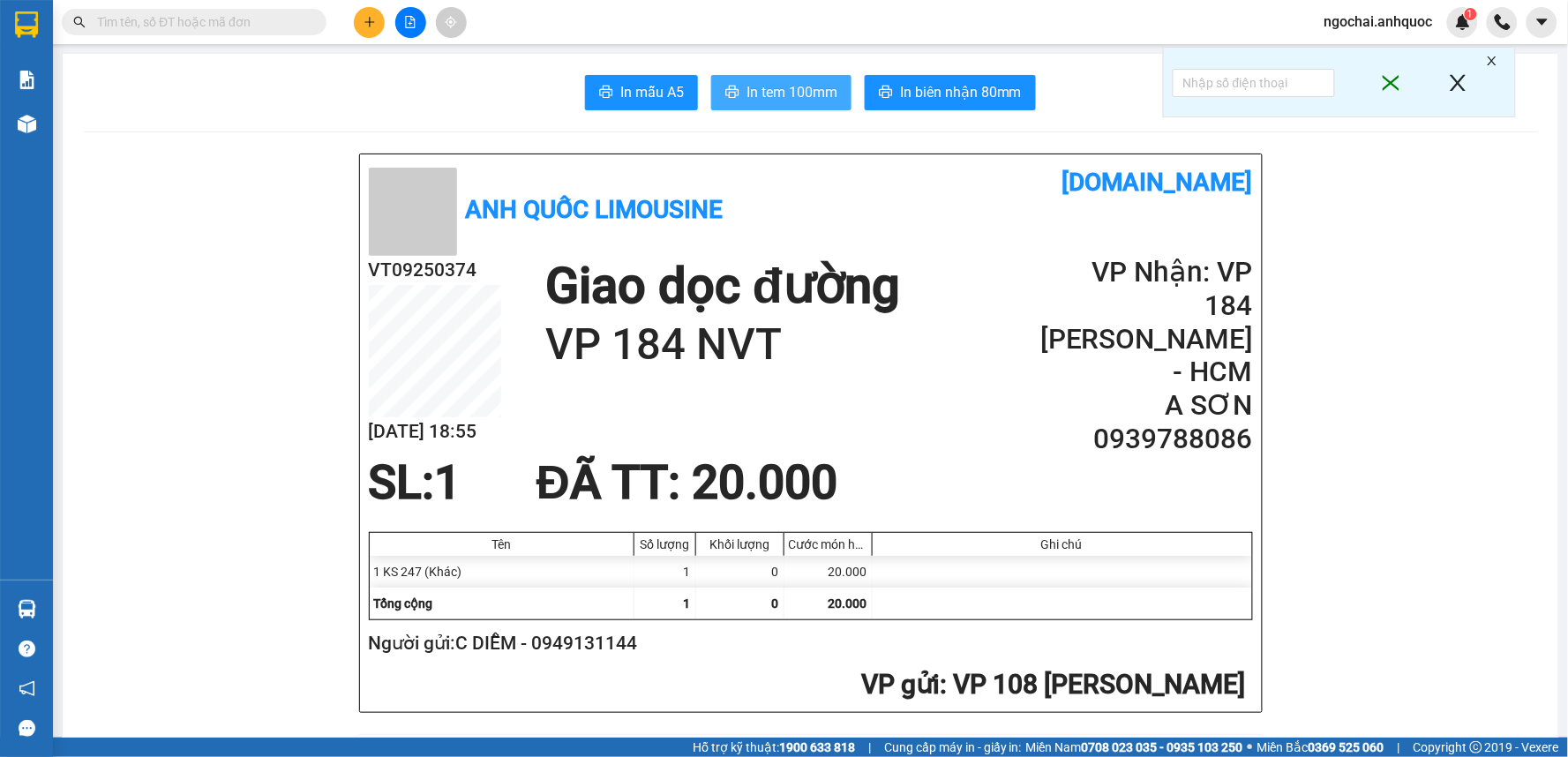
click at [792, 100] on span "In tem 100mm" at bounding box center [791, 92] width 91 height 22
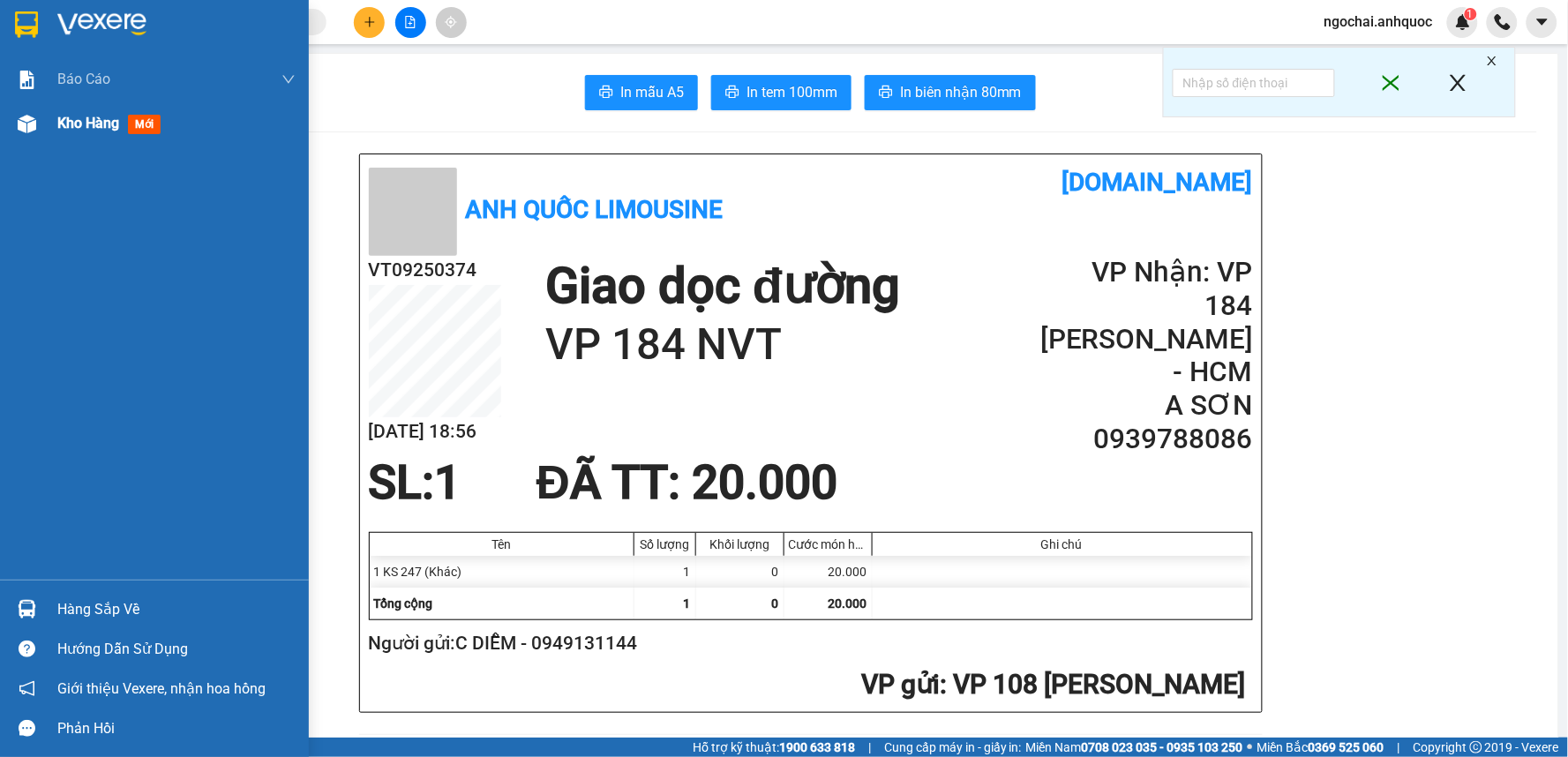
click at [59, 125] on span "Kho hàng" at bounding box center [89, 123] width 62 height 17
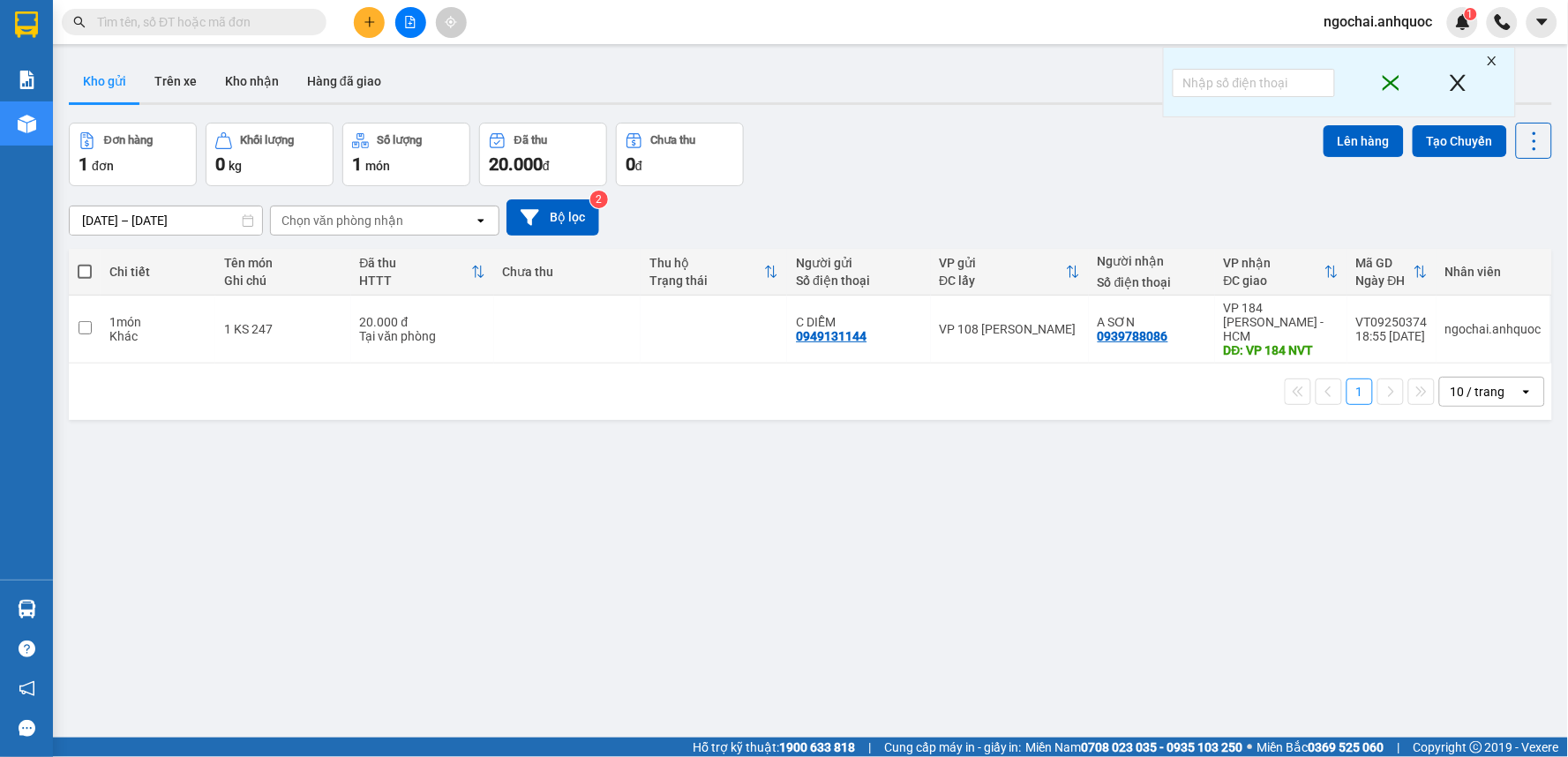
click at [234, 23] on input "text" at bounding box center [200, 21] width 208 height 19
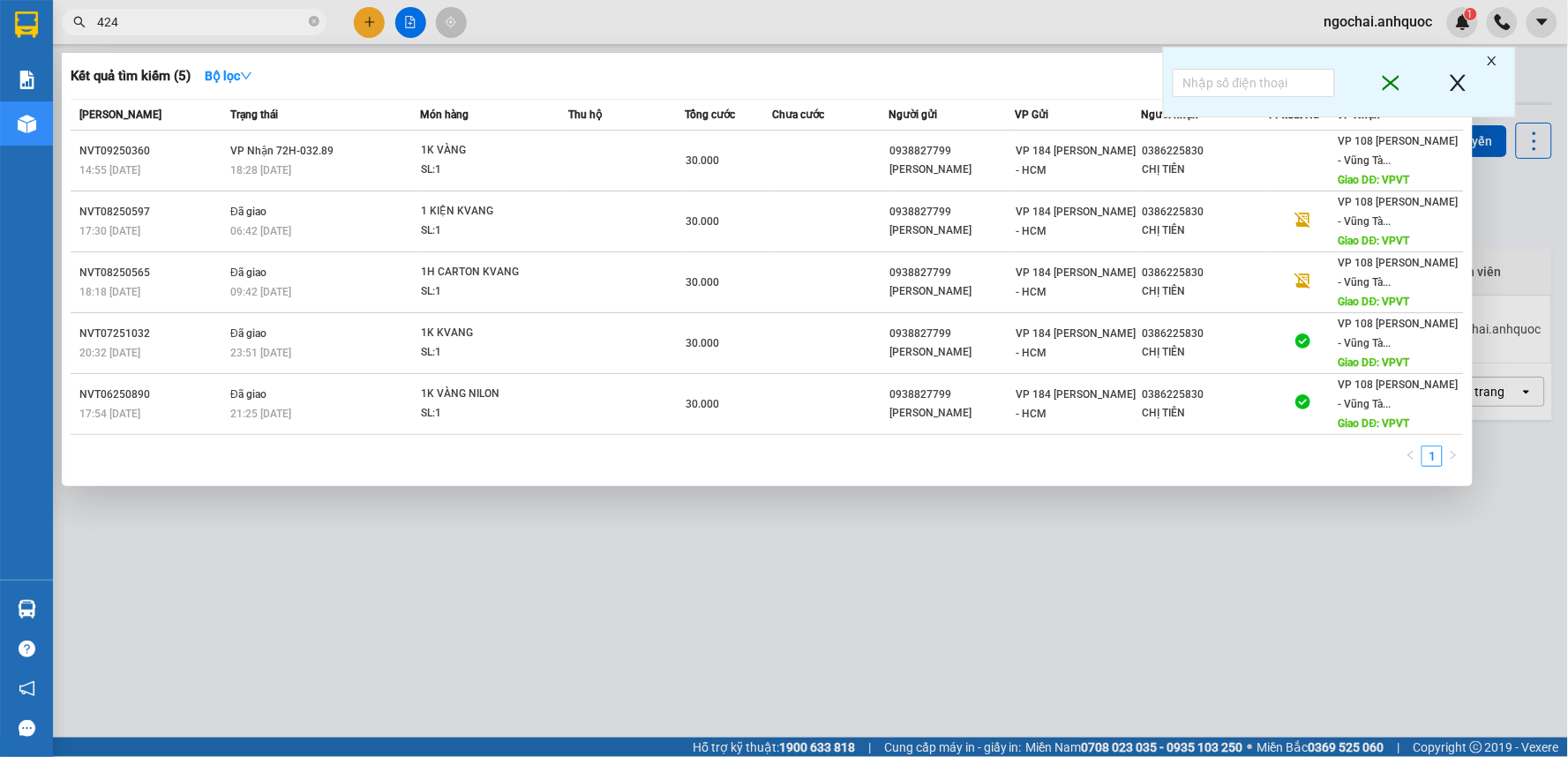
type input "4248"
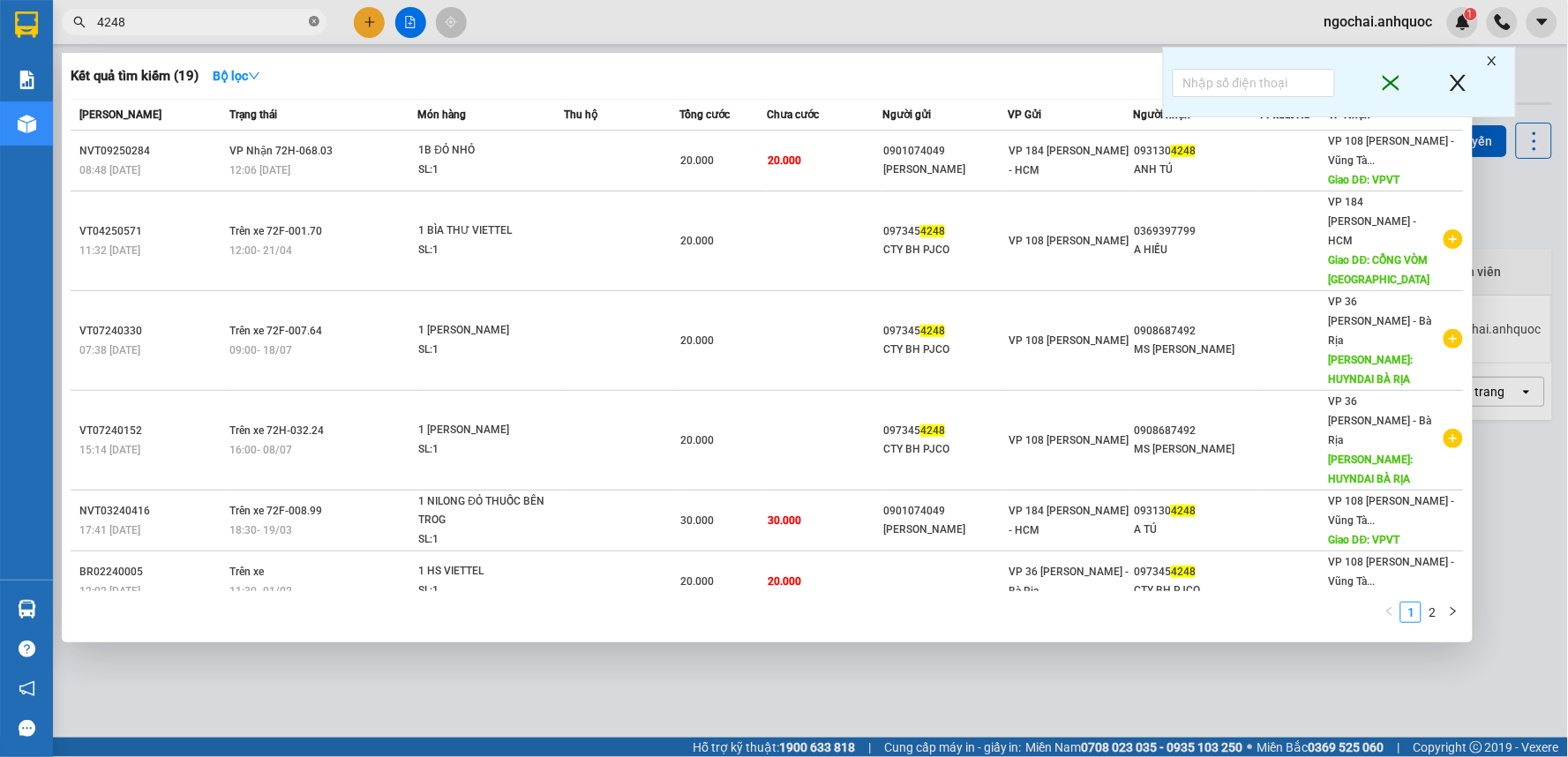
click at [318, 23] on icon "close-circle" at bounding box center [314, 21] width 11 height 11
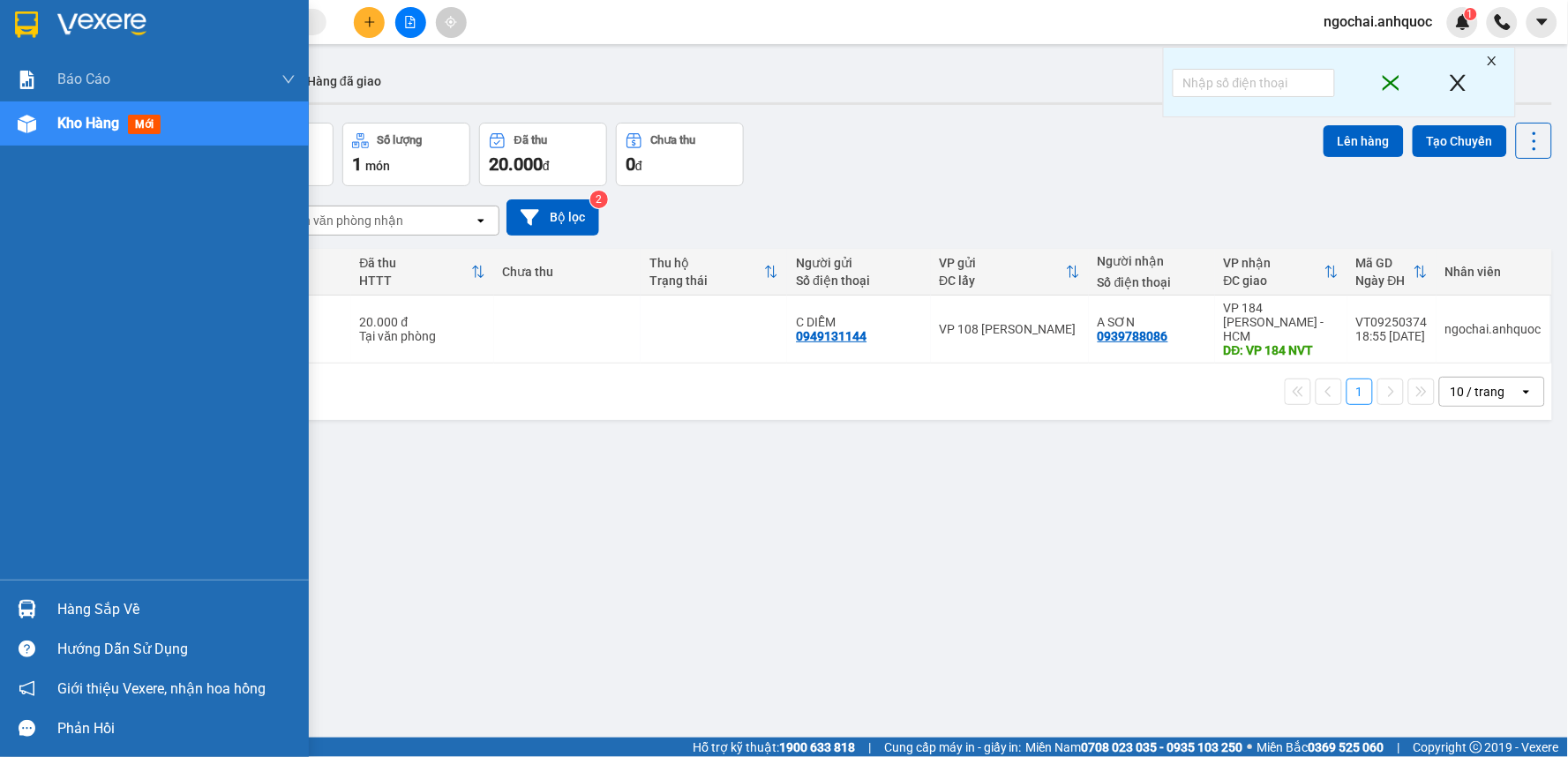
click at [100, 117] on span "Kho hàng" at bounding box center [89, 123] width 62 height 17
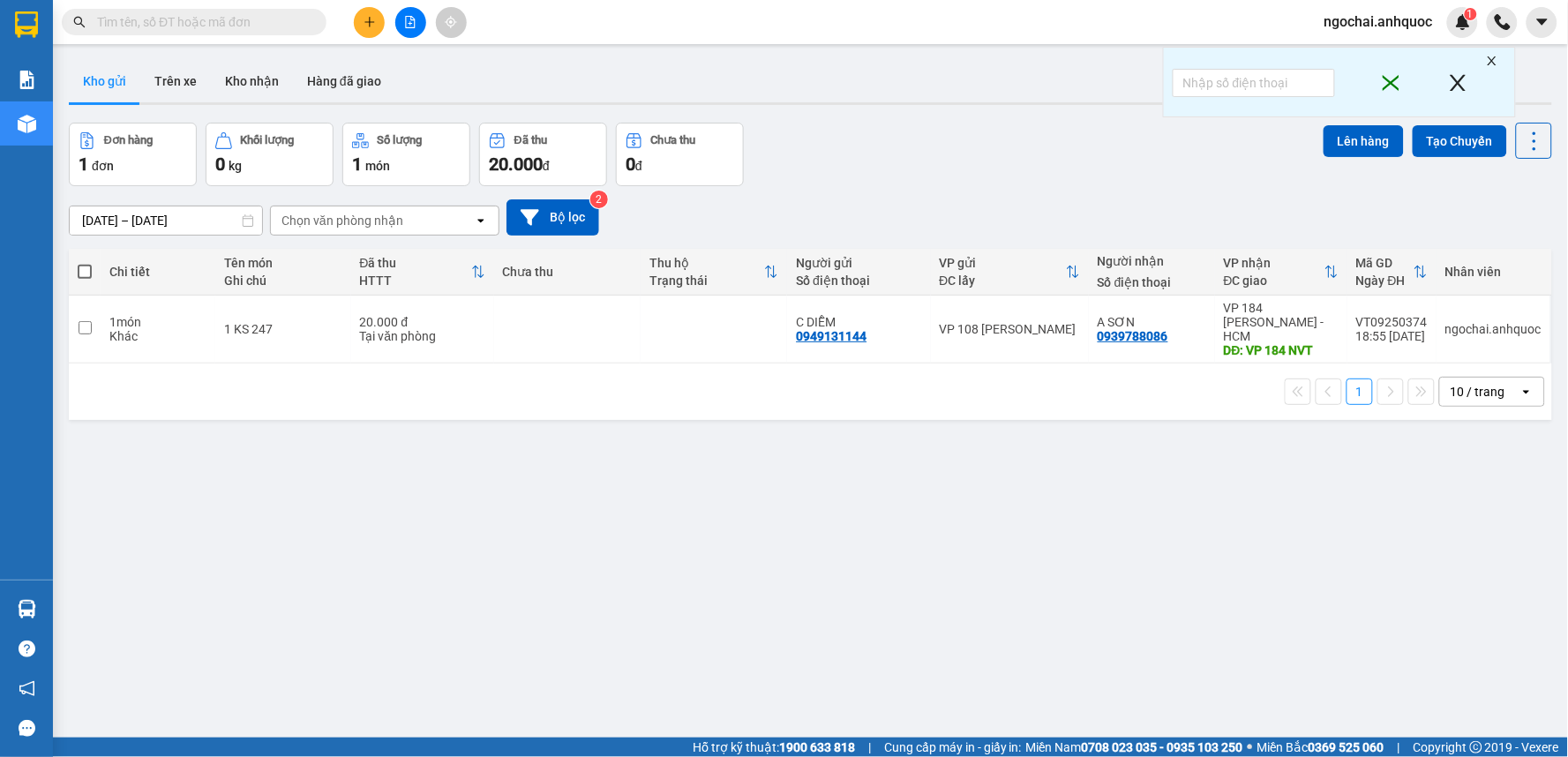
click at [251, 25] on input "text" at bounding box center [200, 21] width 208 height 19
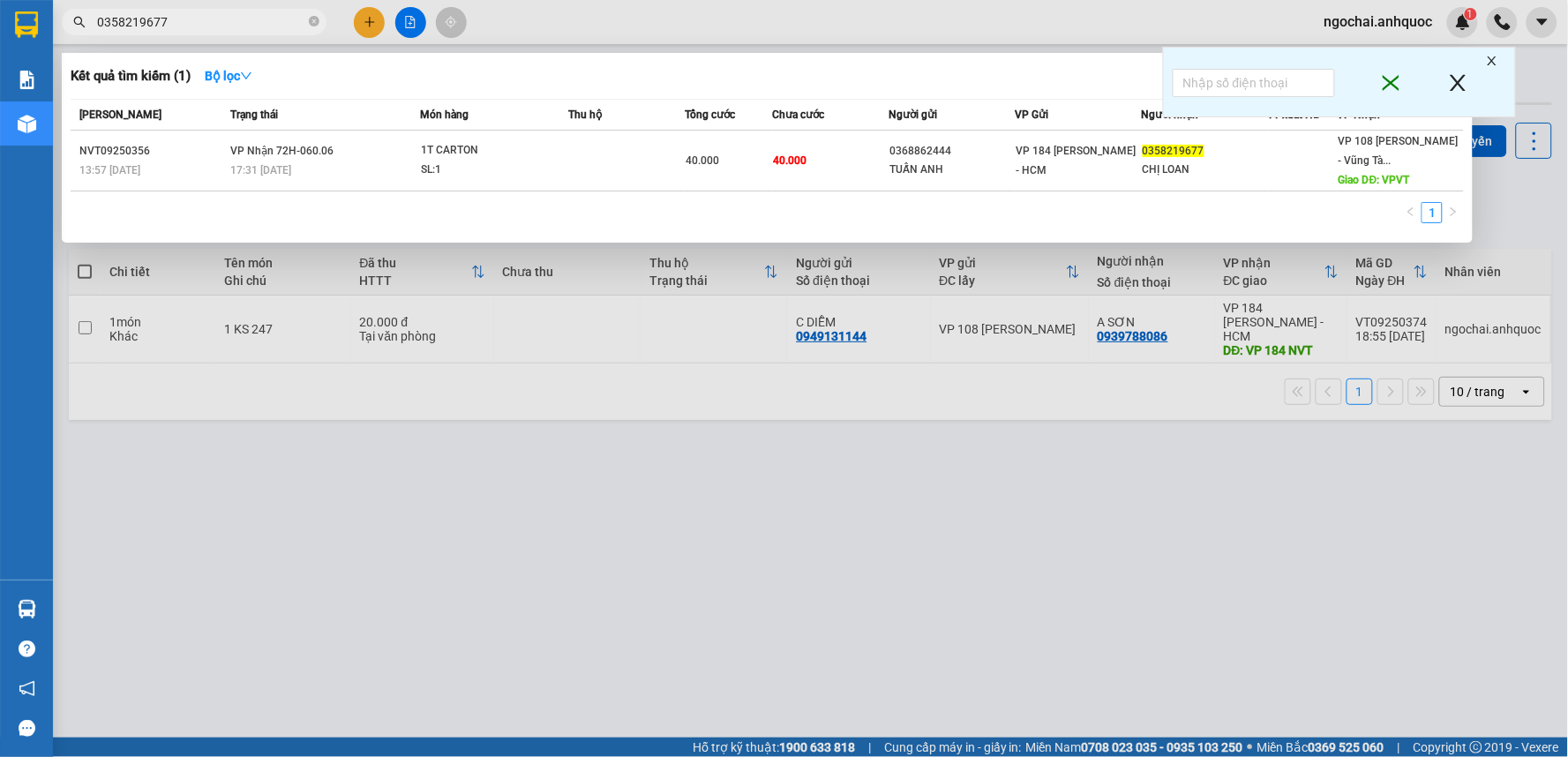
type input "0358219677"
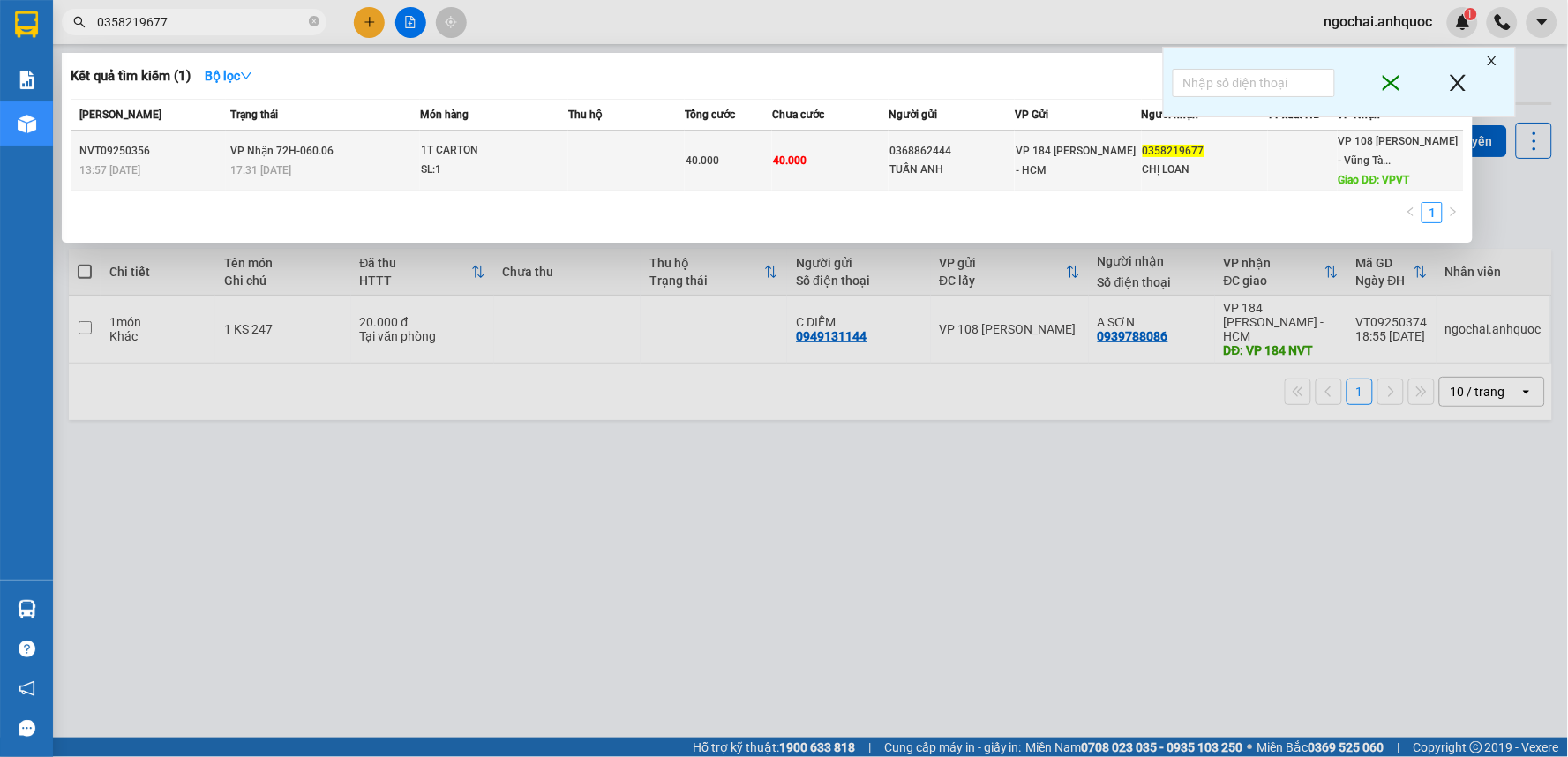
click at [581, 156] on td at bounding box center [626, 160] width 117 height 61
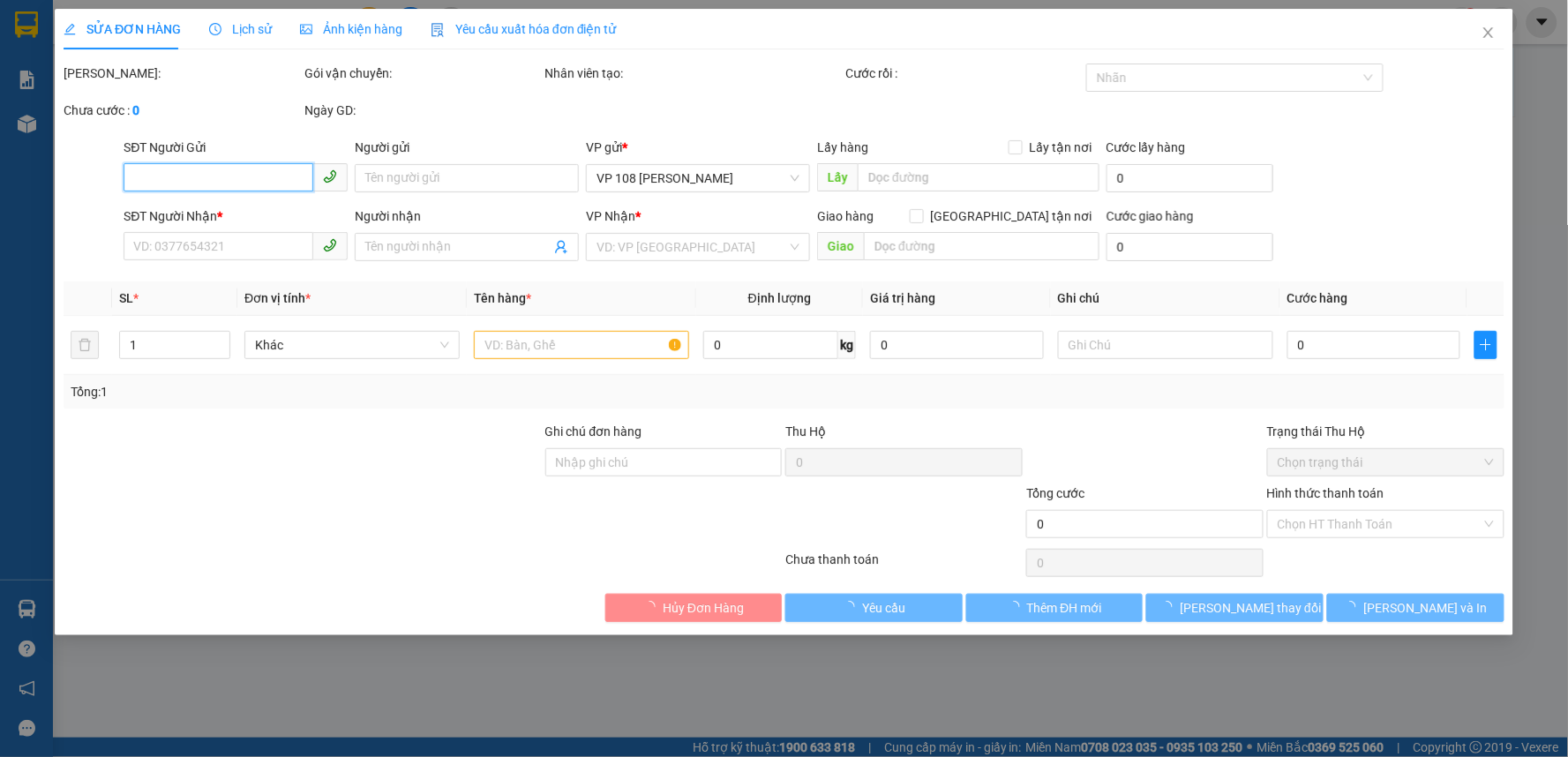
type input "0368862444"
type input "TUẤN ANH"
type input "0358219677"
type input "CHỊ LOAN"
type input "VPVT"
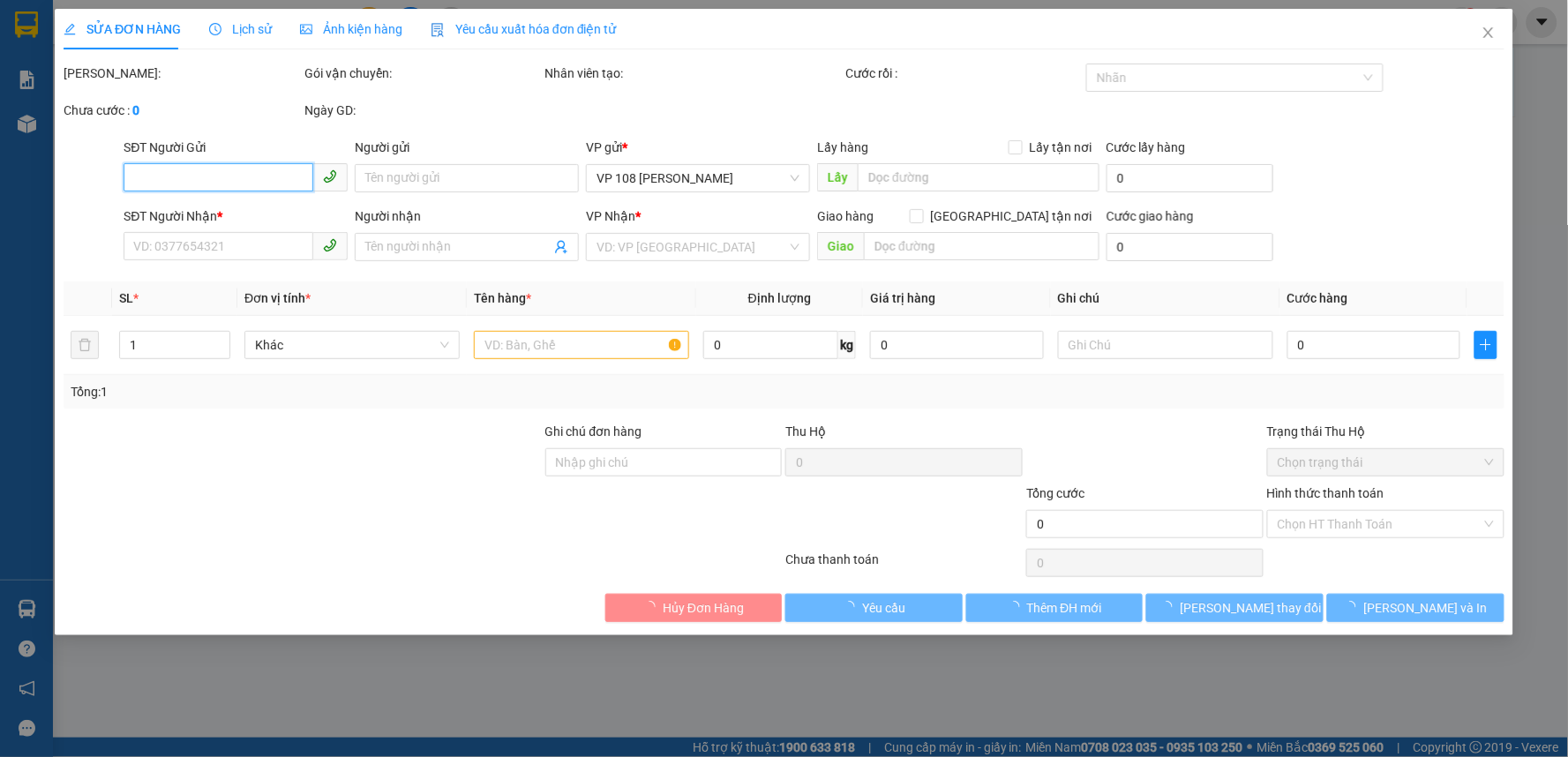
type input "40.000"
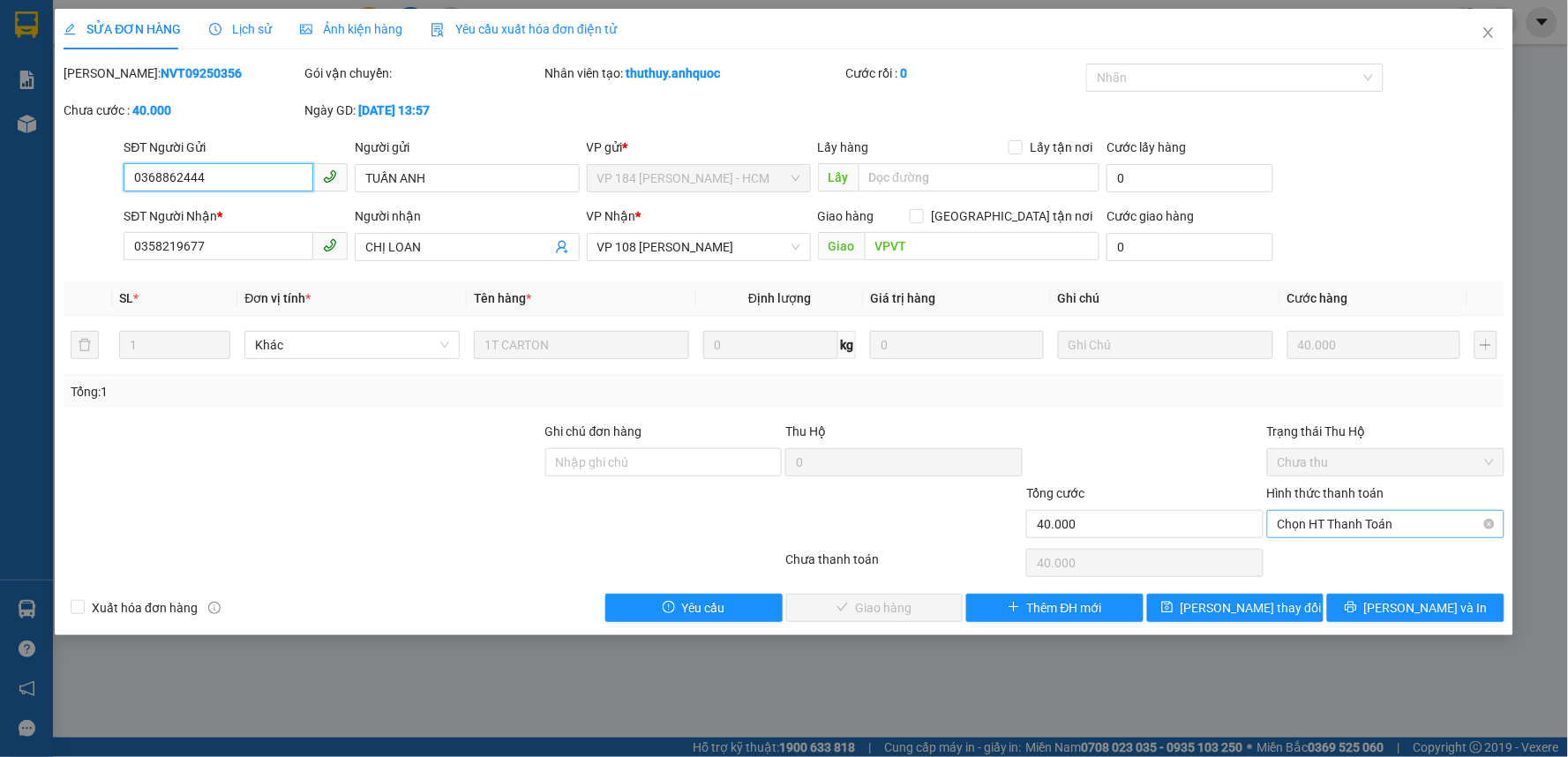
click at [1408, 511] on span "Chọn HT Thanh Toán" at bounding box center [1385, 524] width 216 height 27
click at [1377, 563] on div "Tại văn phòng" at bounding box center [1386, 559] width 216 height 19
type input "0"
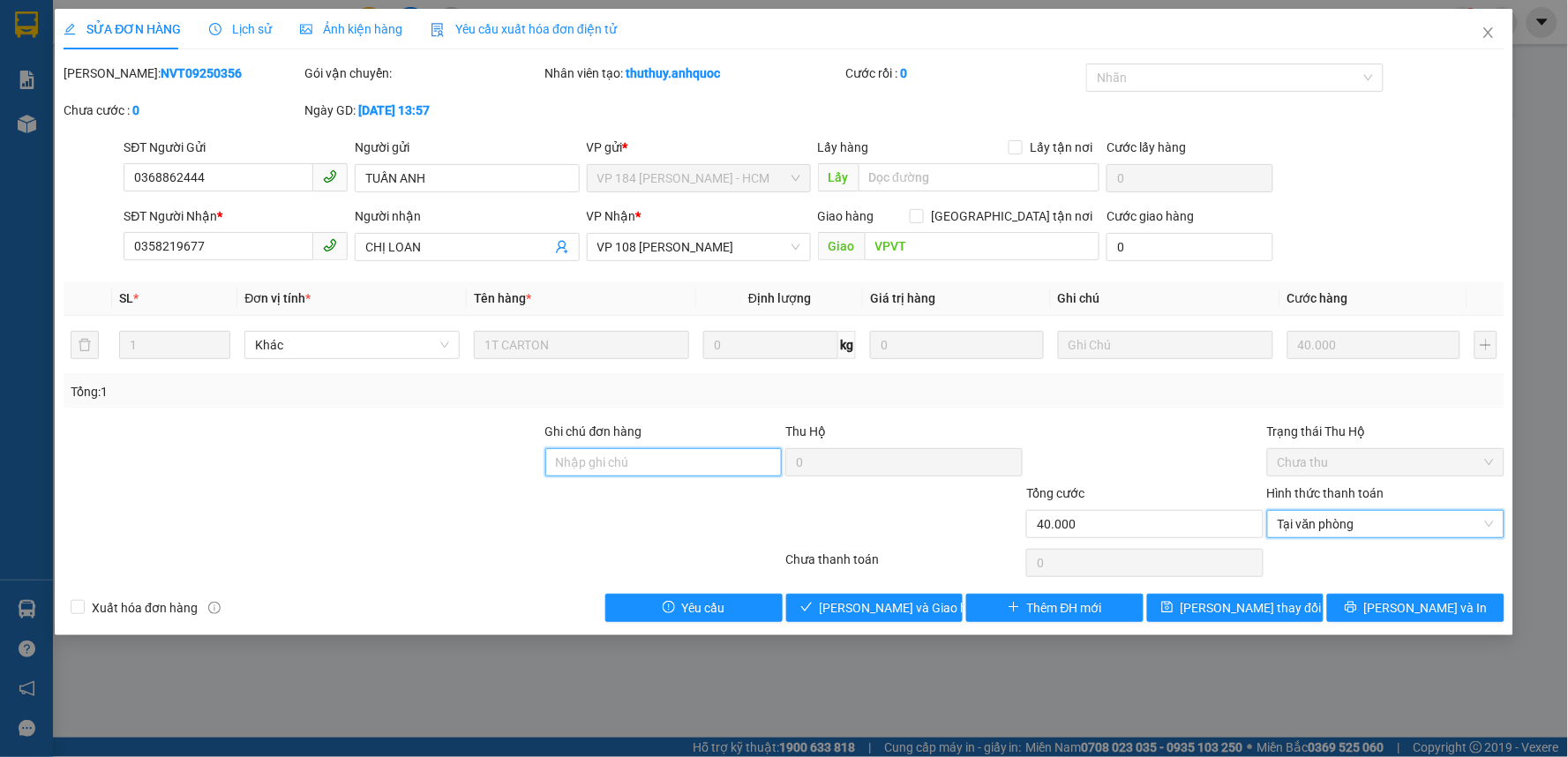
click at [612, 461] on input "Ghi chú đơn hàng" at bounding box center [663, 462] width 237 height 28
type input "CK SCB 11/9"
click at [80, 607] on input "Xuất hóa đơn hàng" at bounding box center [77, 606] width 12 height 12
checkbox input "true"
click at [900, 607] on span "[PERSON_NAME] và Giao hàng" at bounding box center [905, 607] width 169 height 19
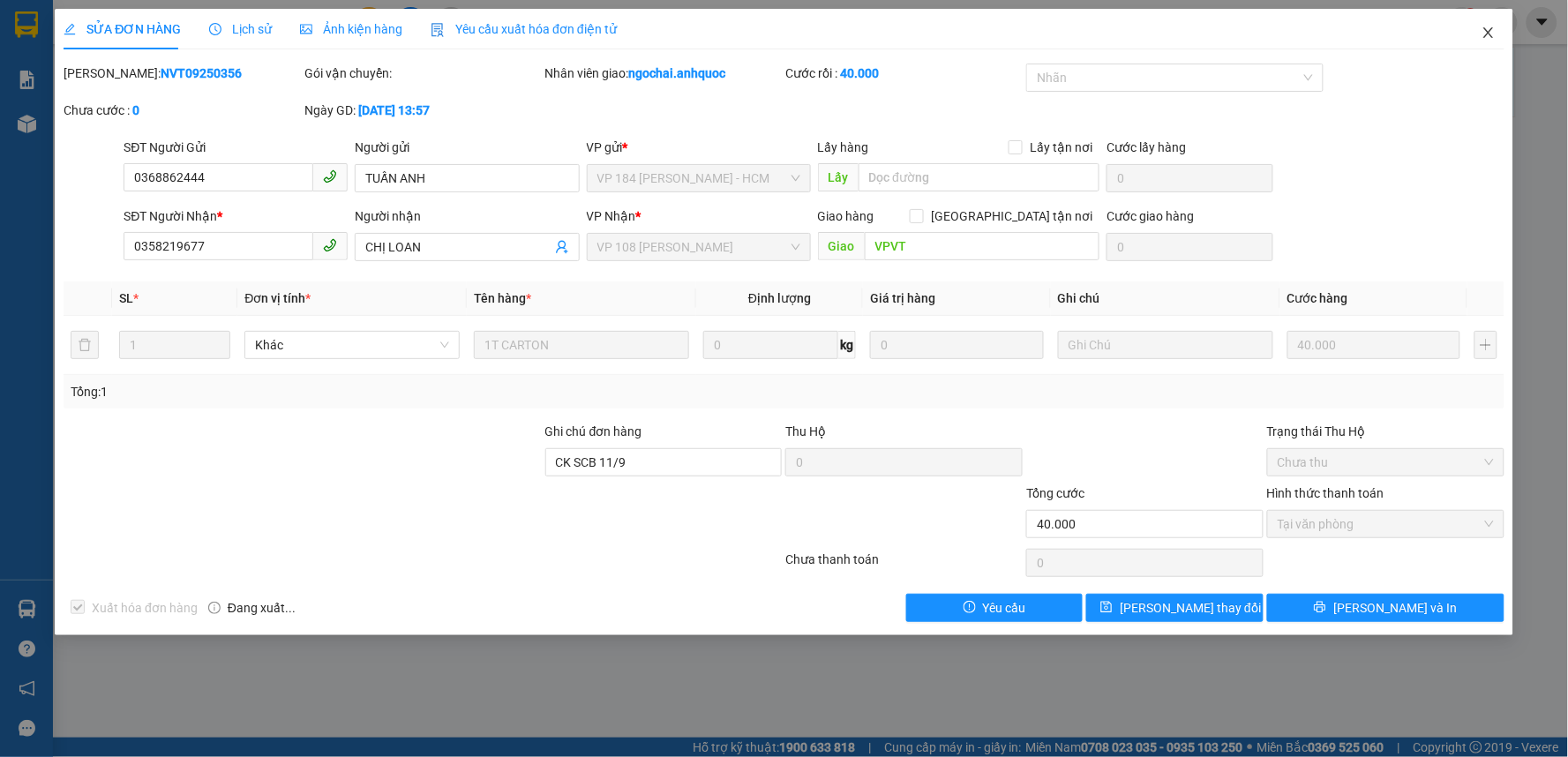
click at [1485, 27] on icon "close" at bounding box center [1488, 33] width 14 height 14
